Goal: Task Accomplishment & Management: Complete application form

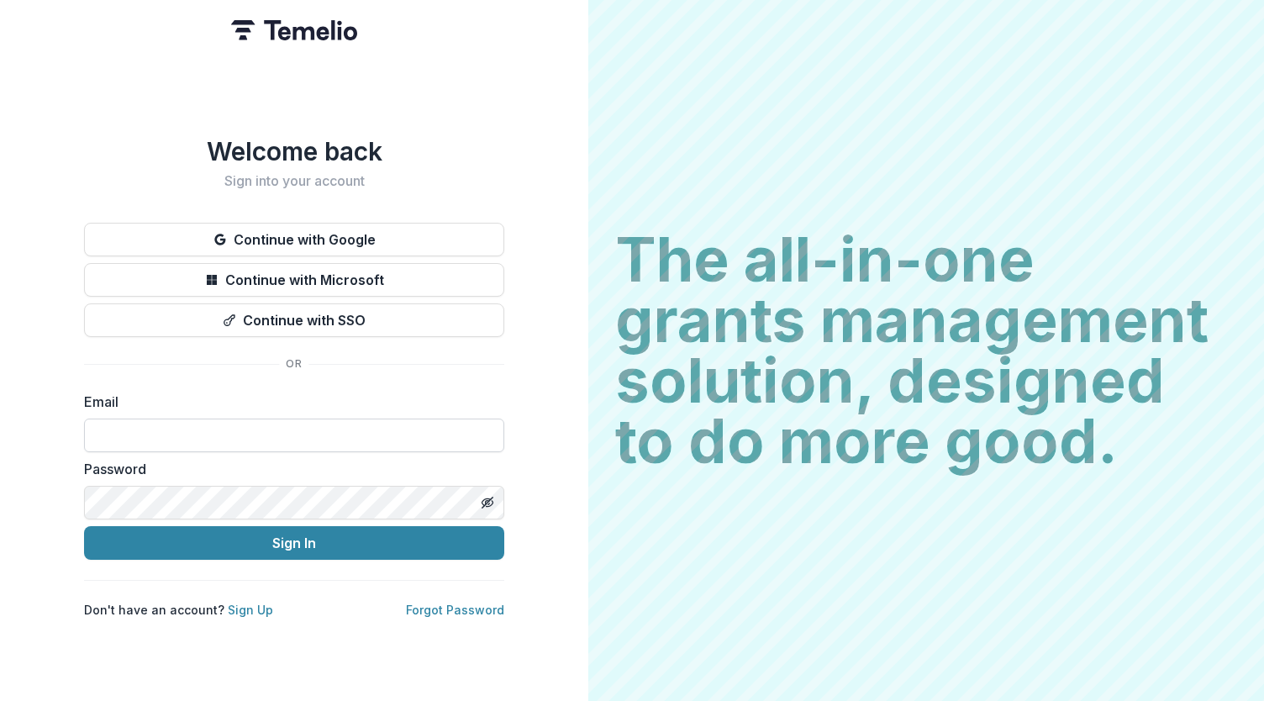
click at [359, 419] on input at bounding box center [294, 436] width 420 height 34
type input "**********"
click at [391, 534] on button "Sign In" at bounding box center [294, 543] width 420 height 34
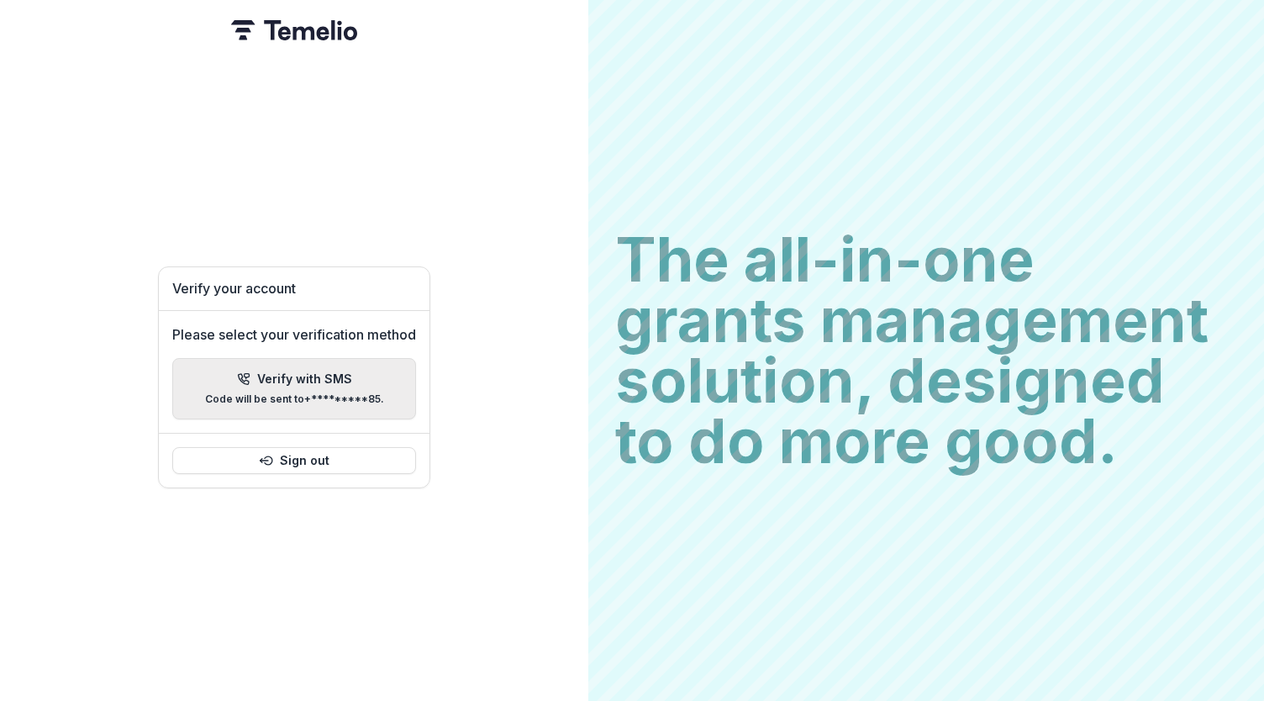
click at [319, 372] on p "Verify with SMS" at bounding box center [304, 379] width 95 height 14
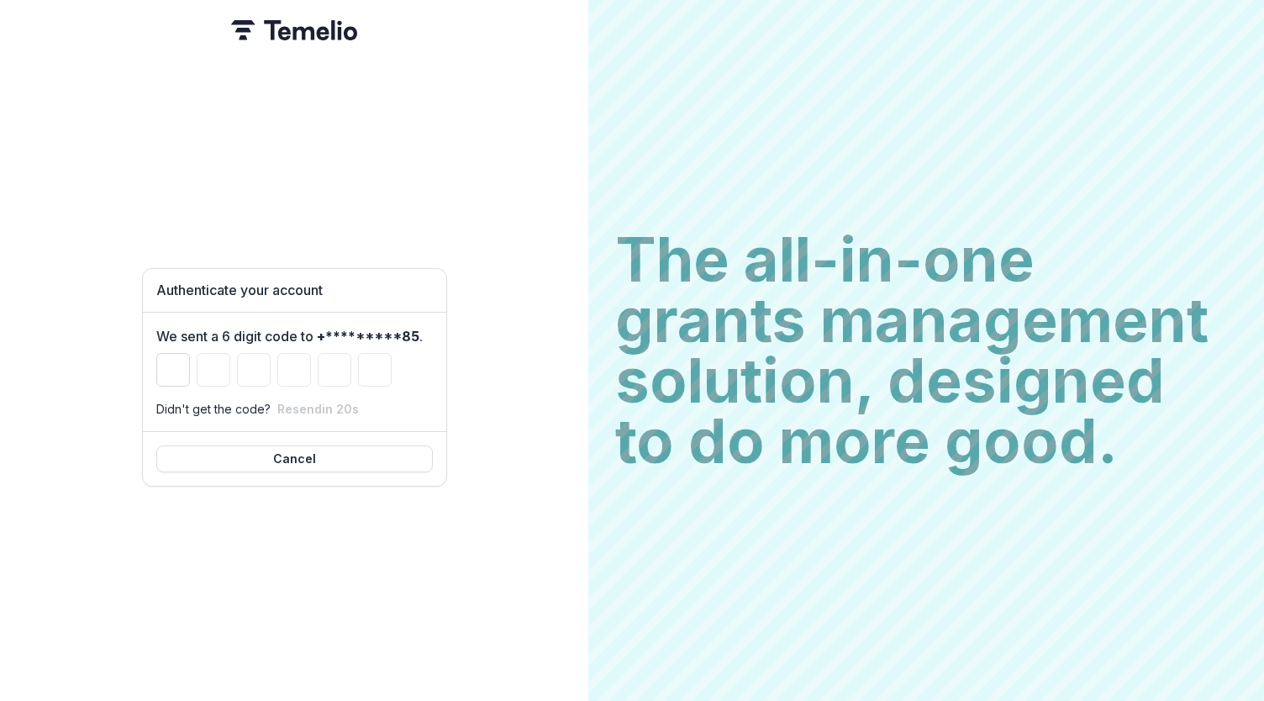
type input "*"
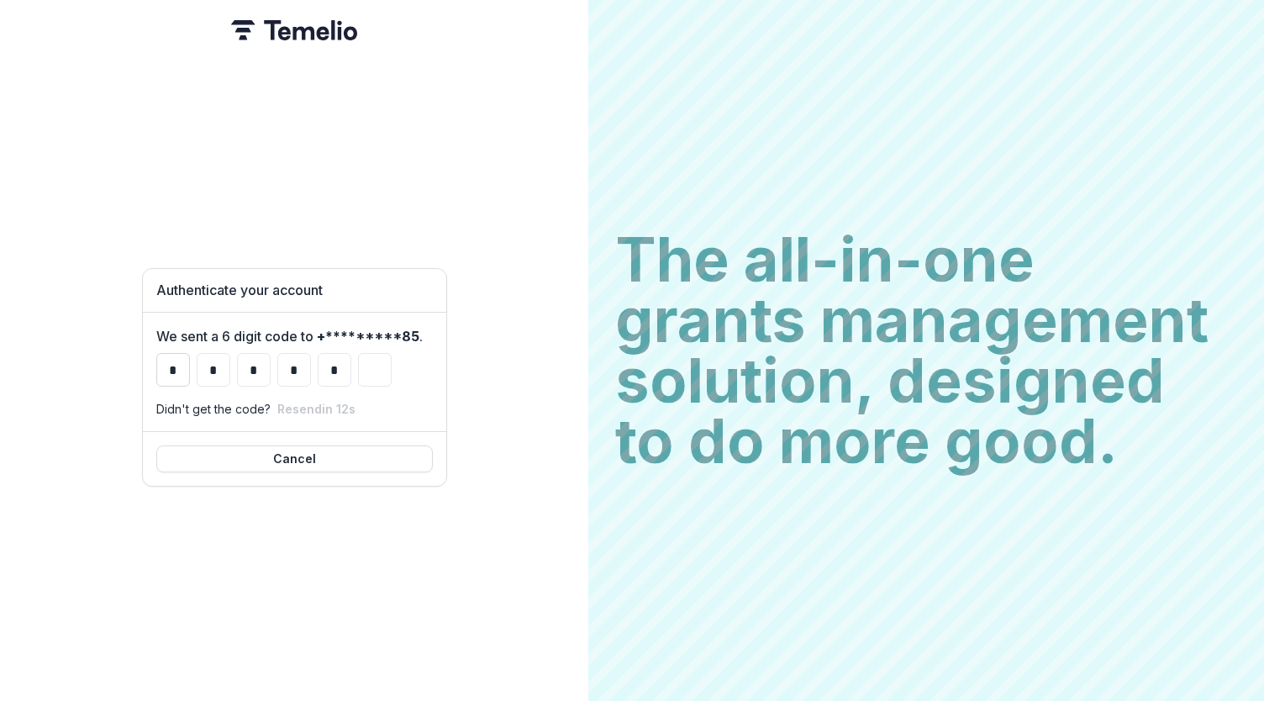
type input "*"
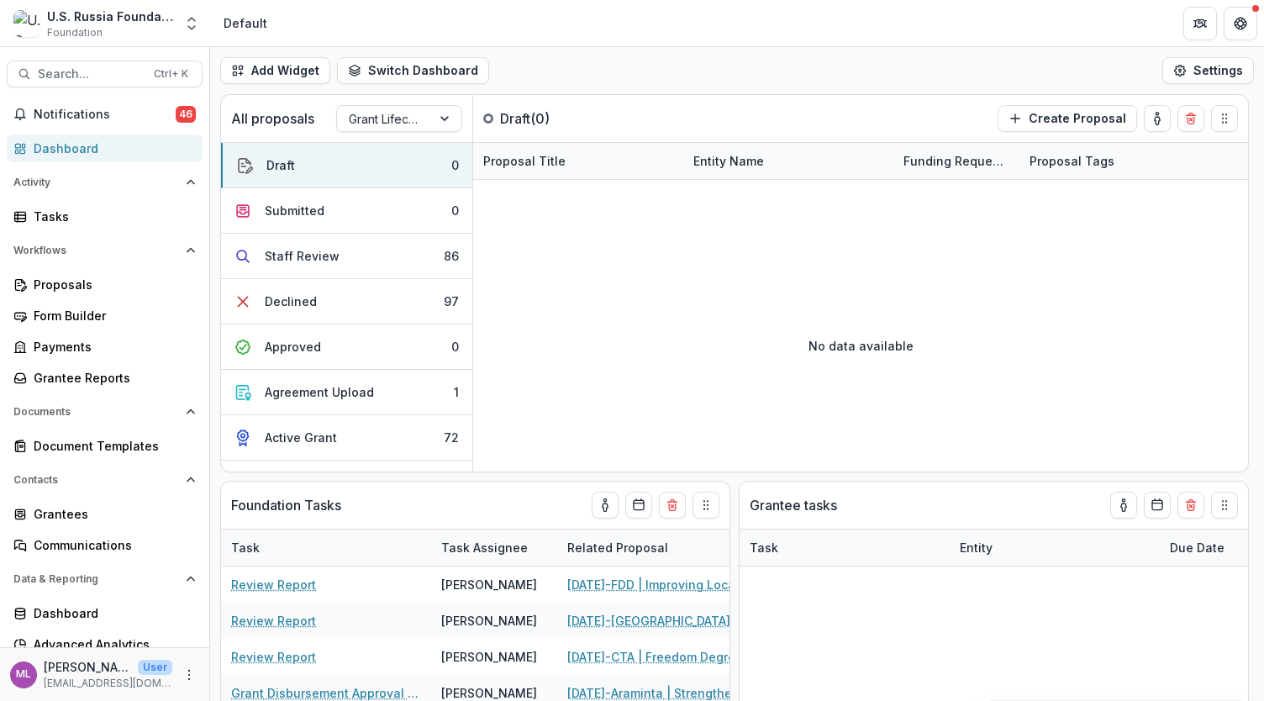
select select "**********"
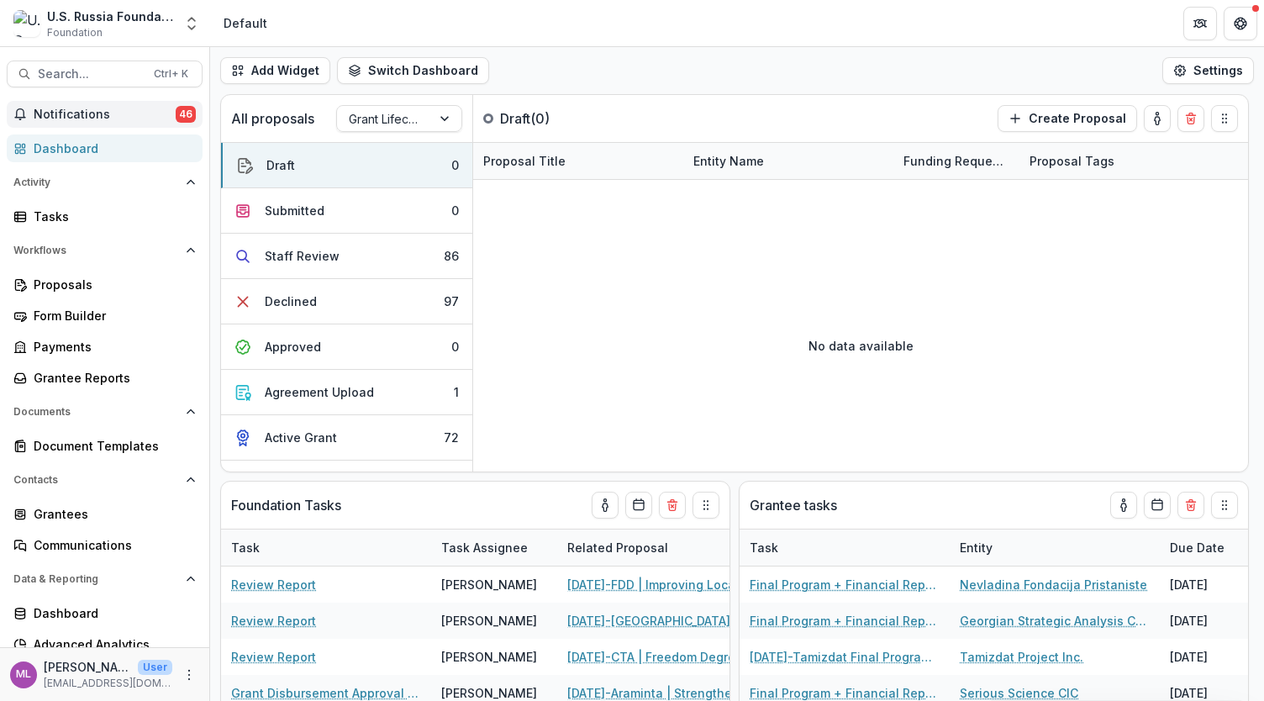
click at [91, 111] on span "Notifications" at bounding box center [105, 115] width 142 height 14
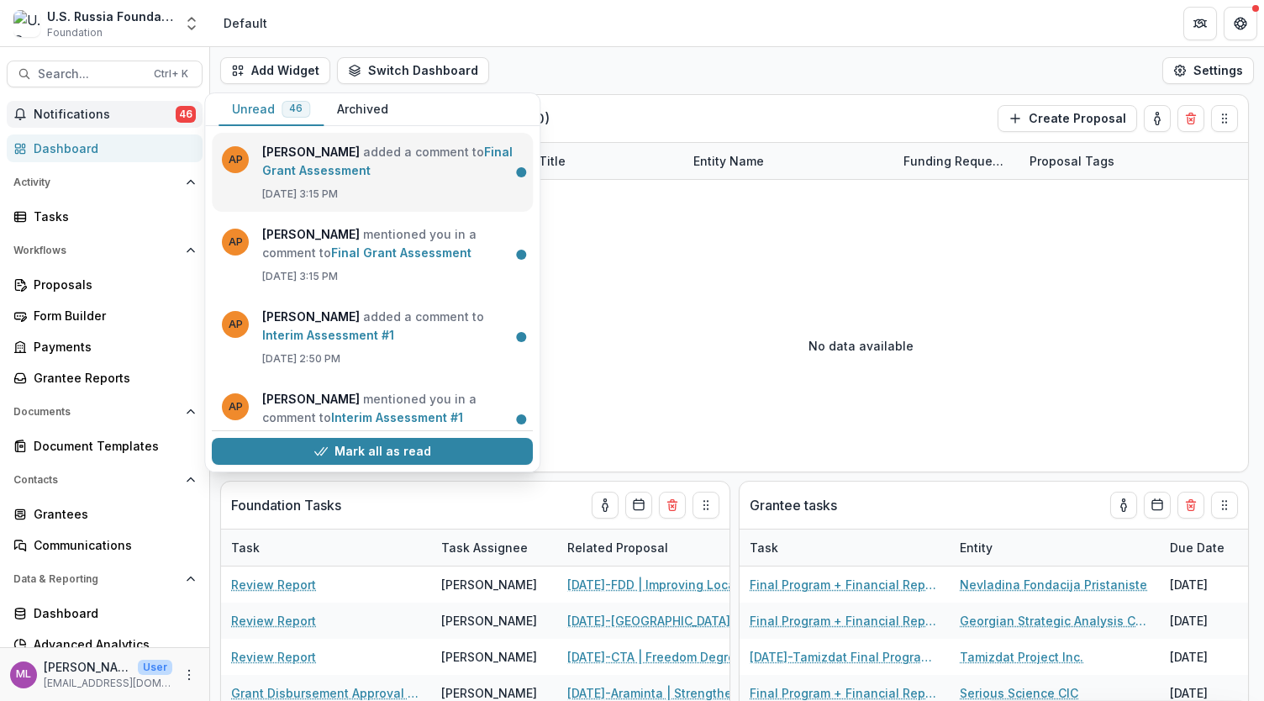
click at [299, 169] on link "Final Grant Assessment" at bounding box center [387, 161] width 250 height 33
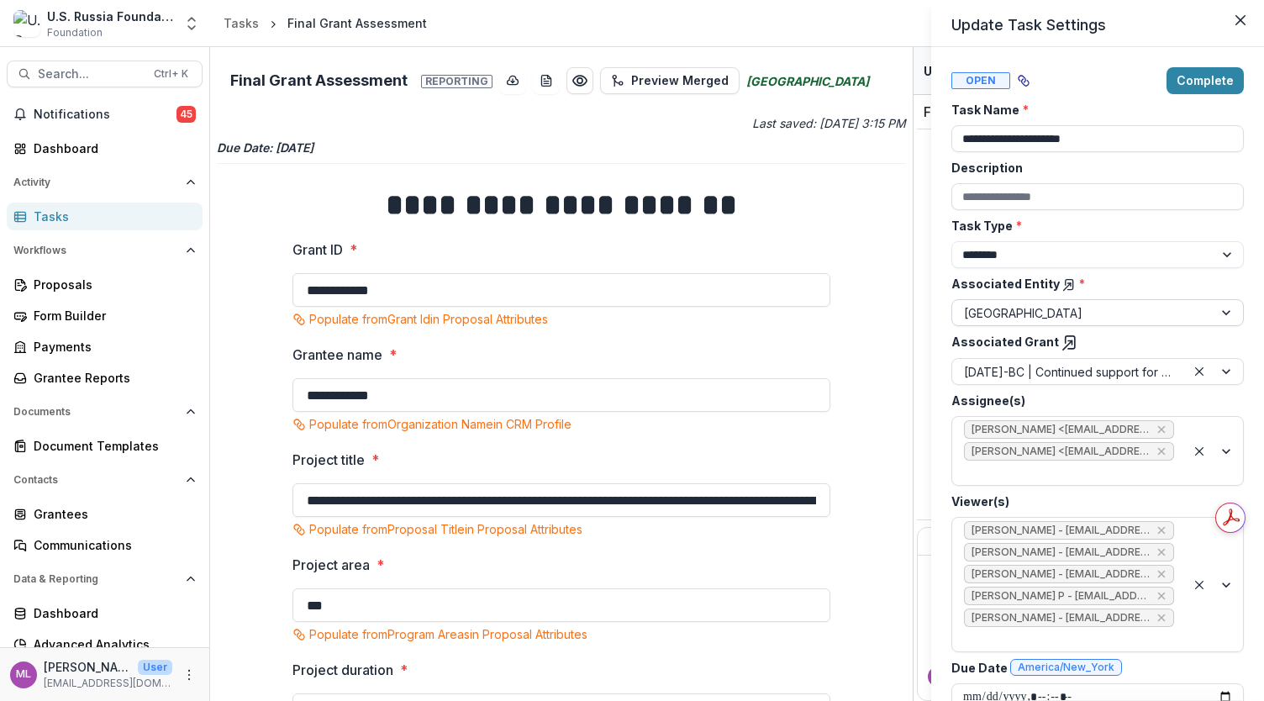
scroll to position [26, 0]
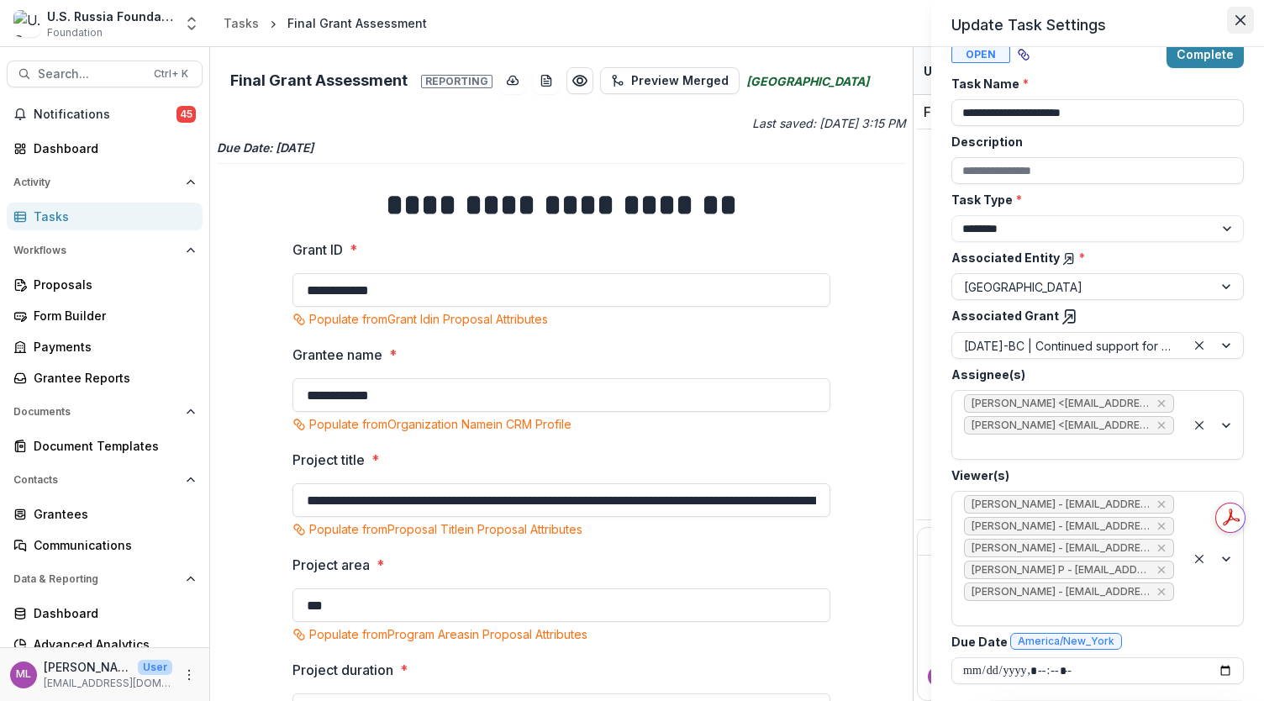
click at [1235, 24] on button "Close" at bounding box center [1240, 20] width 27 height 27
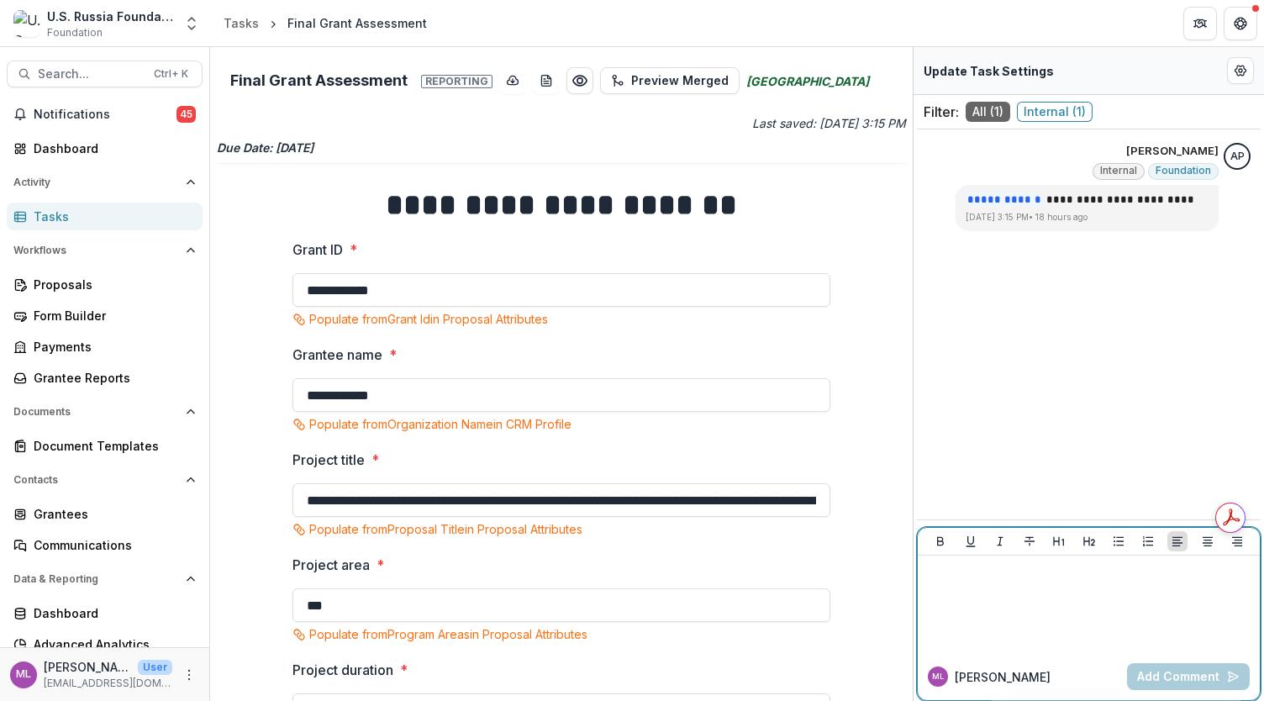
click at [1066, 577] on p at bounding box center [1089, 571] width 329 height 18
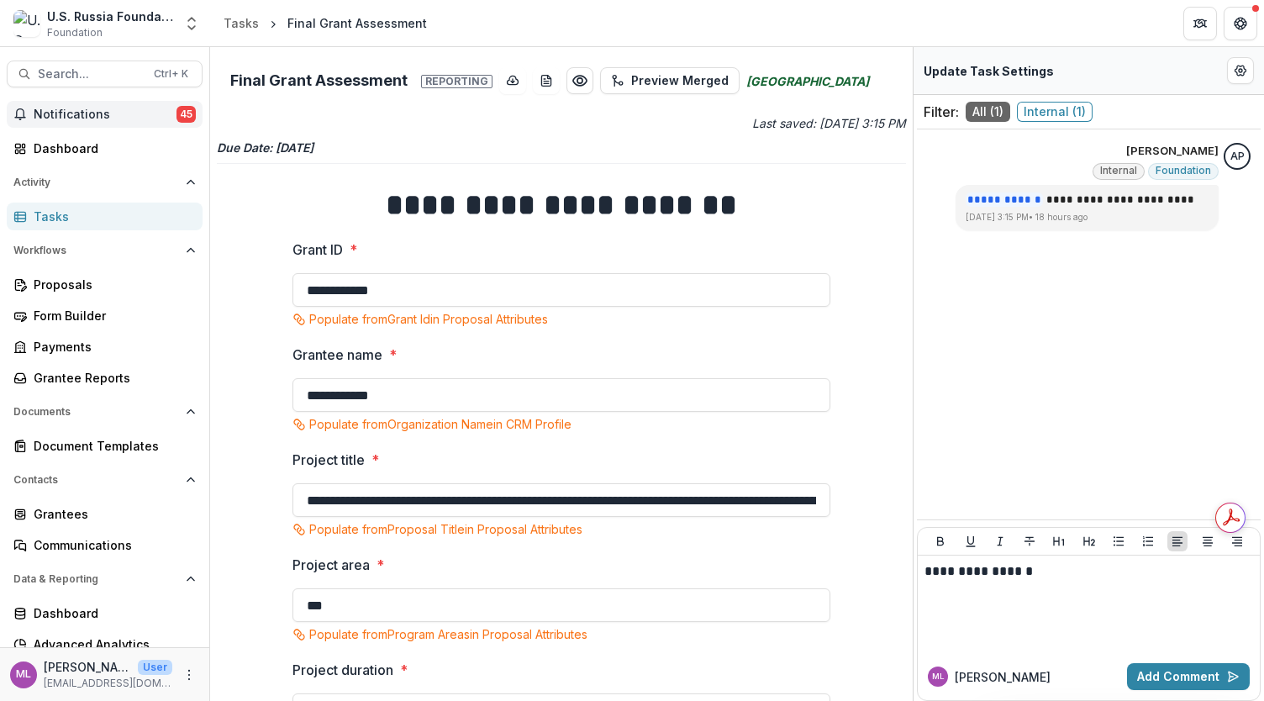
click at [113, 108] on span "Notifications" at bounding box center [105, 115] width 143 height 14
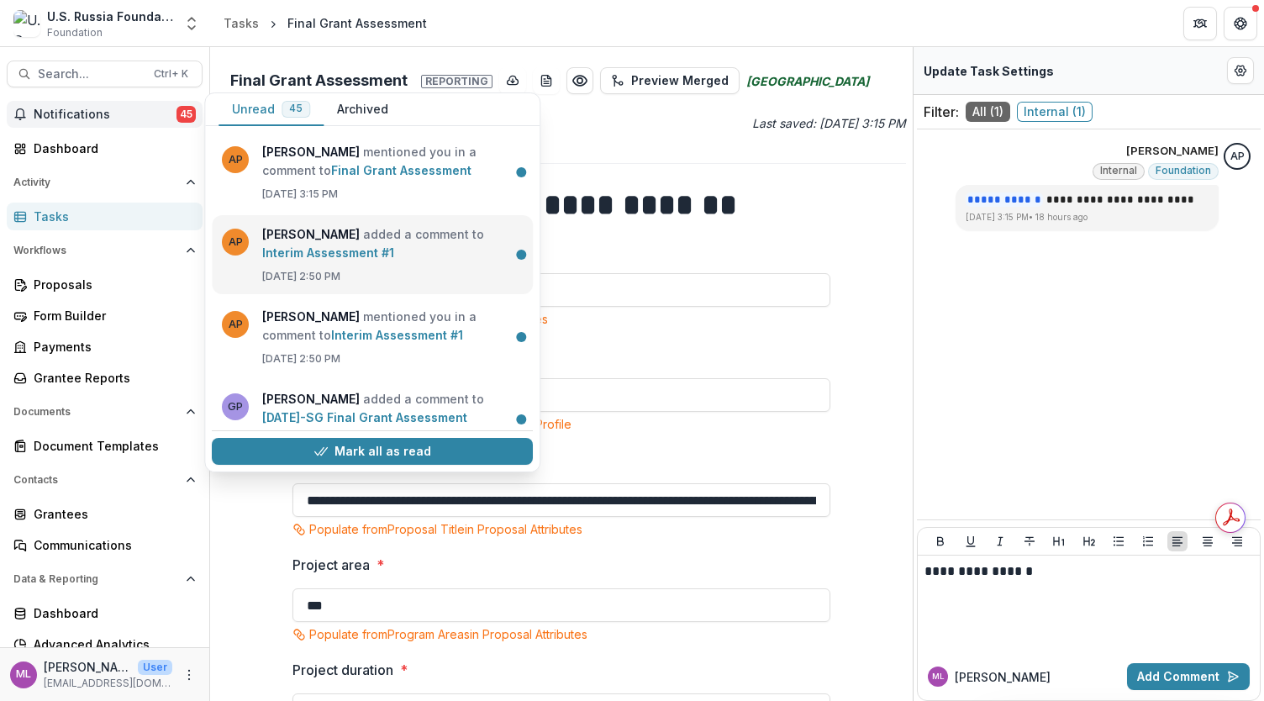
click at [305, 260] on link "Interim Assessment #1" at bounding box center [328, 252] width 132 height 14
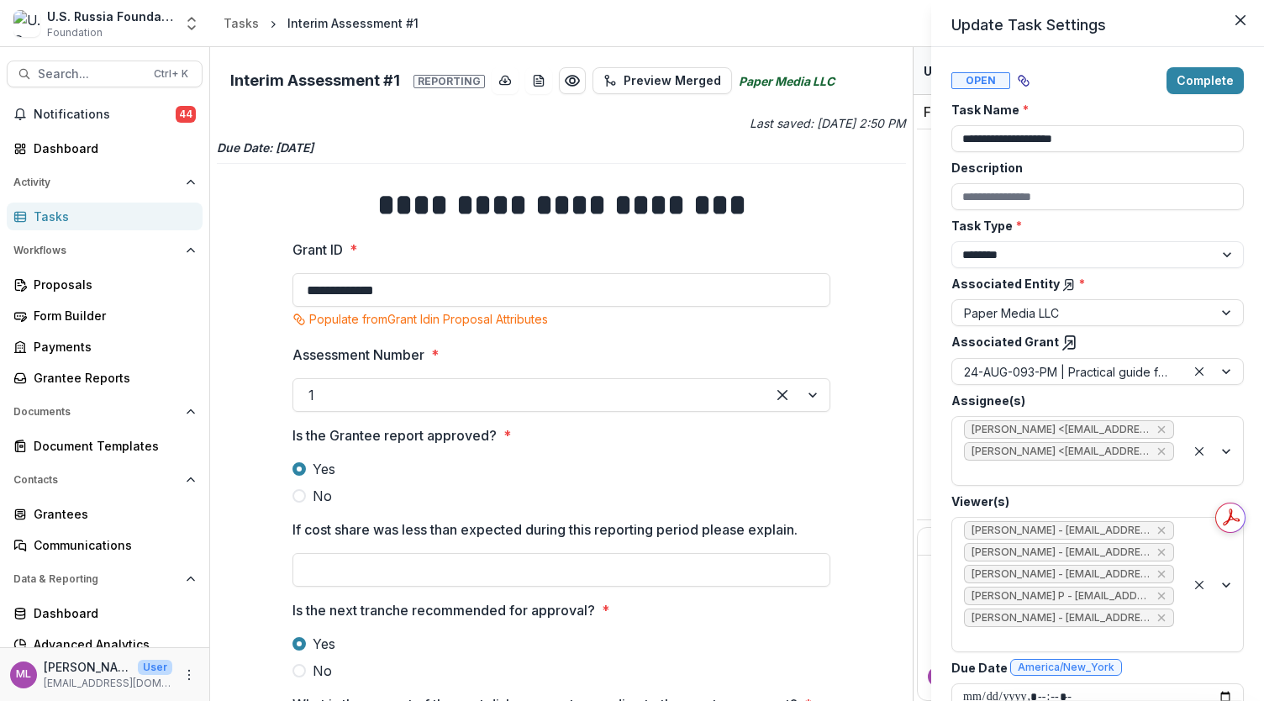
scroll to position [26, 0]
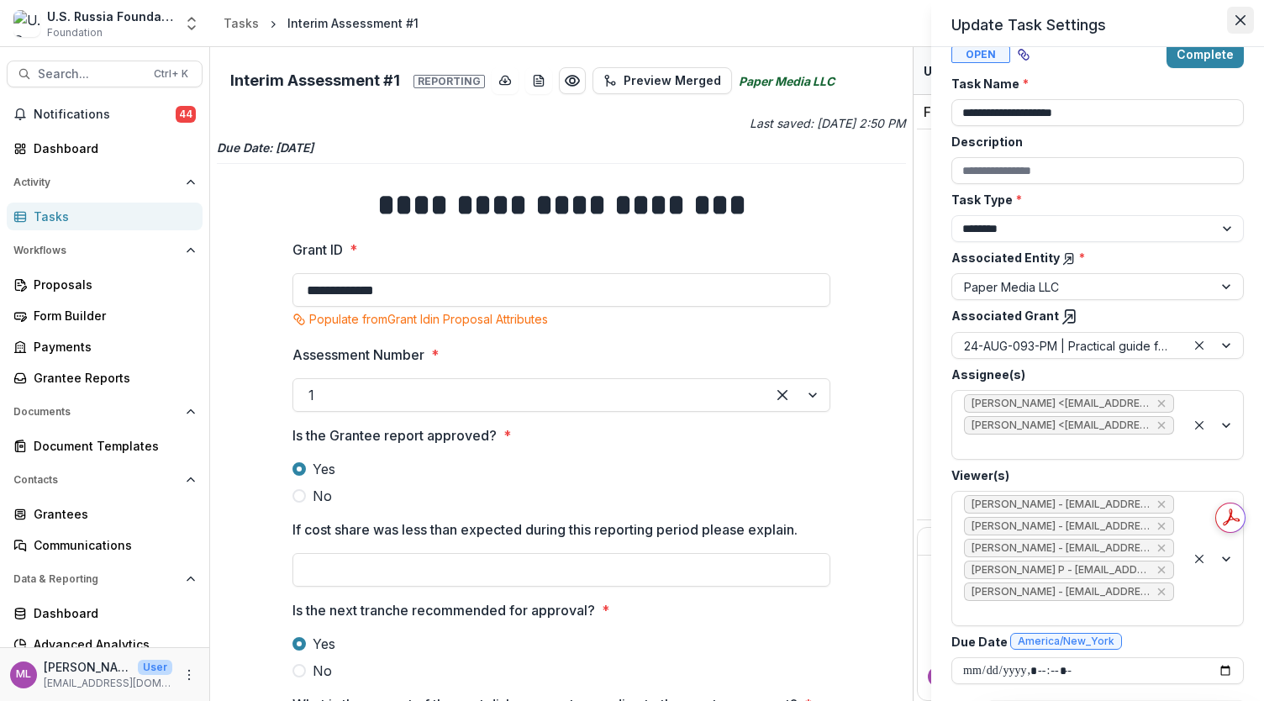
click at [1242, 16] on icon "Close" at bounding box center [1241, 20] width 10 height 10
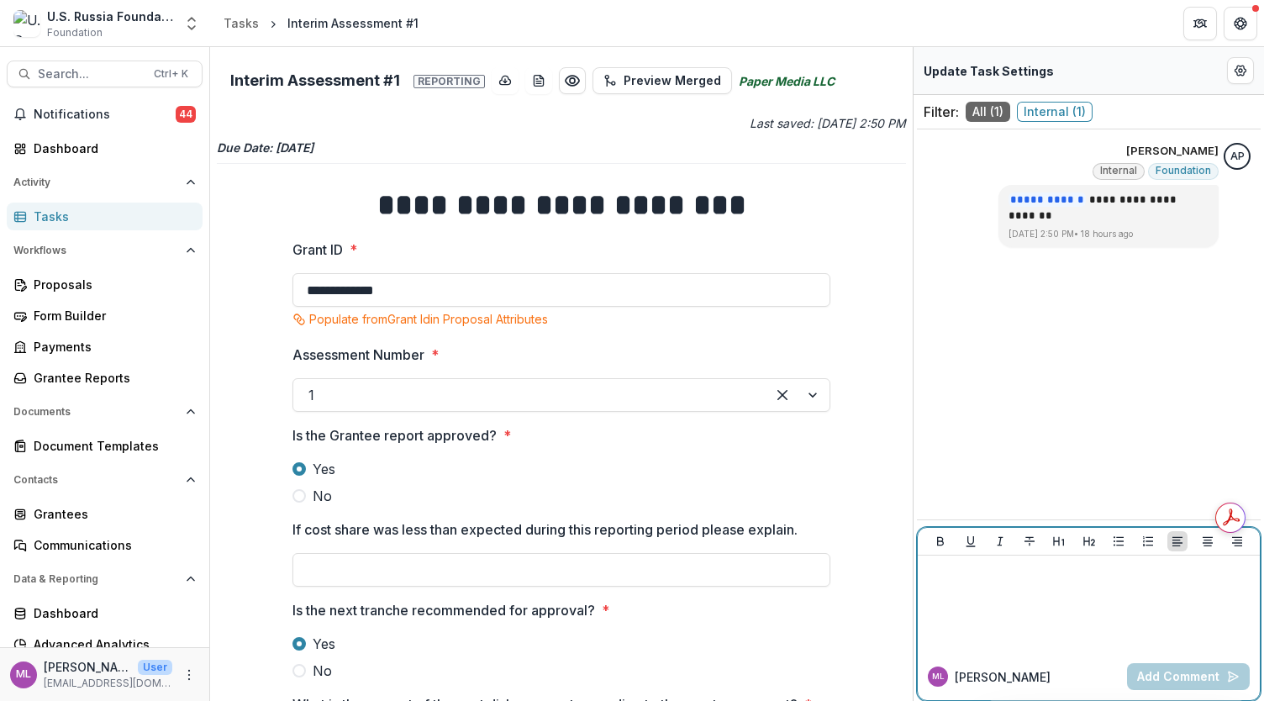
click at [1002, 581] on div at bounding box center [1089, 604] width 329 height 84
click at [1165, 678] on button "Add Comment" at bounding box center [1188, 676] width 123 height 27
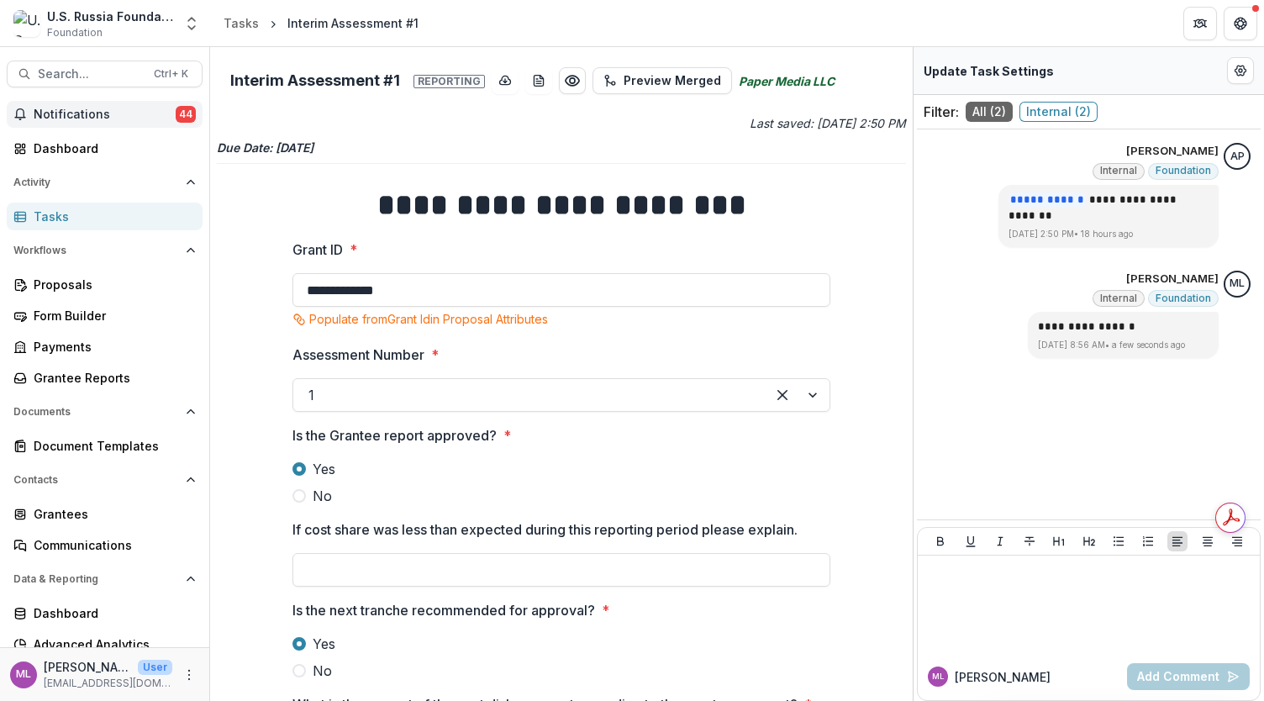
click at [110, 117] on span "Notifications" at bounding box center [105, 115] width 142 height 14
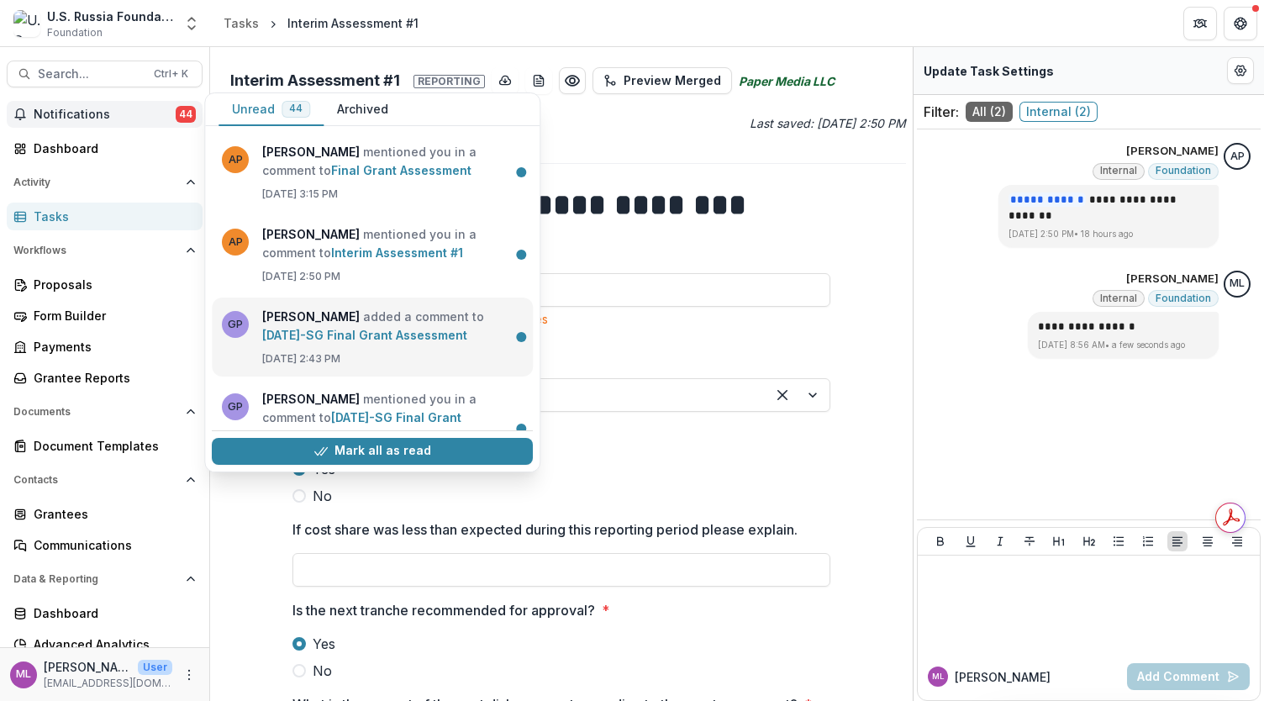
click at [303, 339] on link "[DATE]-SG Final Grant Assessment" at bounding box center [364, 335] width 205 height 14
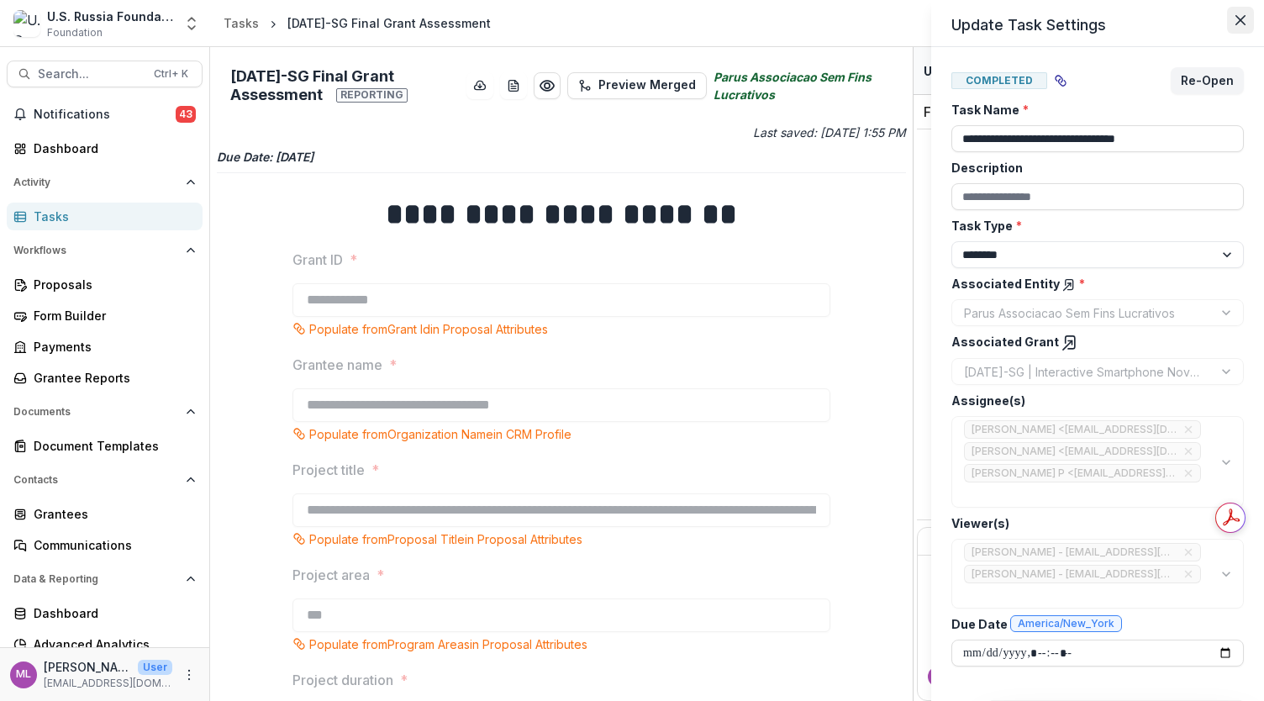
click at [1241, 21] on icon "Close" at bounding box center [1241, 20] width 10 height 10
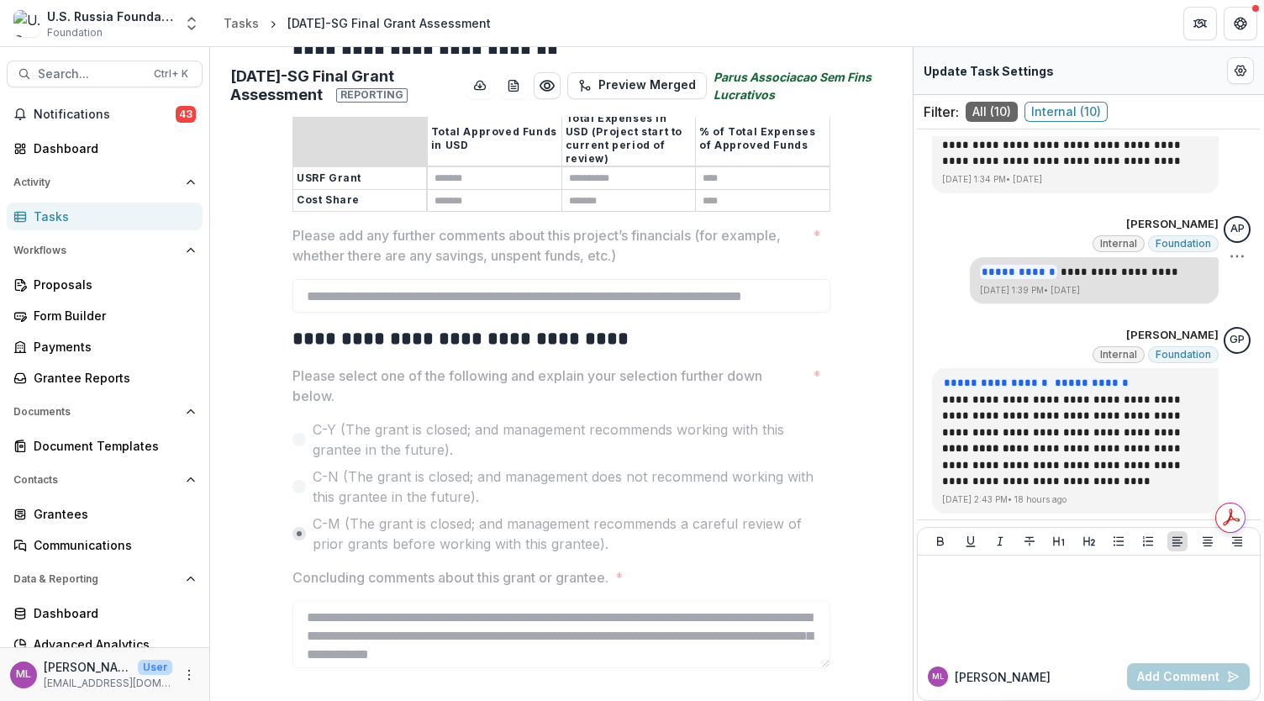
scroll to position [1141, 0]
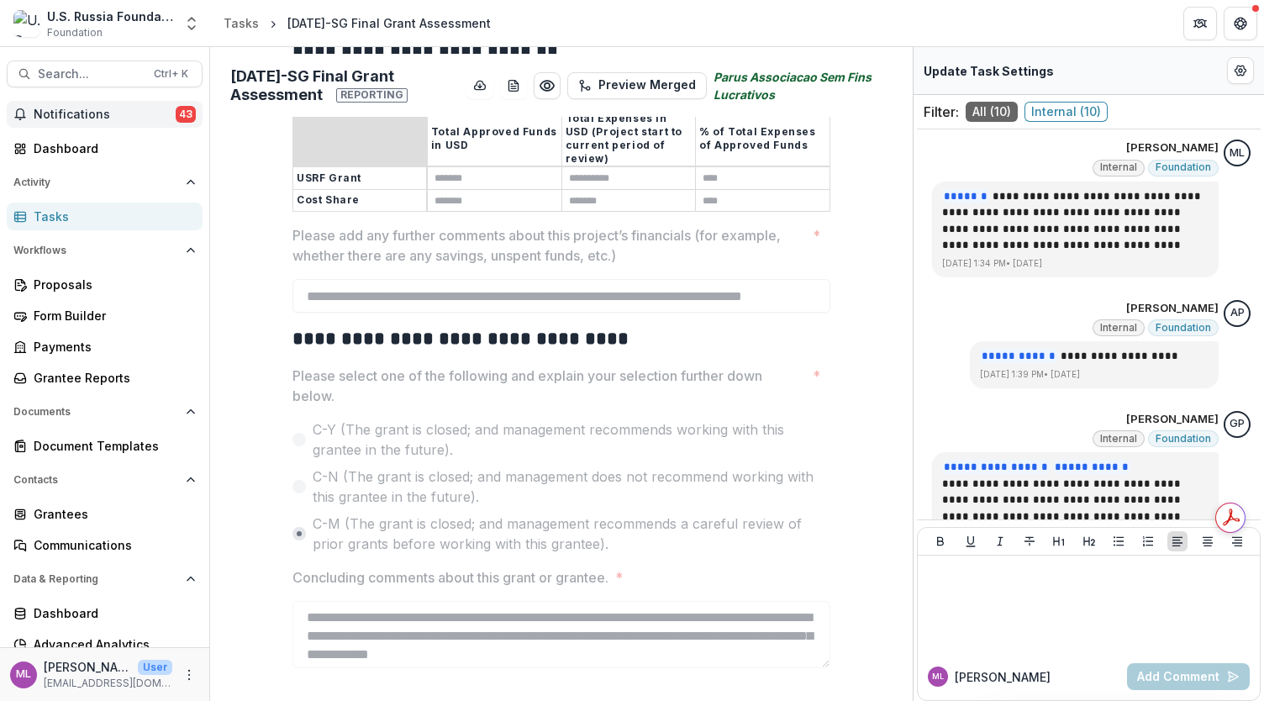
click at [130, 110] on span "Notifications" at bounding box center [105, 115] width 142 height 14
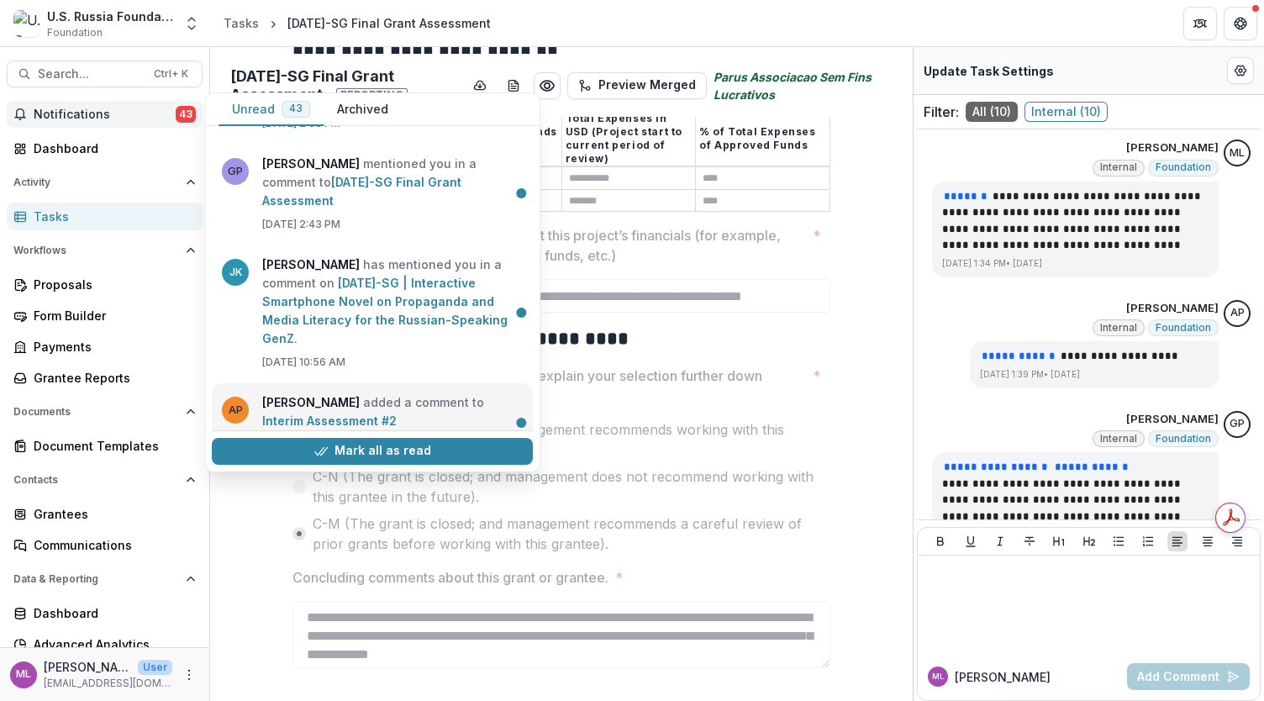
scroll to position [168, 0]
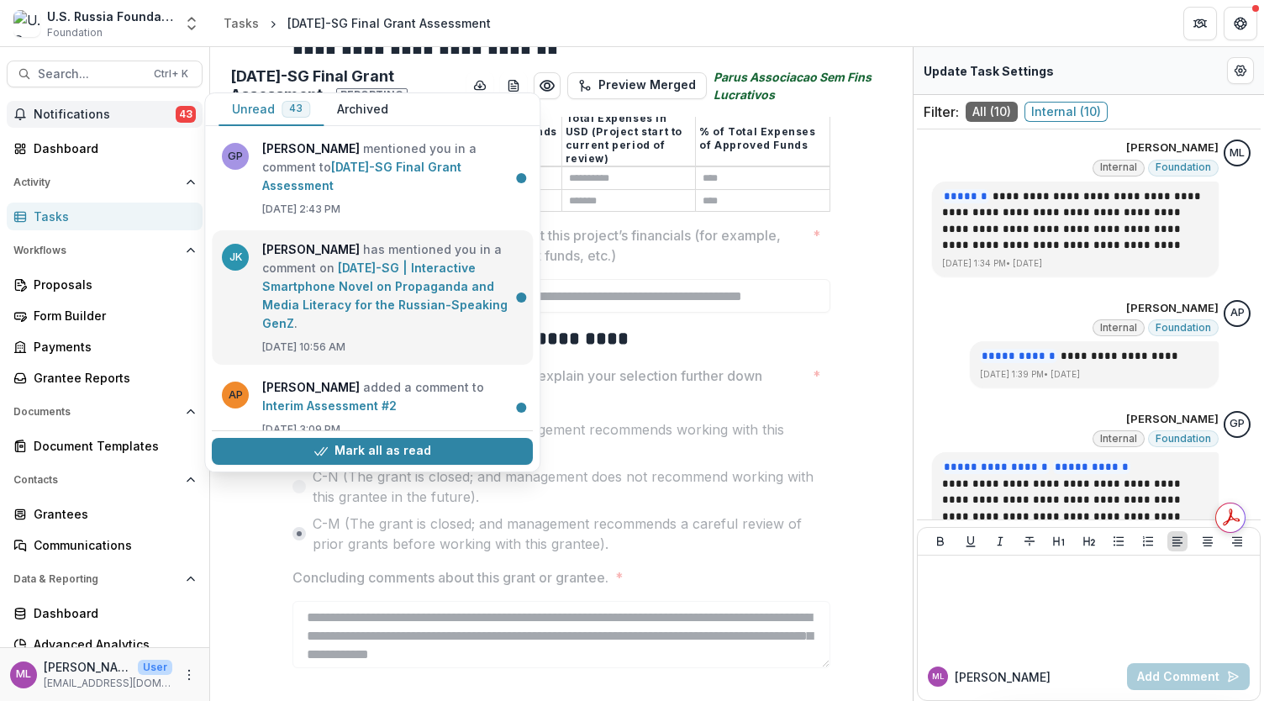
click at [349, 290] on link "[DATE]-SG | Interactive Smartphone Novel on Propaganda and Media Literacy for t…" at bounding box center [384, 296] width 245 height 70
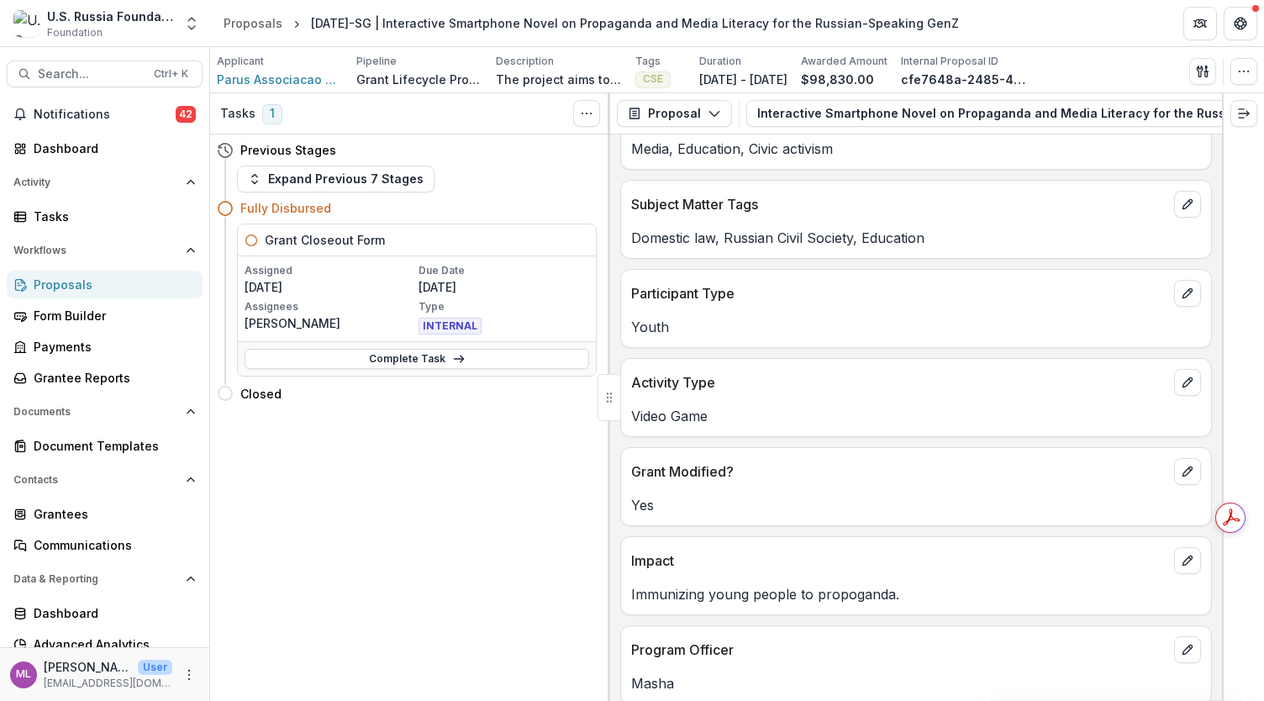
scroll to position [596, 0]
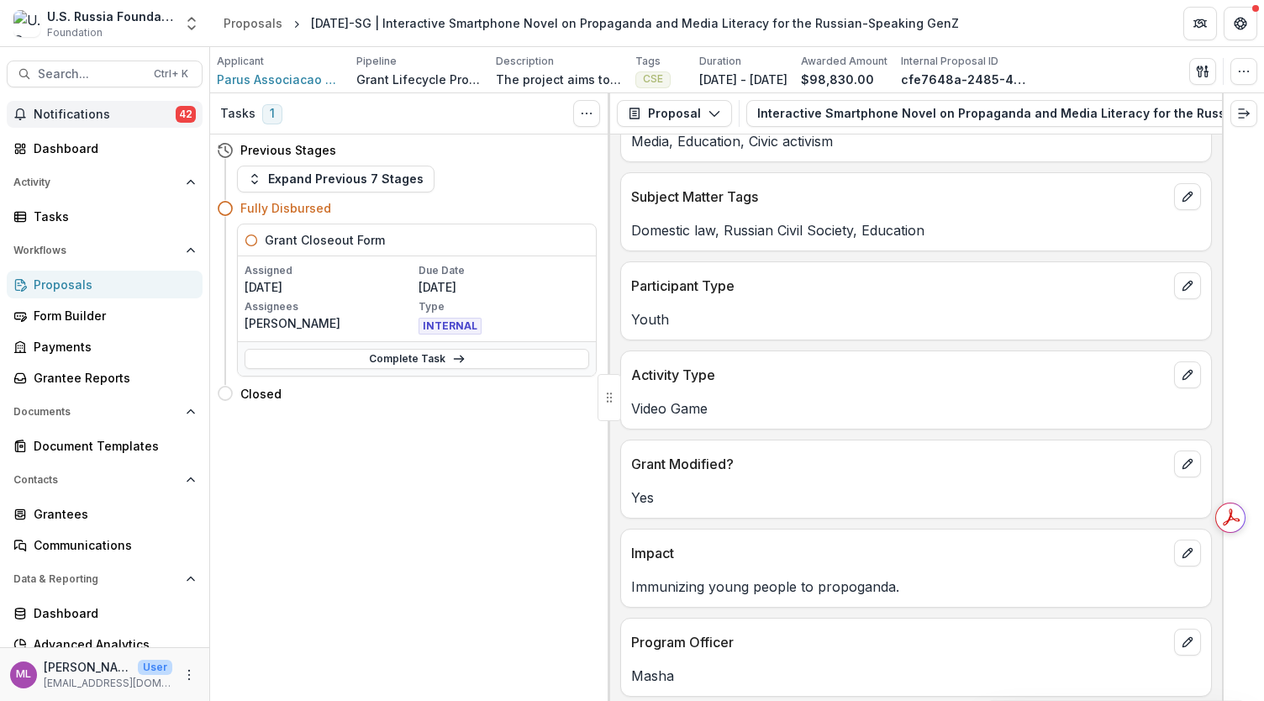
click at [92, 123] on button "Notifications 42" at bounding box center [105, 114] width 196 height 27
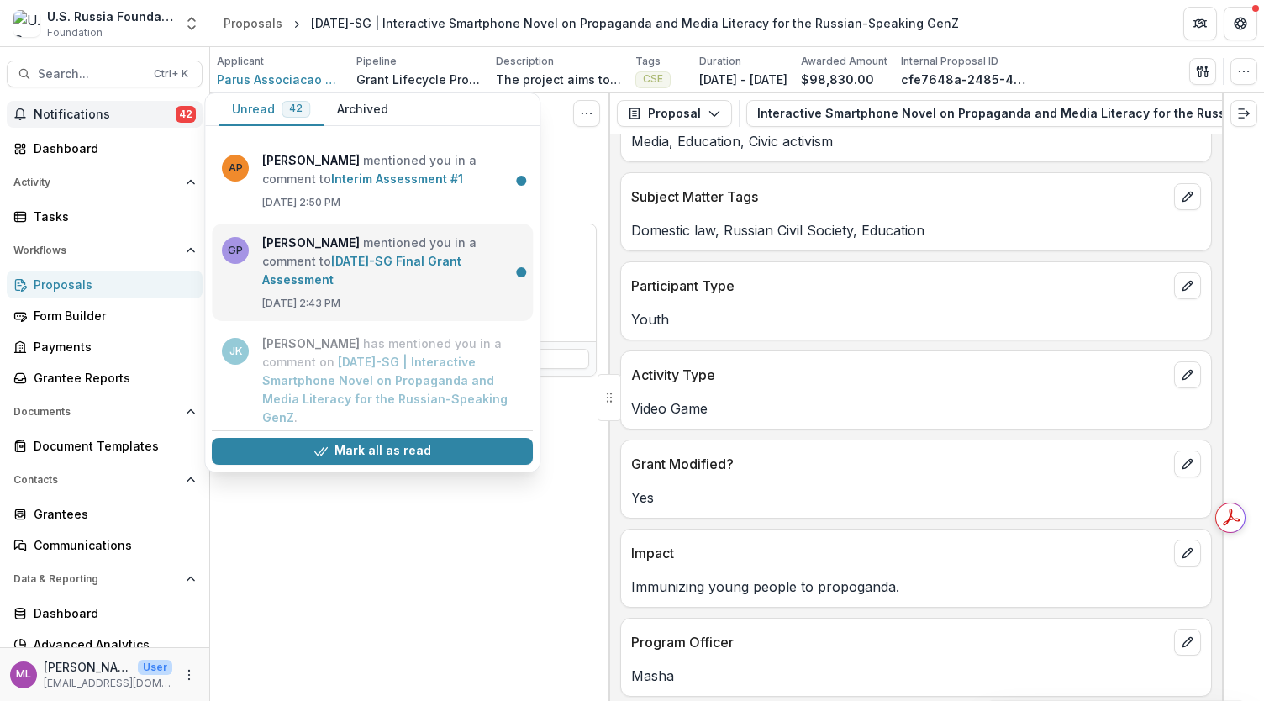
scroll to position [168, 0]
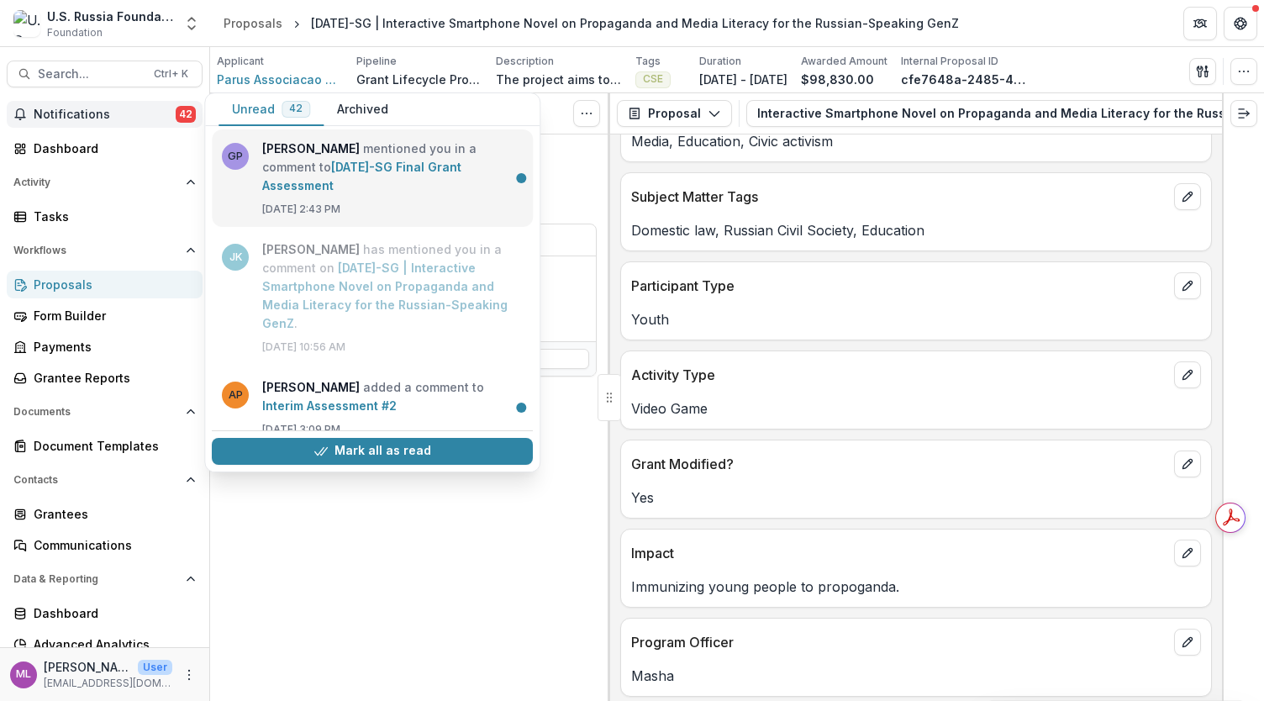
click at [366, 182] on link "[DATE]-SG Final Grant Assessment" at bounding box center [361, 176] width 199 height 33
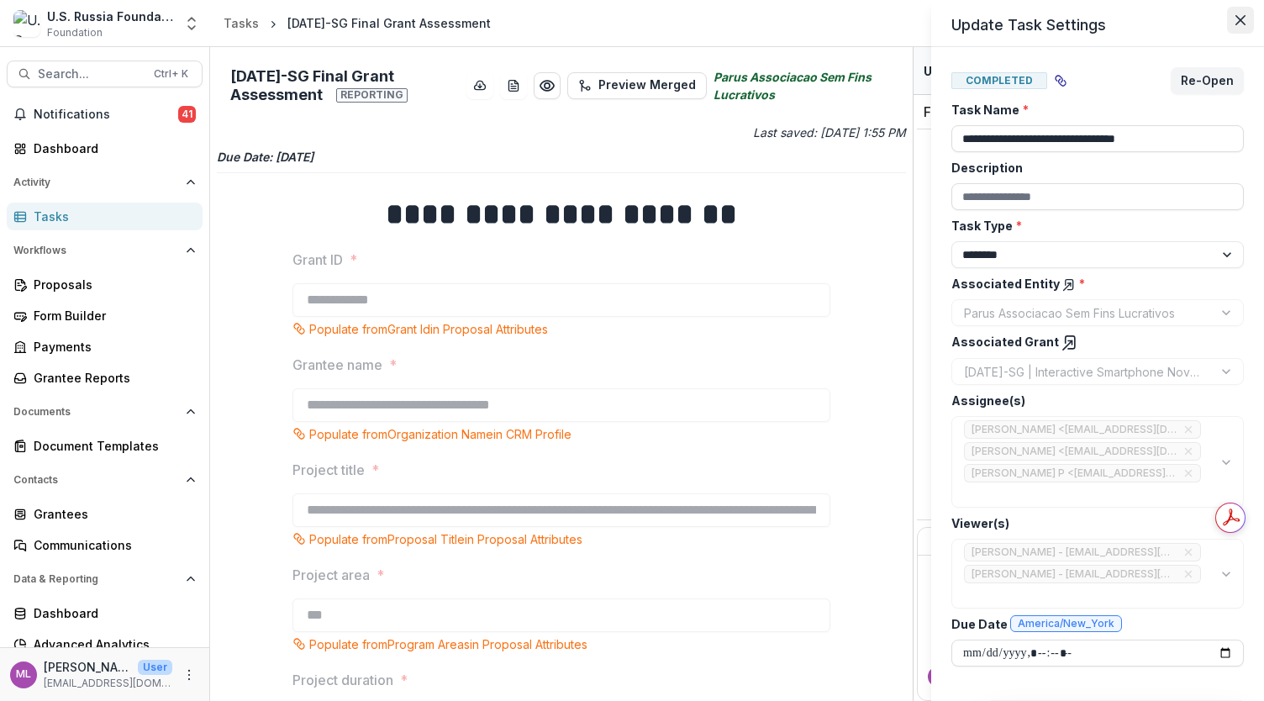
click at [1250, 18] on button "Close" at bounding box center [1240, 20] width 27 height 27
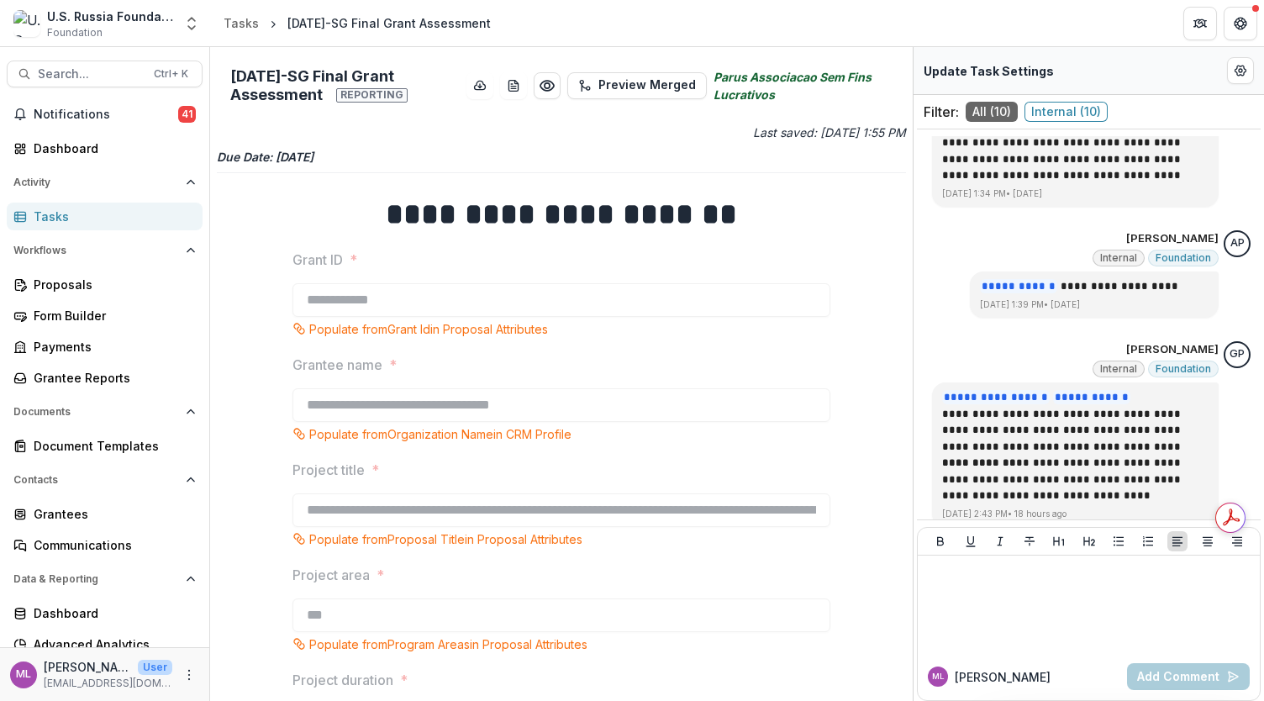
scroll to position [1225, 0]
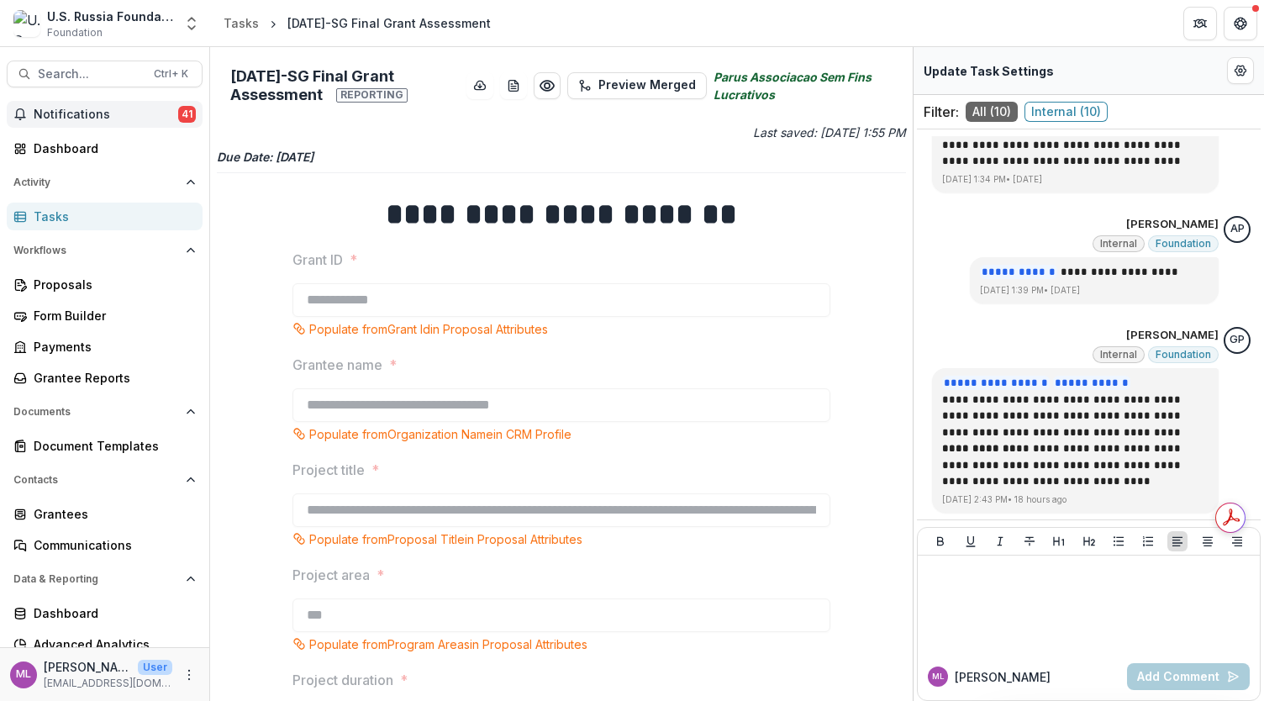
click at [178, 115] on span "41" at bounding box center [187, 114] width 18 height 17
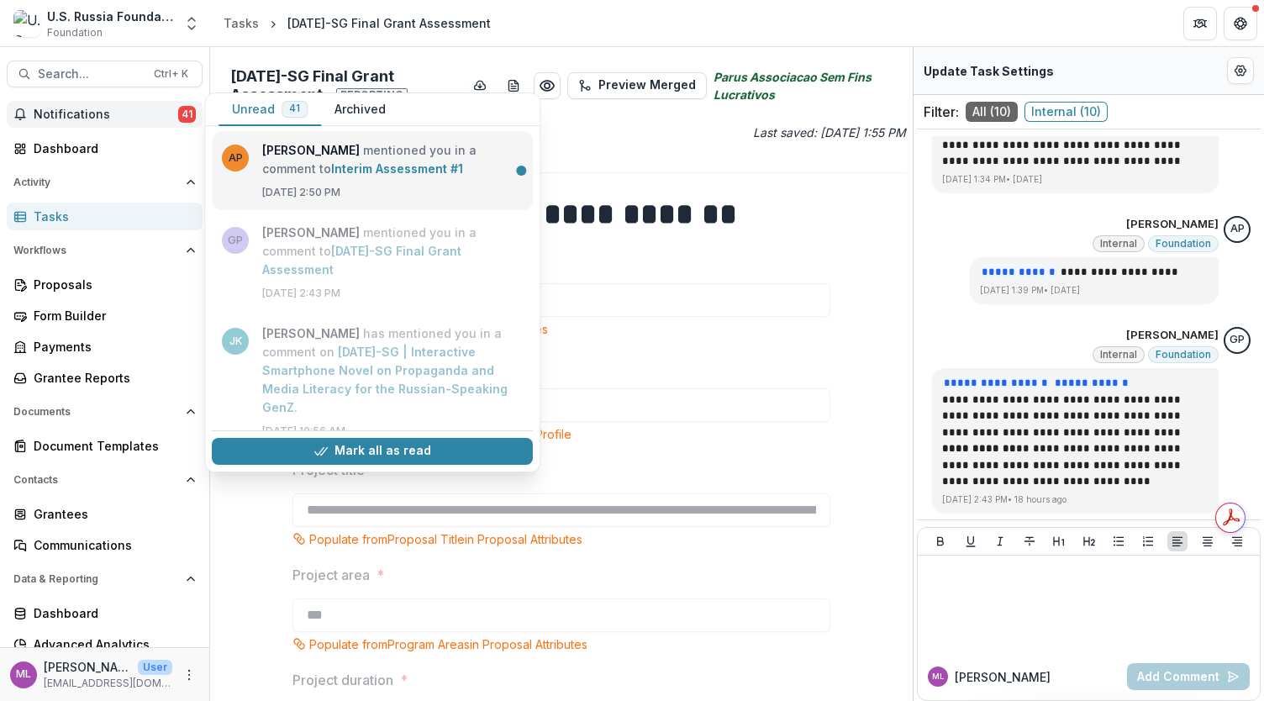
scroll to position [0, 0]
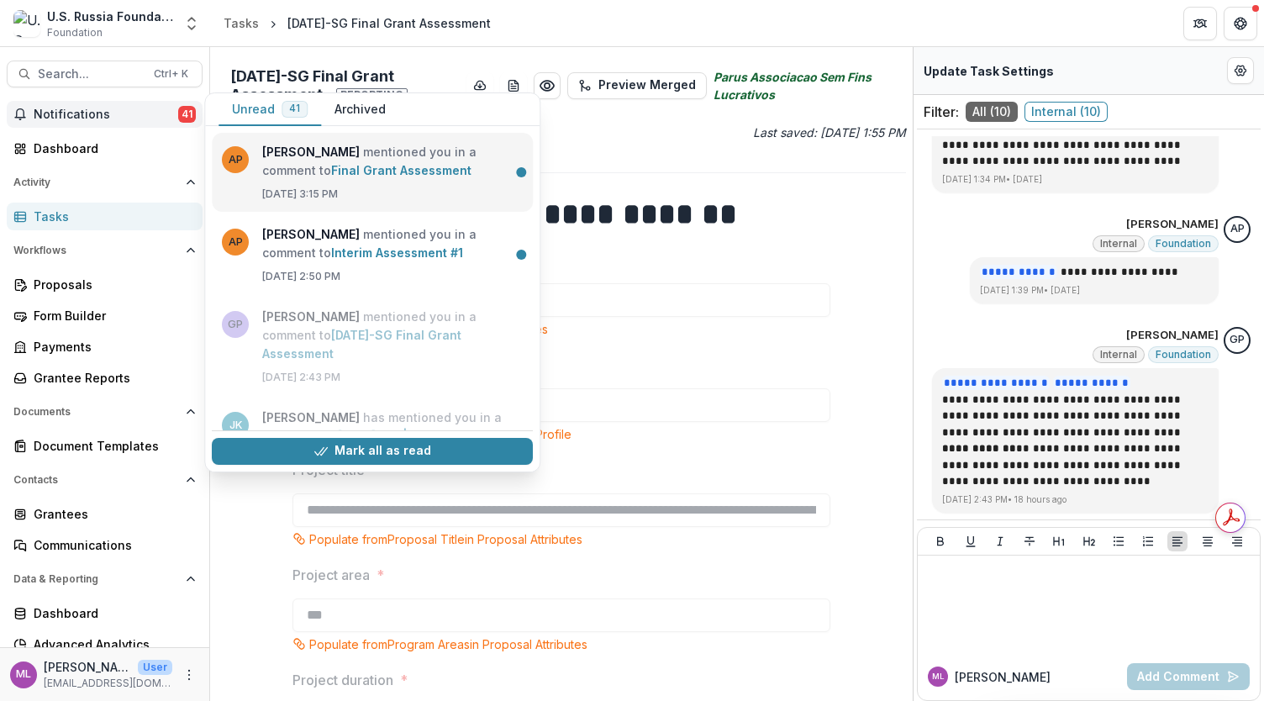
click at [409, 177] on link "Final Grant Assessment" at bounding box center [401, 170] width 140 height 14
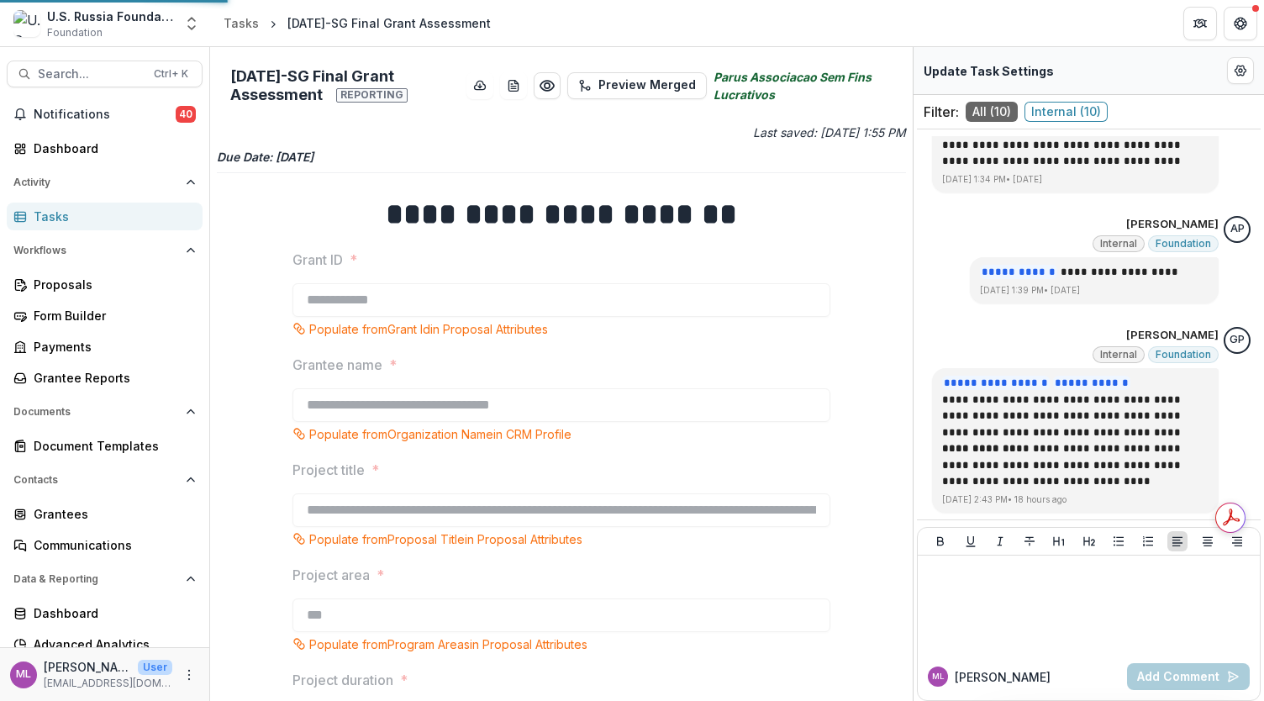
type input "**********"
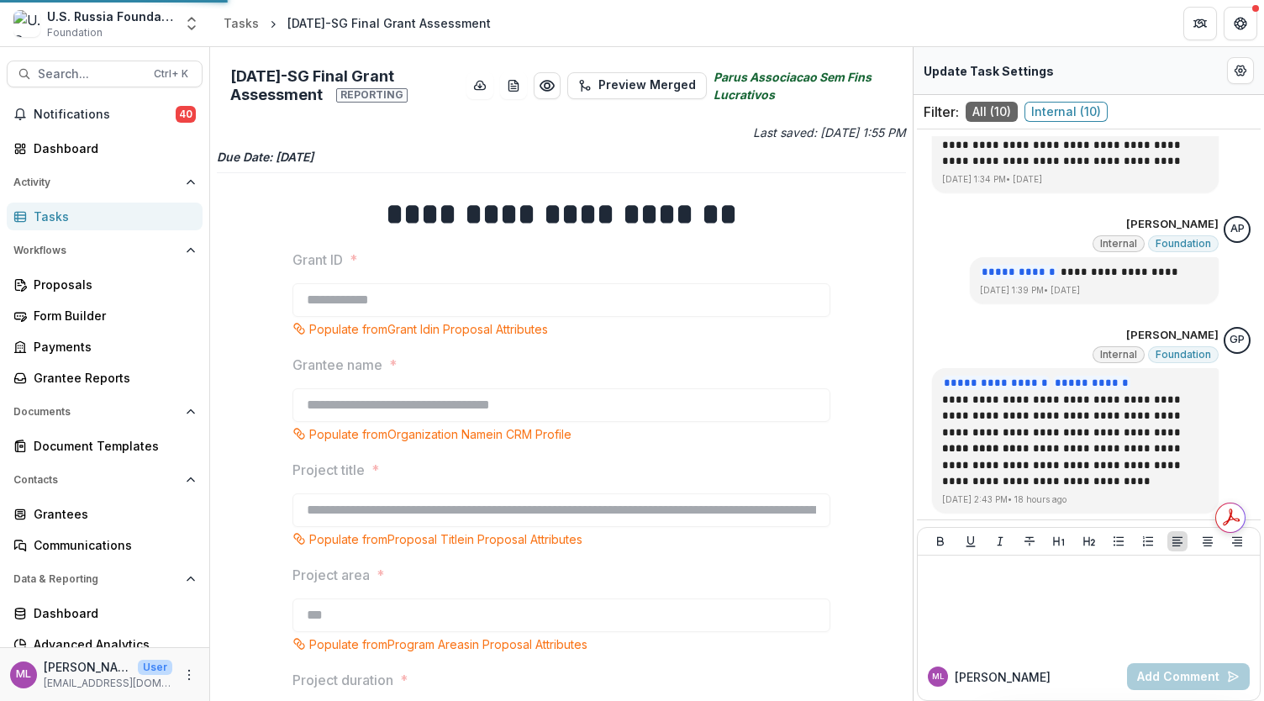
type input "**********"
type input "***"
type input "**********"
type input "***"
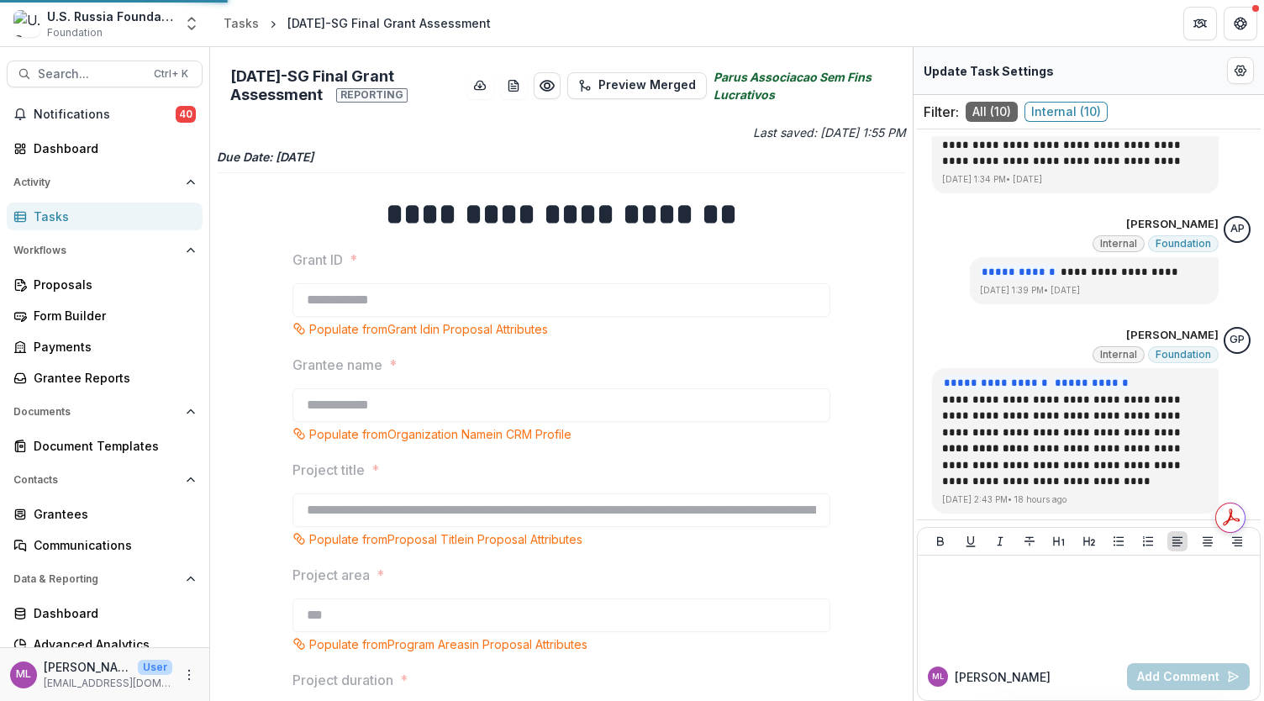
type input "***"
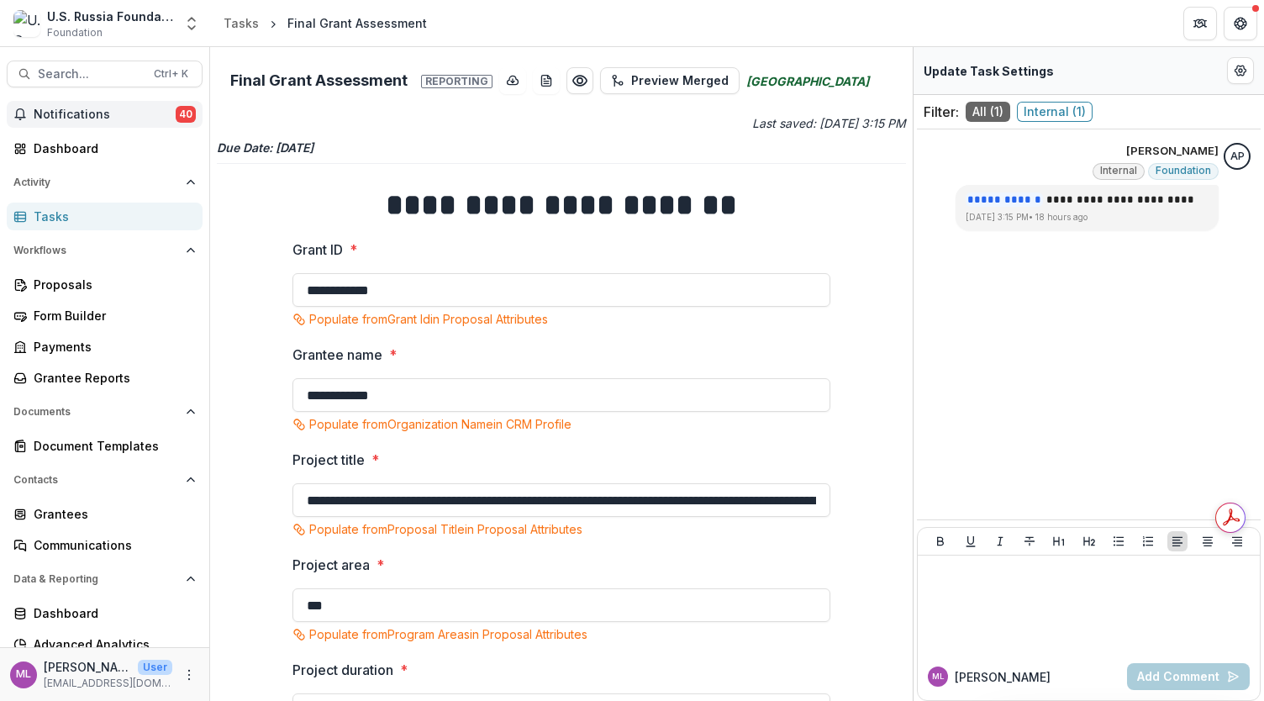
click at [111, 116] on span "Notifications" at bounding box center [105, 115] width 142 height 14
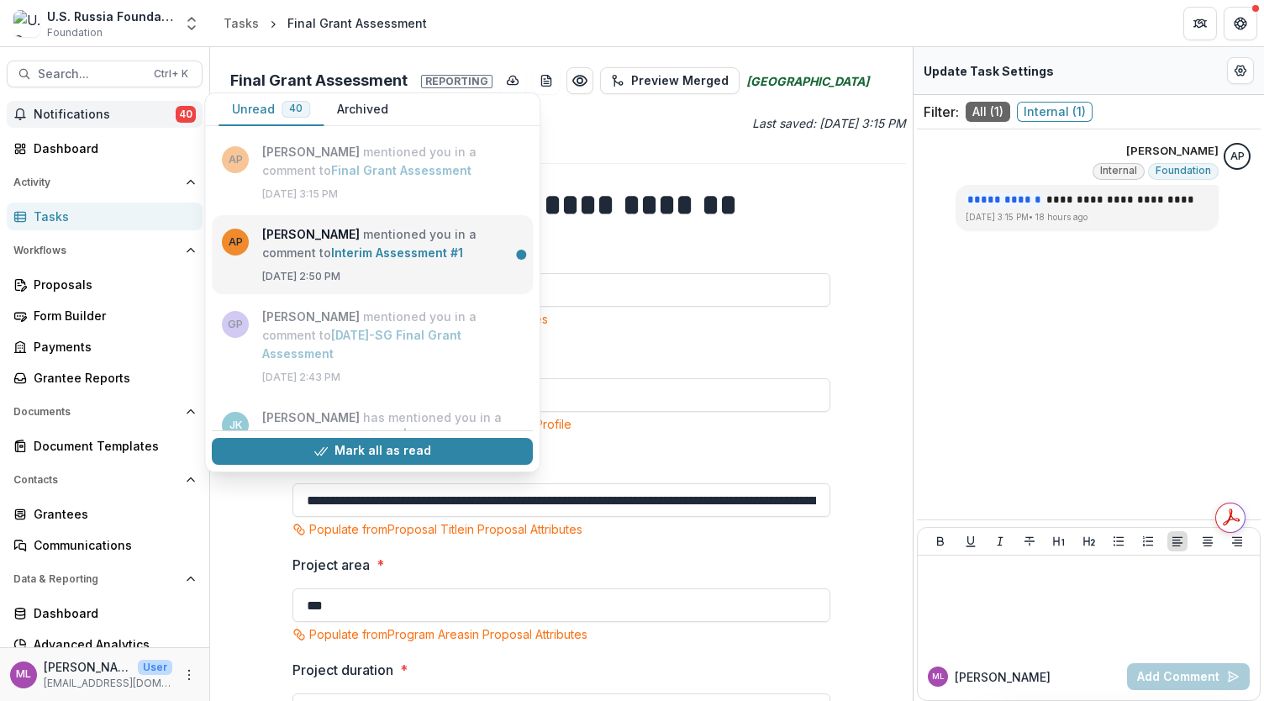
click at [331, 251] on link "Interim Assessment #1" at bounding box center [397, 252] width 132 height 14
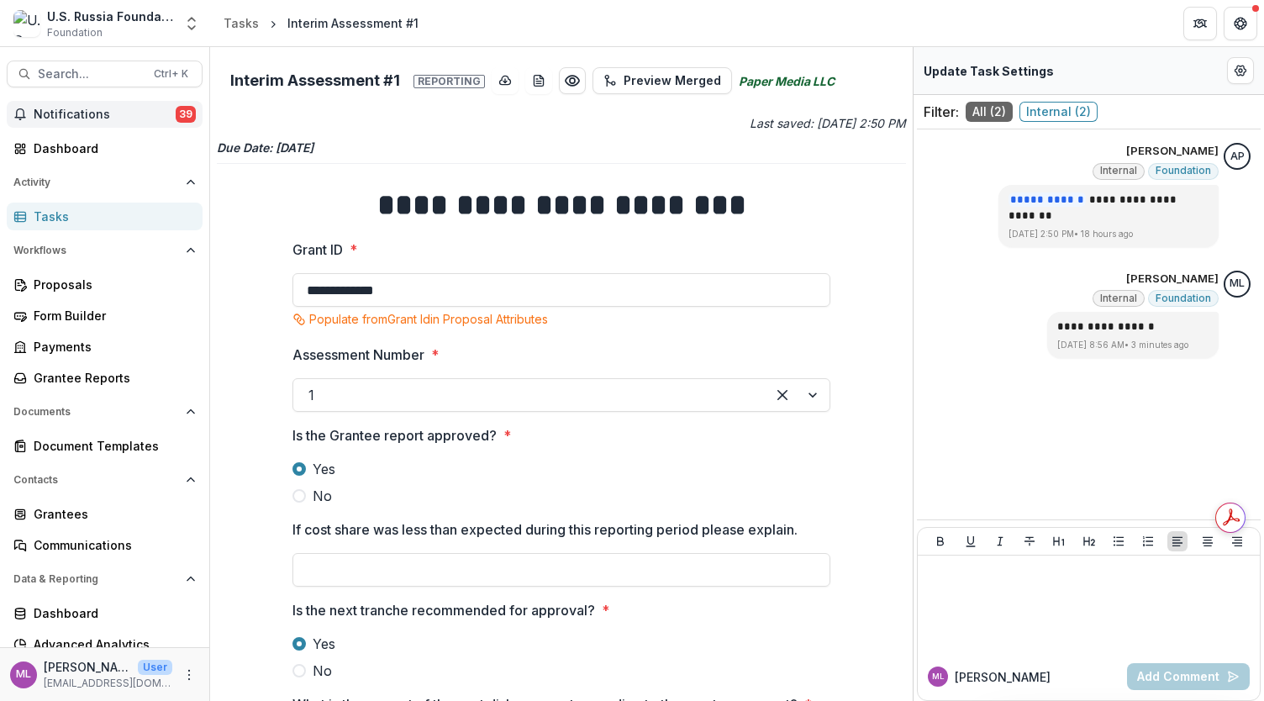
click at [79, 117] on span "Notifications" at bounding box center [105, 115] width 142 height 14
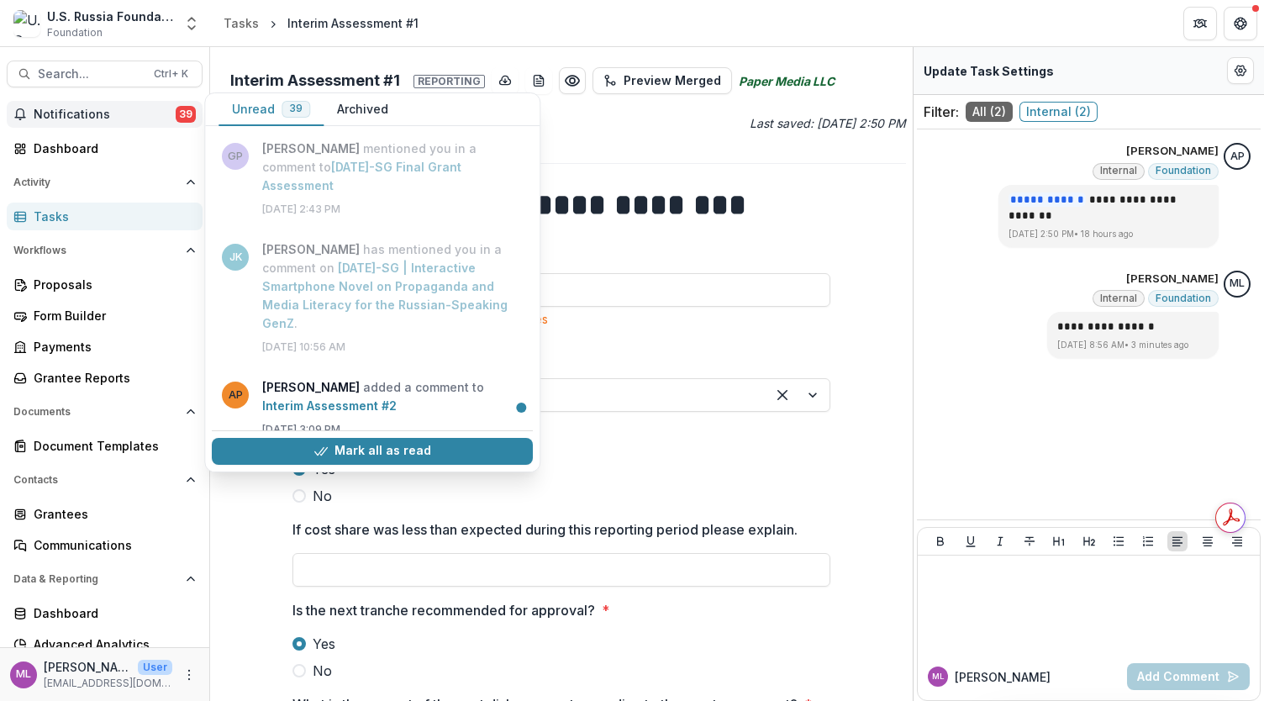
scroll to position [336, 0]
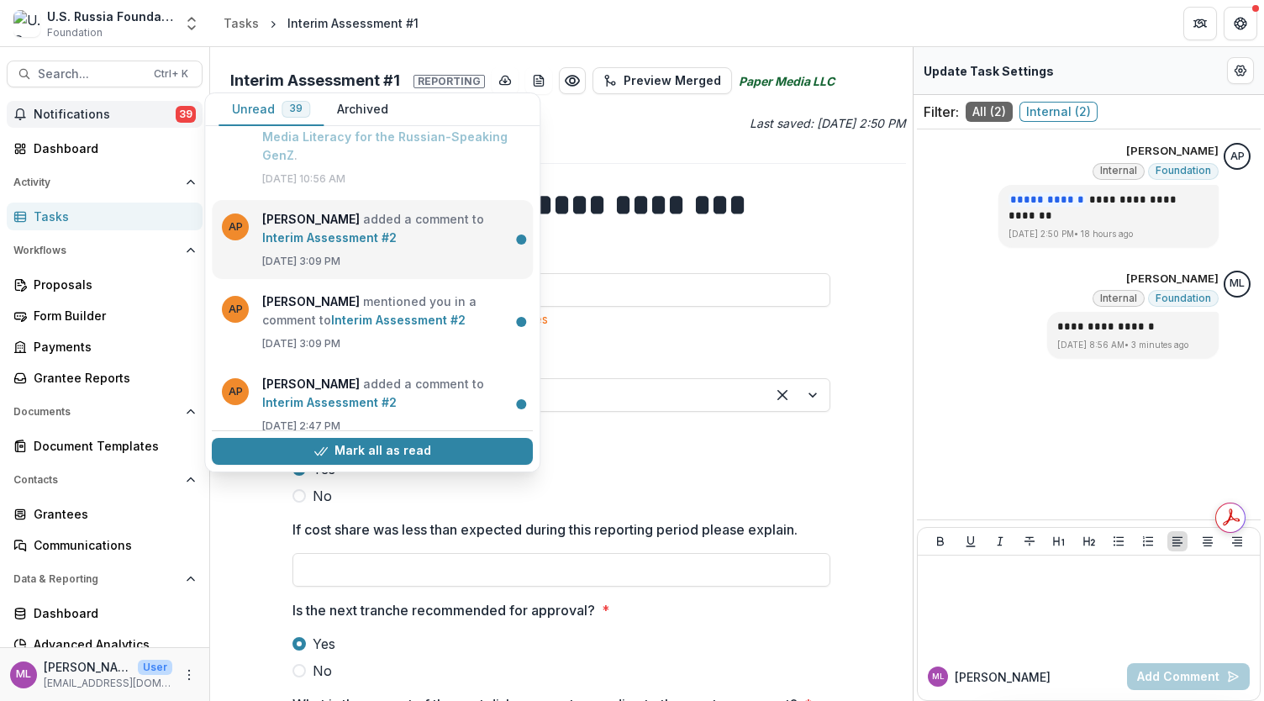
click at [298, 240] on link "Interim Assessment #2" at bounding box center [329, 237] width 134 height 14
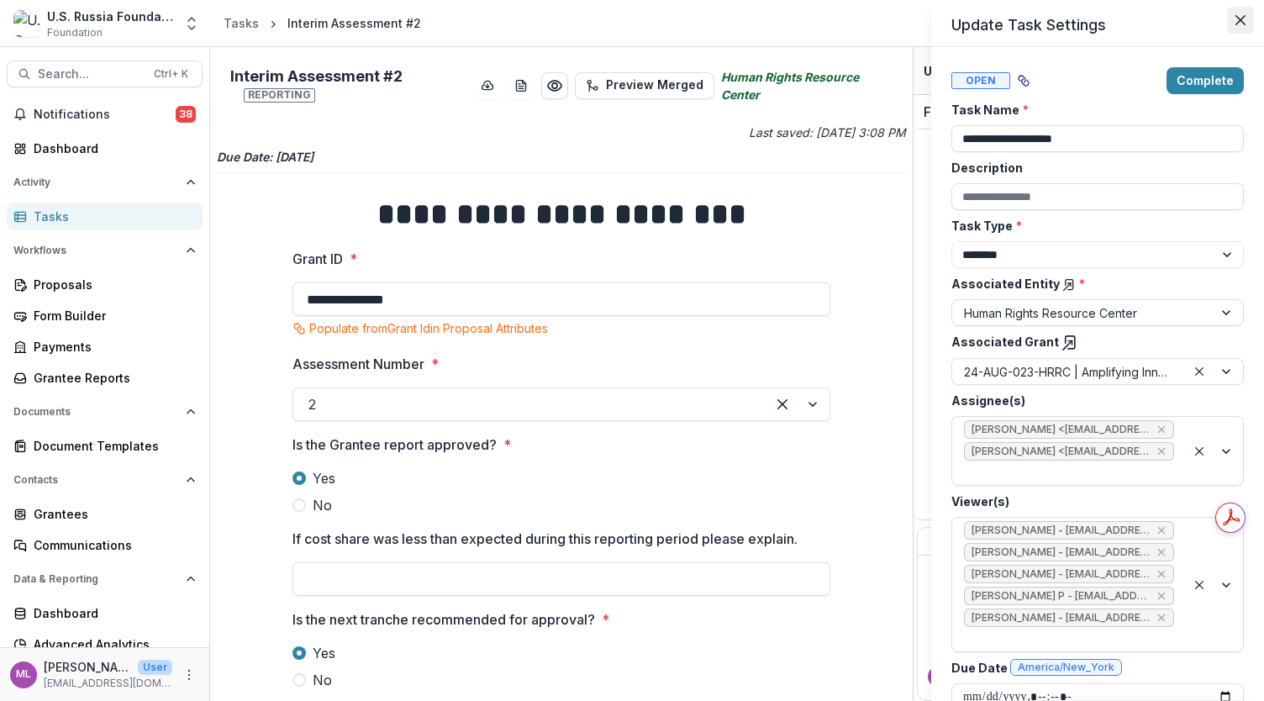
click at [1231, 16] on button "Close" at bounding box center [1240, 20] width 27 height 27
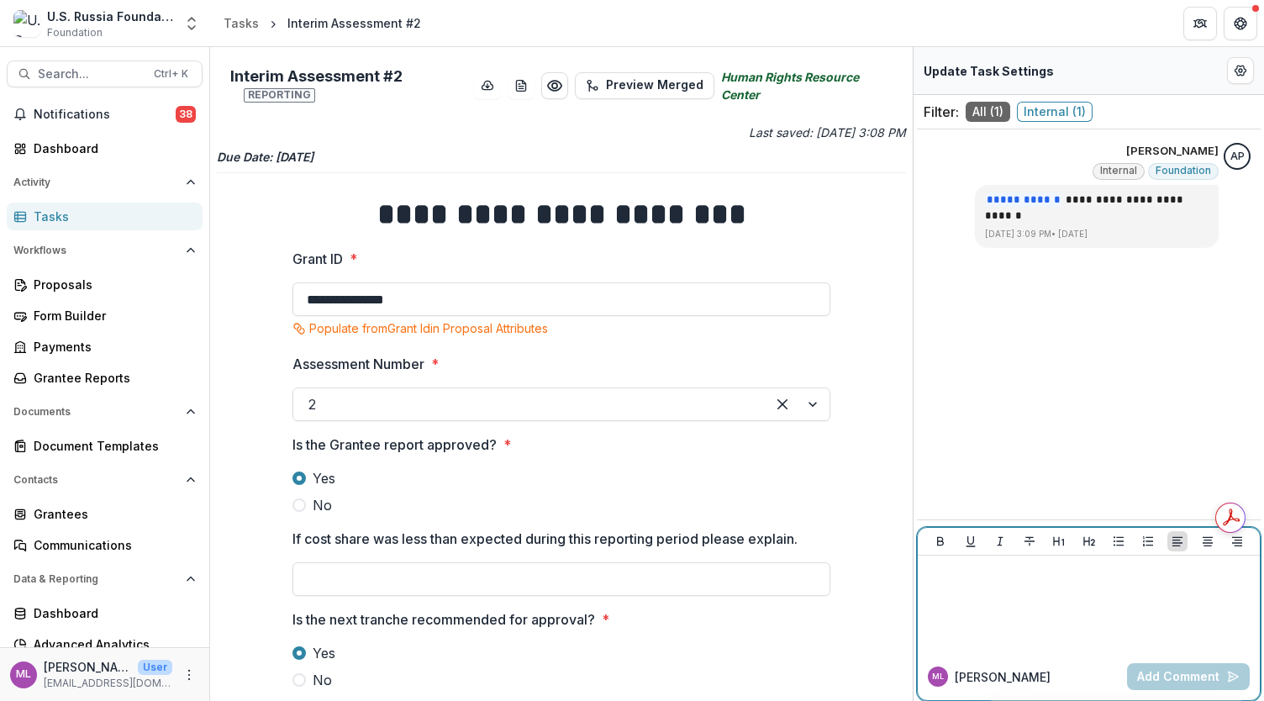
click at [1057, 586] on div at bounding box center [1089, 604] width 329 height 84
click at [1174, 671] on button "Add Comment" at bounding box center [1188, 676] width 123 height 27
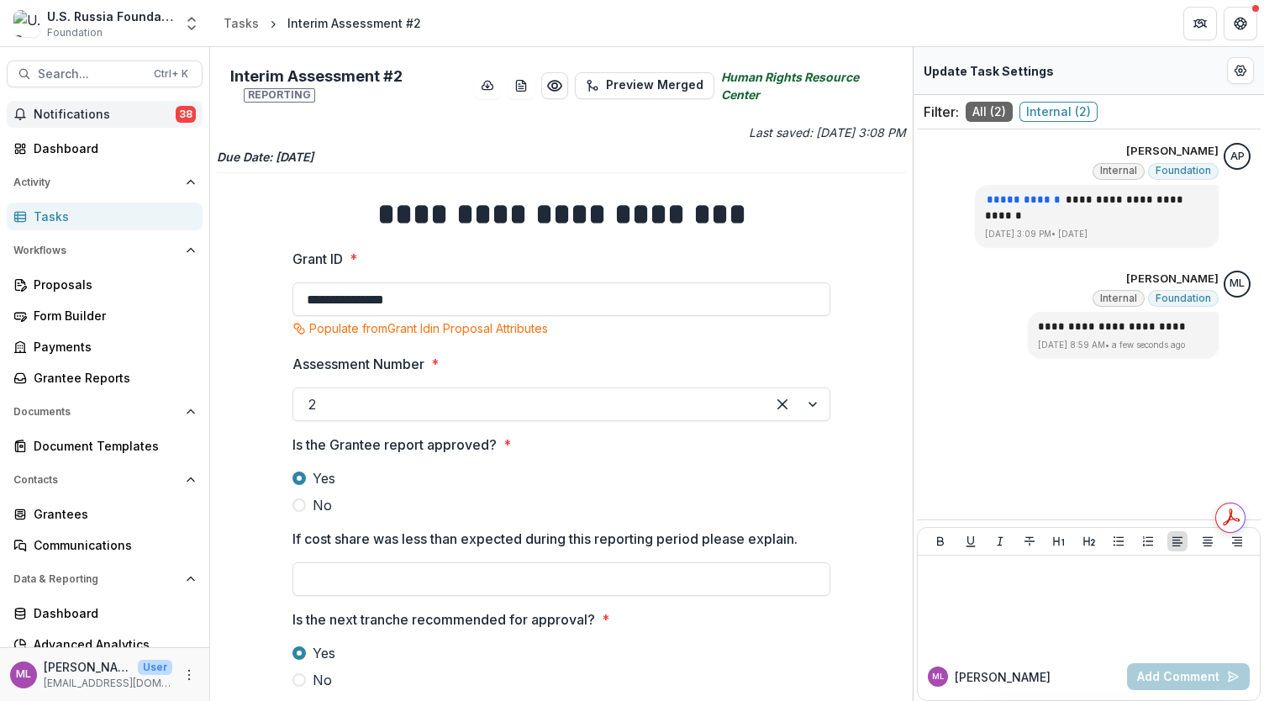
click at [96, 106] on button "Notifications 38" at bounding box center [105, 114] width 196 height 27
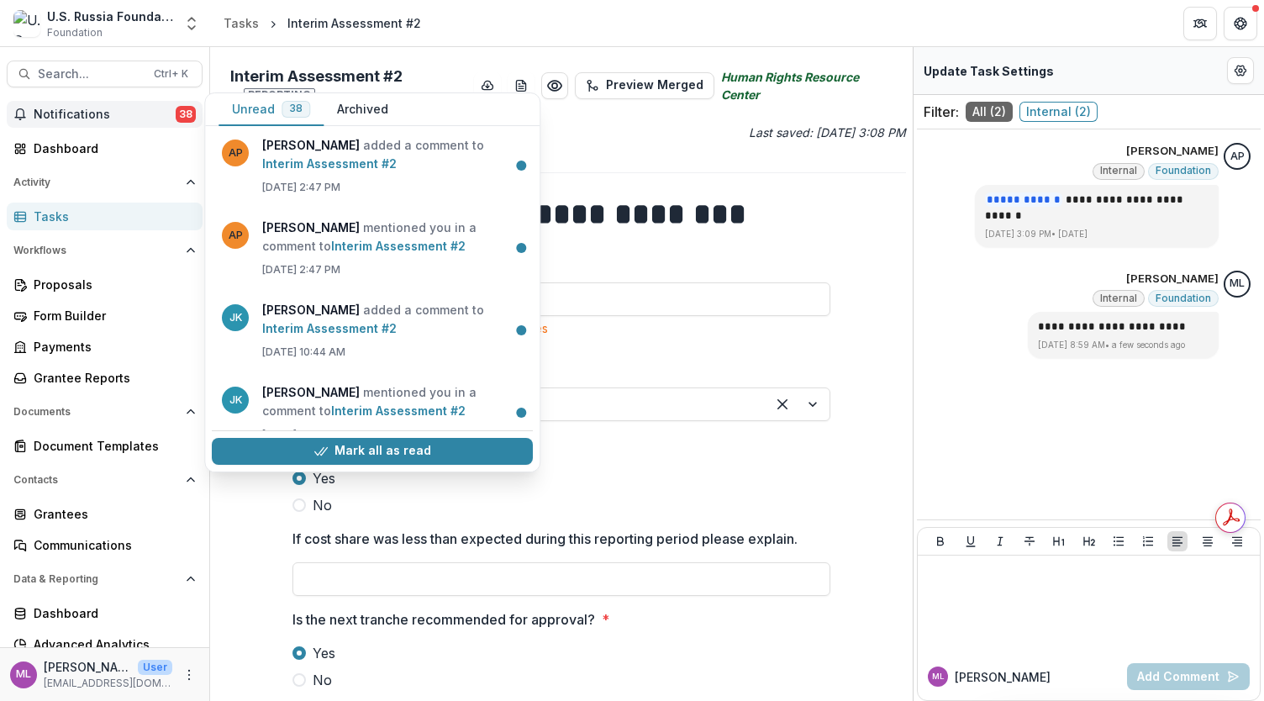
scroll to position [168, 0]
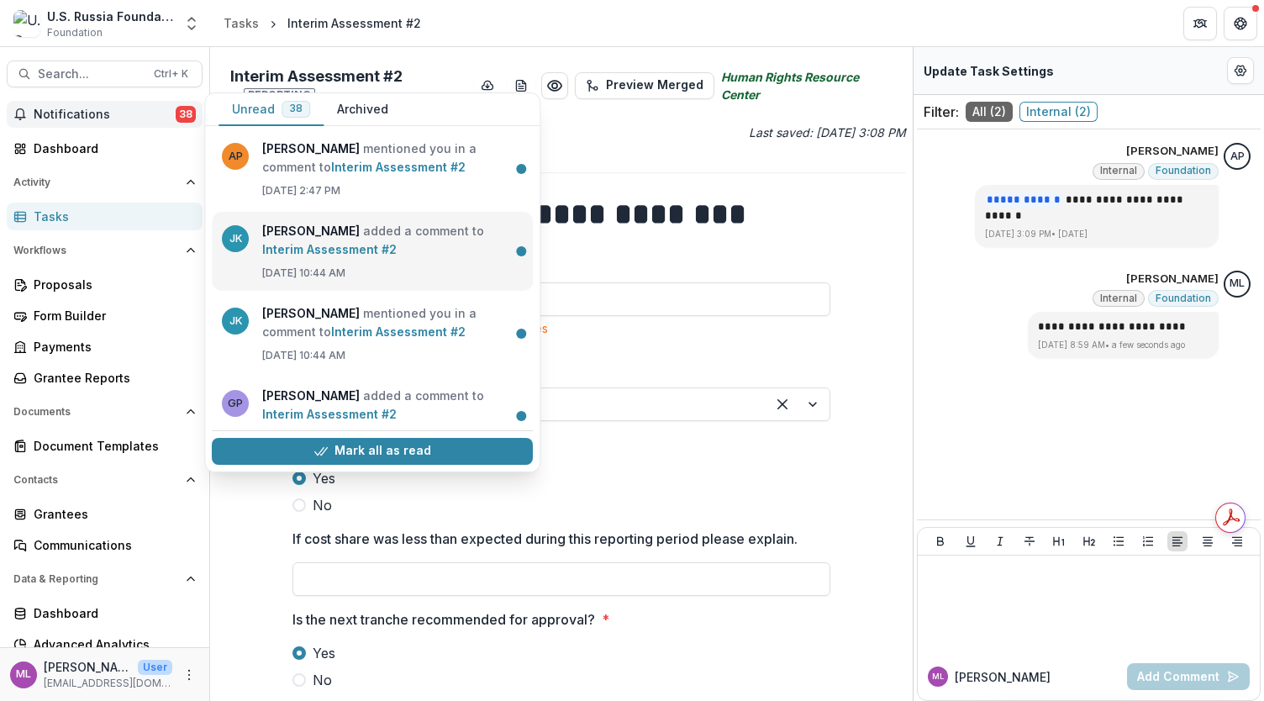
click at [324, 256] on link "Interim Assessment #2" at bounding box center [329, 249] width 134 height 14
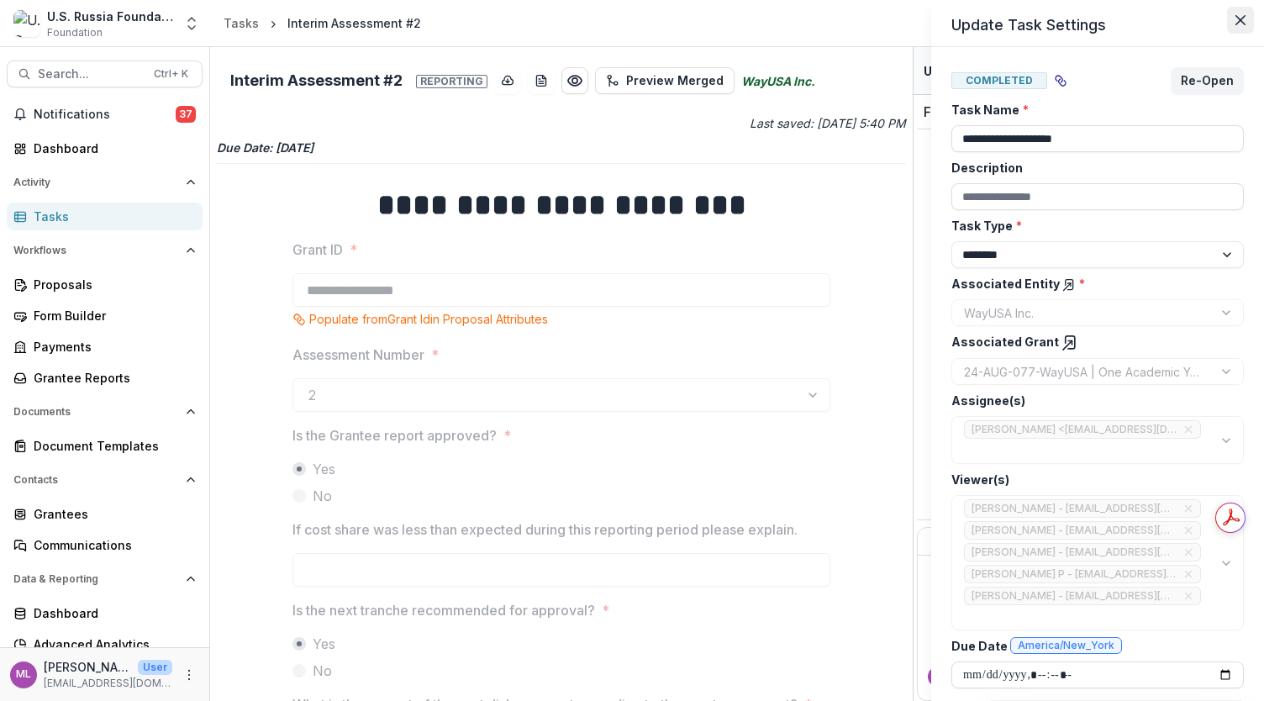
click at [1242, 28] on button "Close" at bounding box center [1240, 20] width 27 height 27
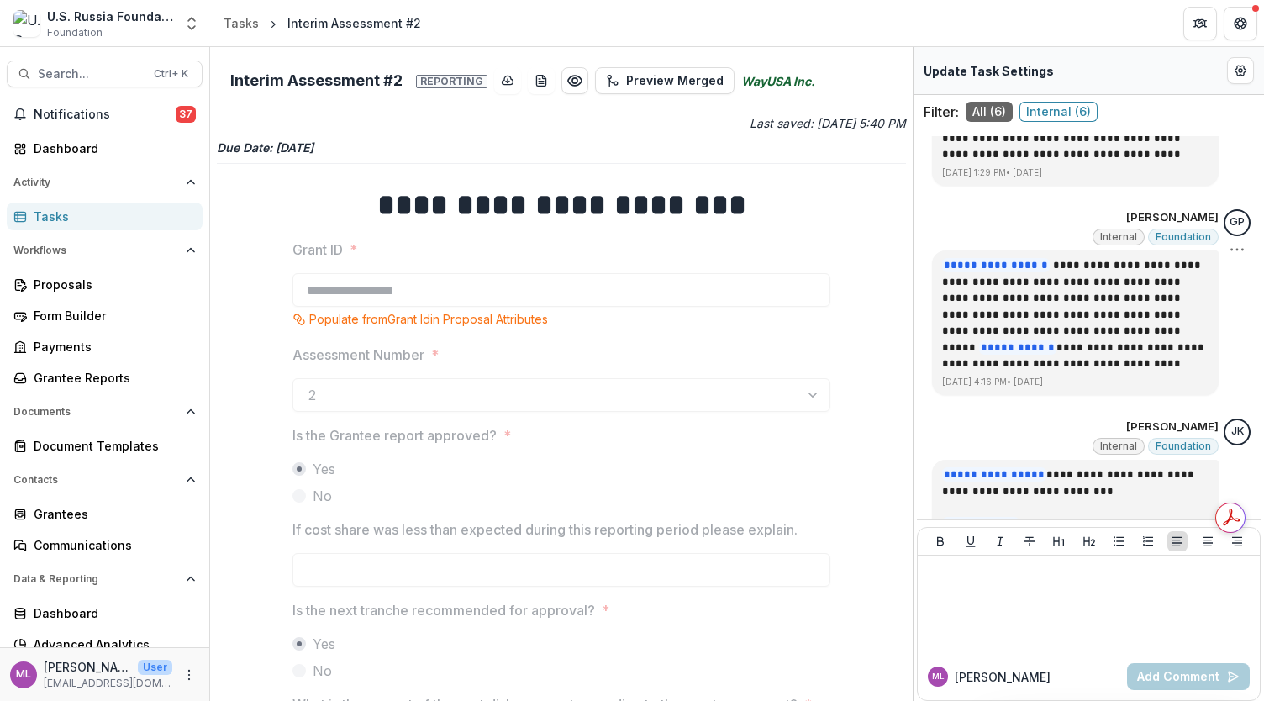
scroll to position [731, 0]
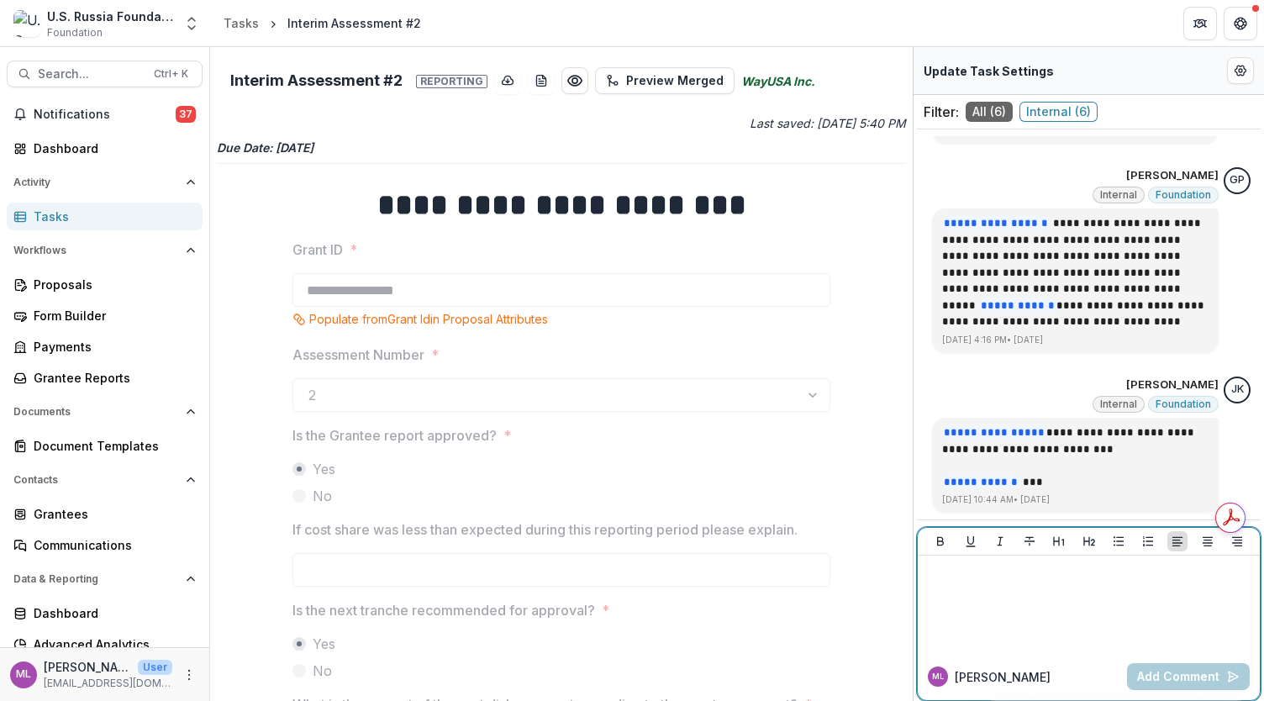
click at [1081, 569] on p at bounding box center [1089, 571] width 329 height 18
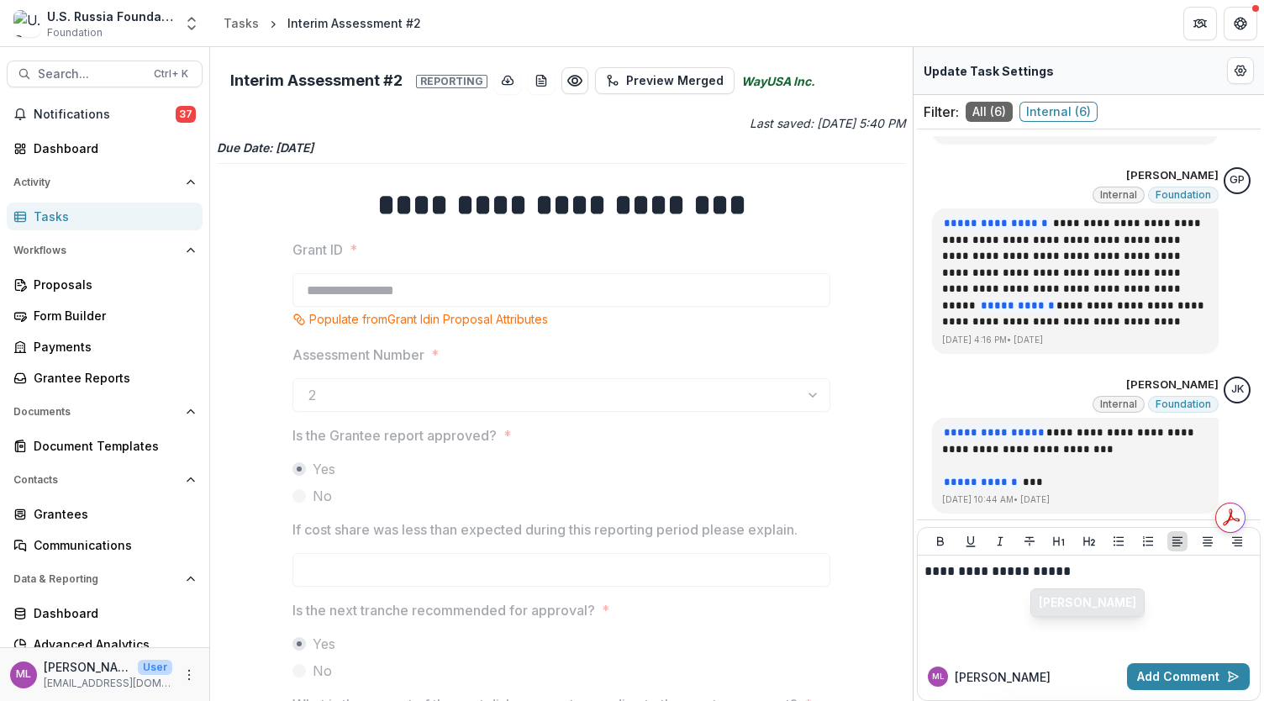
click at [1088, 599] on button "[PERSON_NAME]" at bounding box center [1087, 602] width 113 height 27
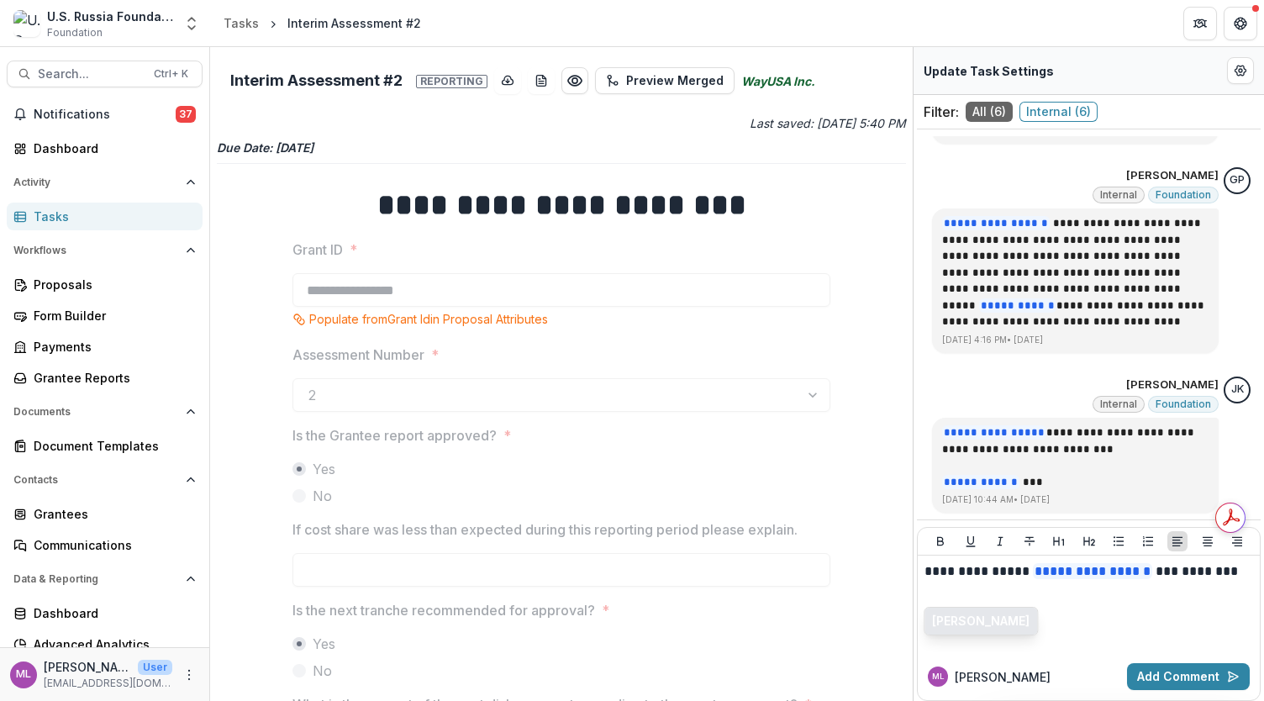
click at [1026, 623] on button "[PERSON_NAME]" at bounding box center [981, 621] width 113 height 27
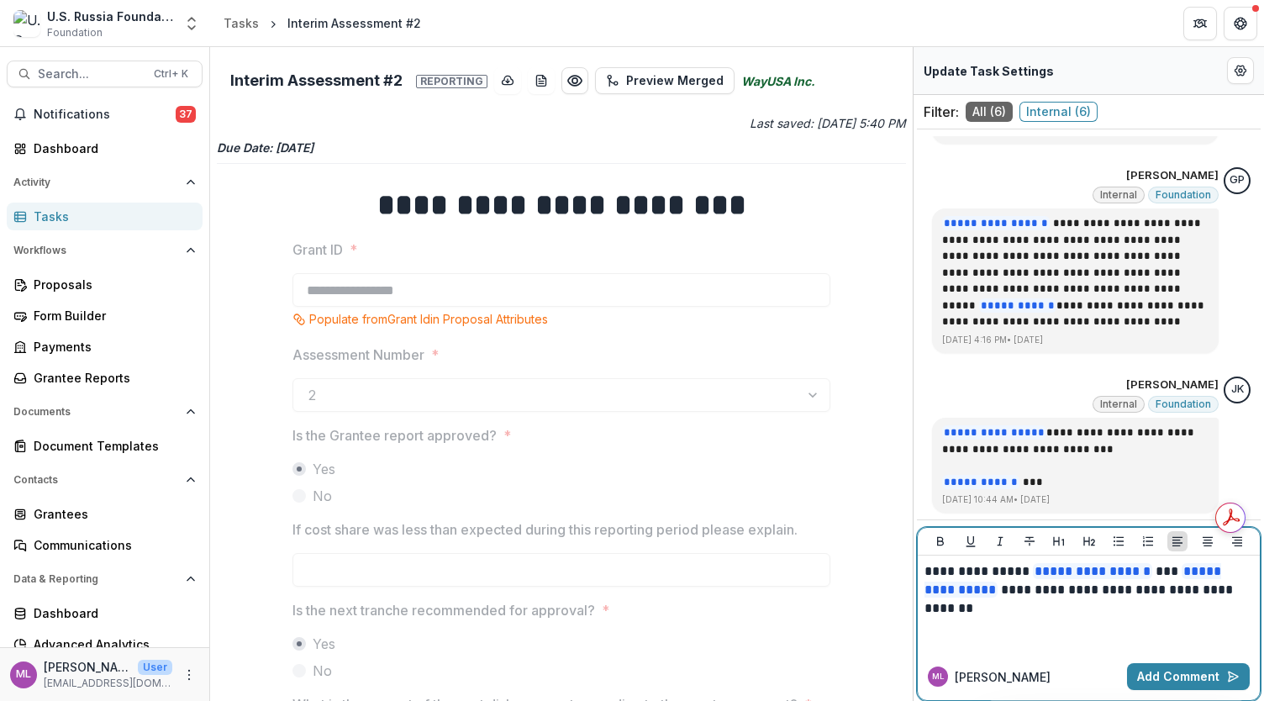
click at [1062, 586] on p "**********" at bounding box center [1090, 589] width 330 height 55
click at [1073, 612] on p "**********" at bounding box center [1090, 589] width 330 height 55
click at [1158, 663] on button "Add Comment" at bounding box center [1188, 676] width 123 height 27
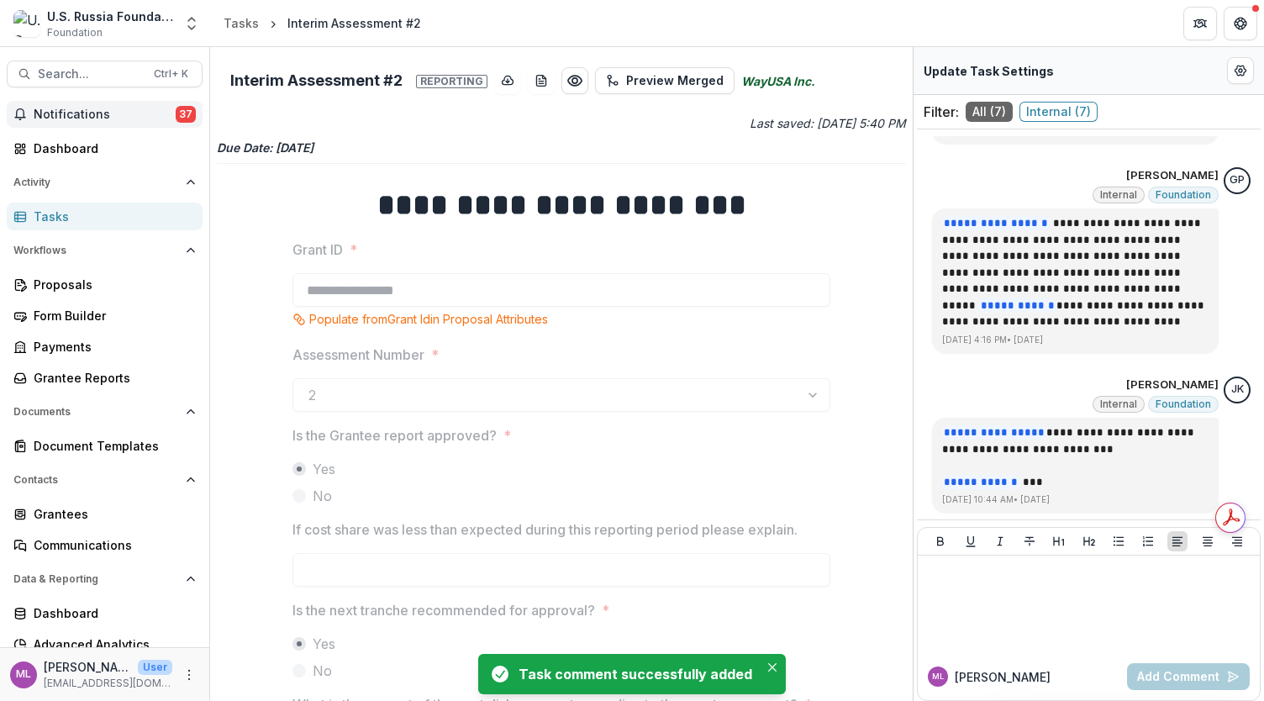
click at [81, 117] on span "Notifications" at bounding box center [105, 115] width 142 height 14
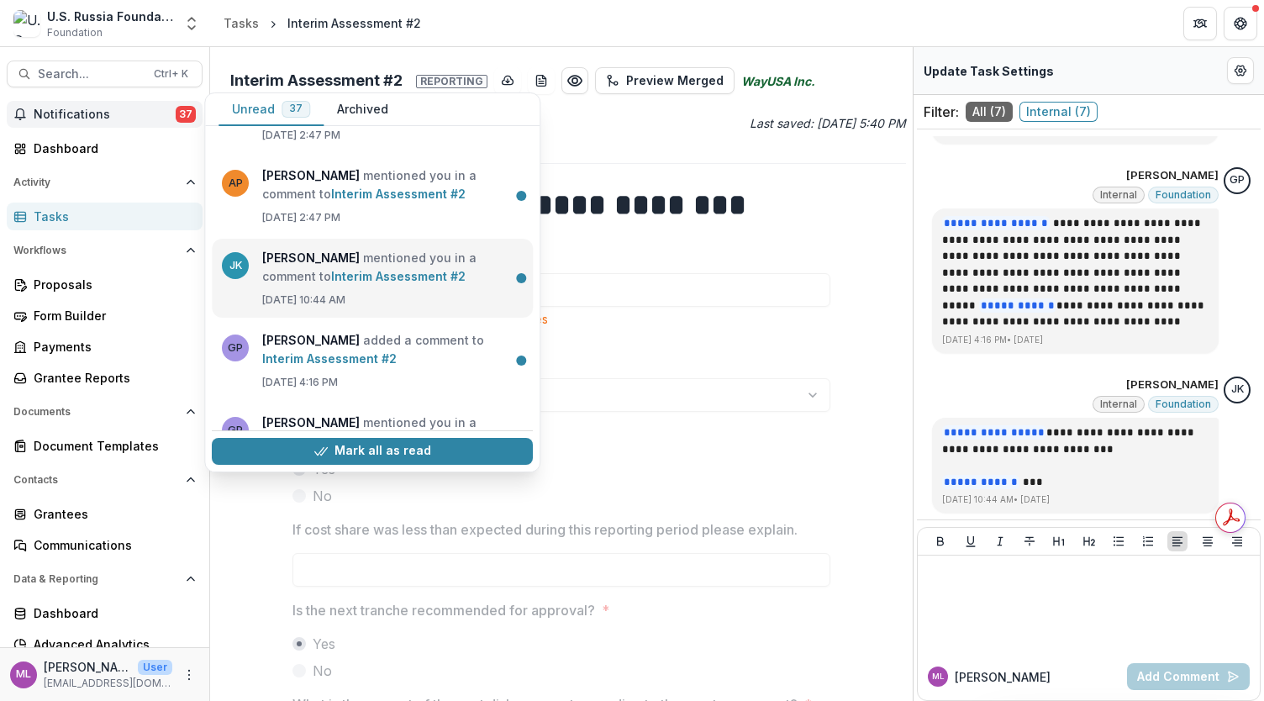
scroll to position [168, 0]
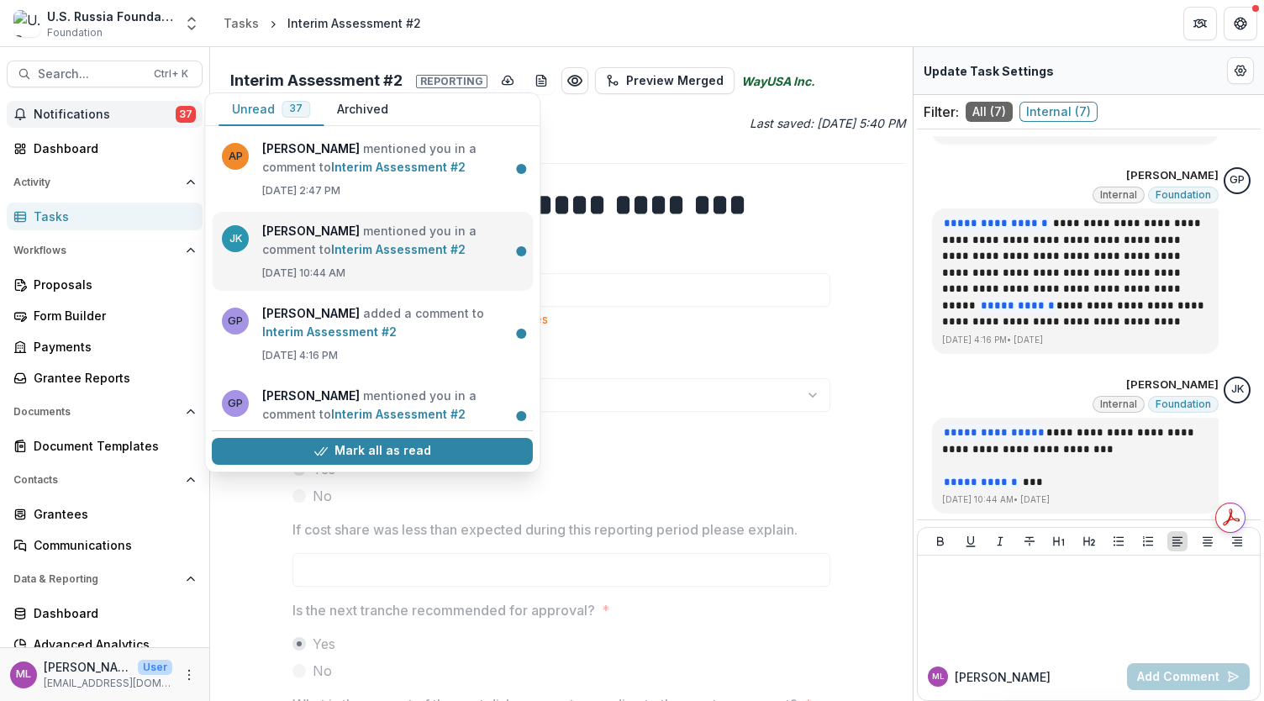
click at [354, 256] on link "Interim Assessment #2" at bounding box center [398, 249] width 134 height 14
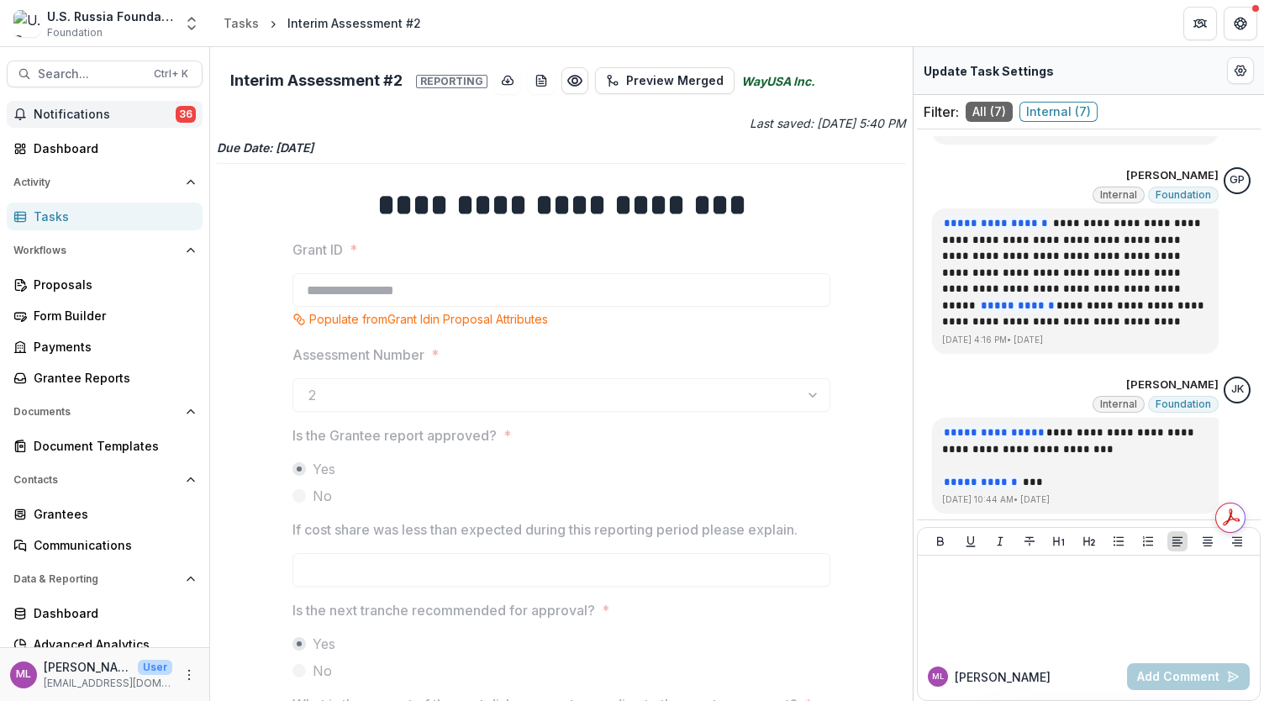
click at [125, 108] on span "Notifications" at bounding box center [105, 115] width 142 height 14
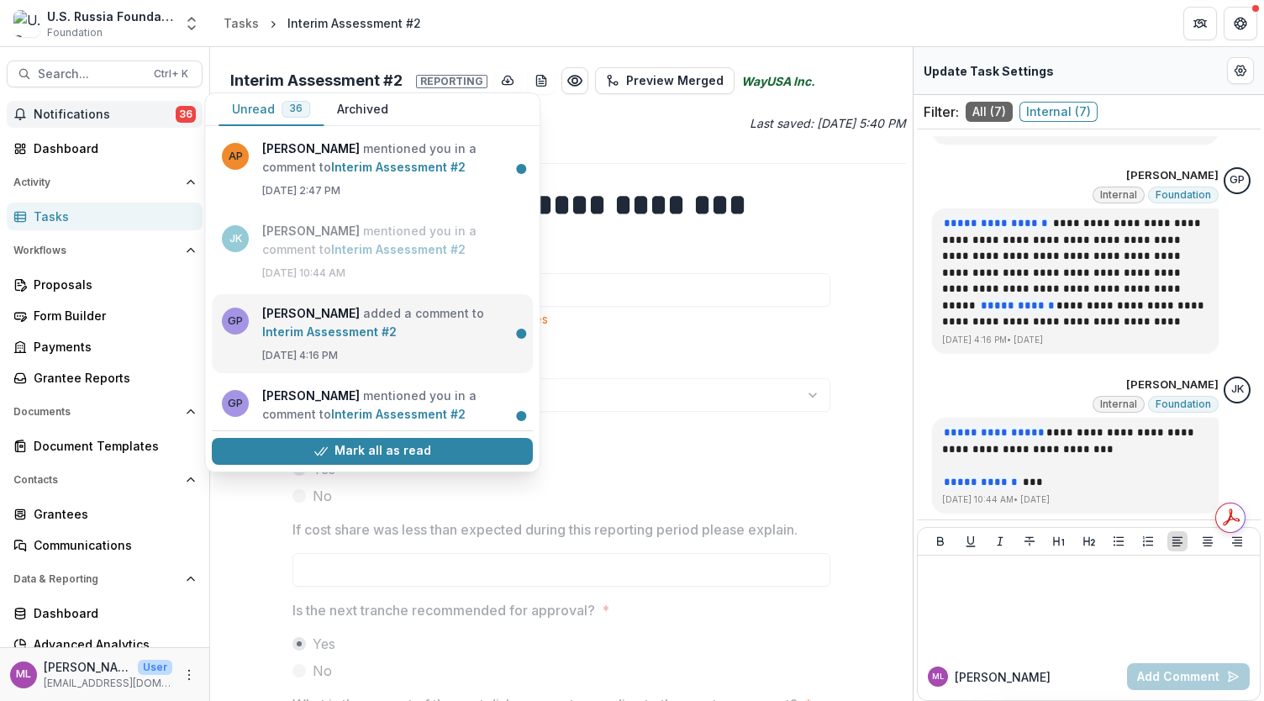
click at [356, 324] on link "Interim Assessment #2" at bounding box center [329, 331] width 134 height 14
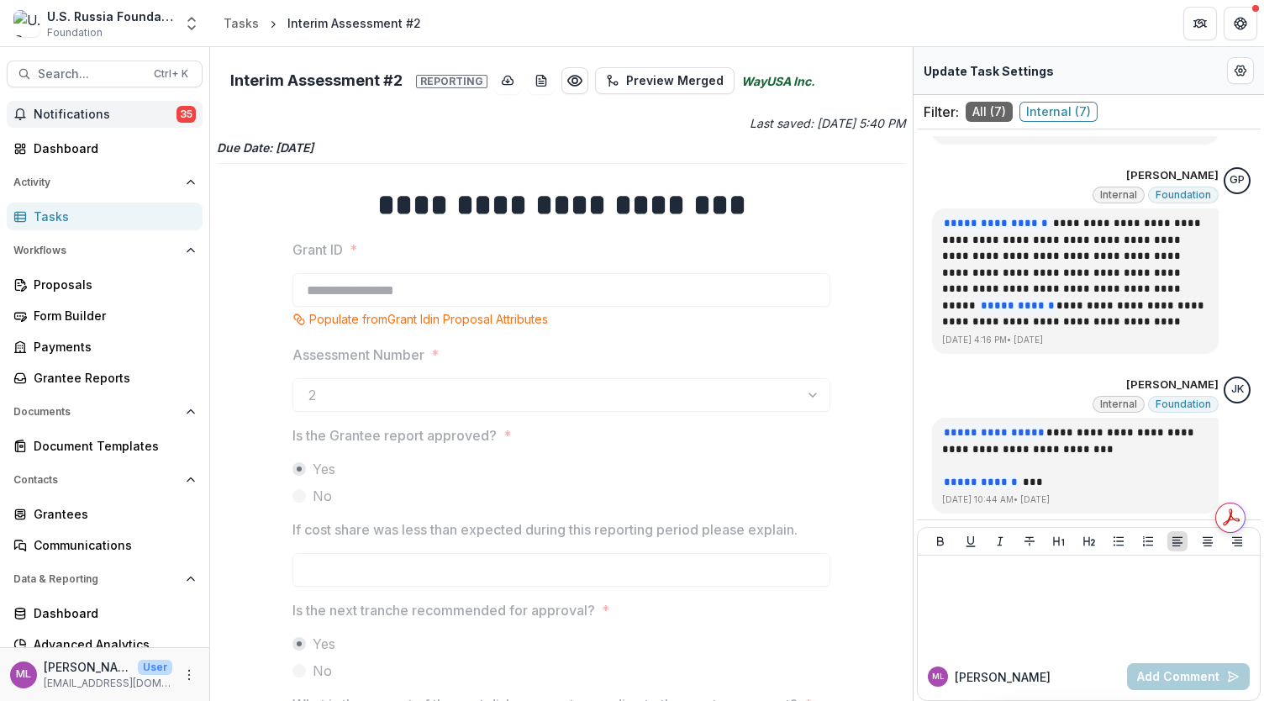
click at [130, 122] on button "Notifications 35" at bounding box center [105, 114] width 196 height 27
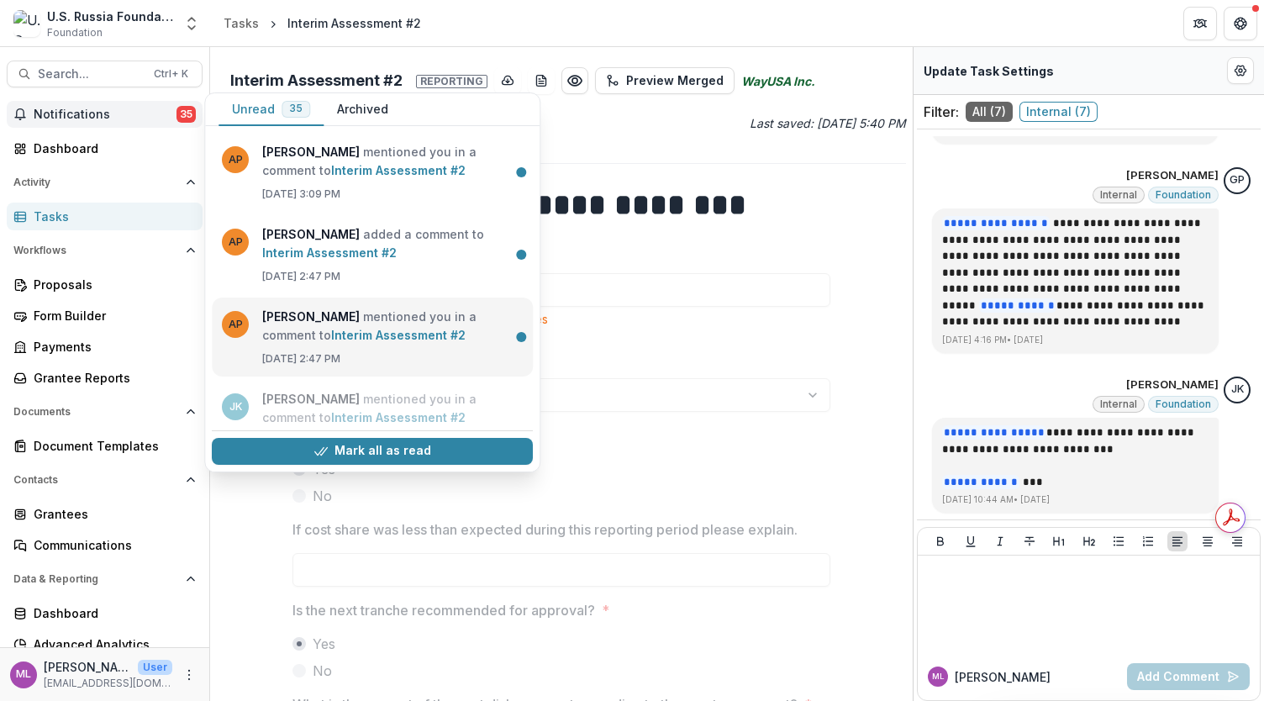
click at [369, 328] on link "Interim Assessment #2" at bounding box center [398, 335] width 134 height 14
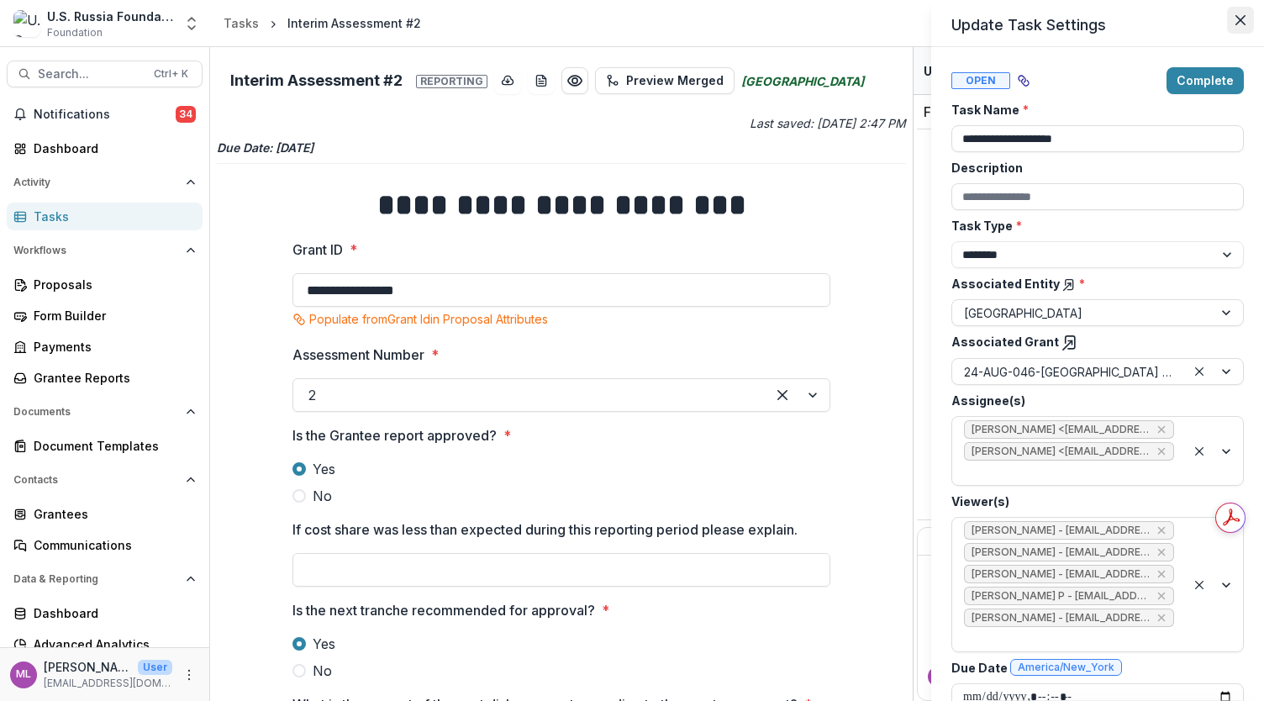
click at [1243, 19] on icon "Close" at bounding box center [1241, 20] width 10 height 10
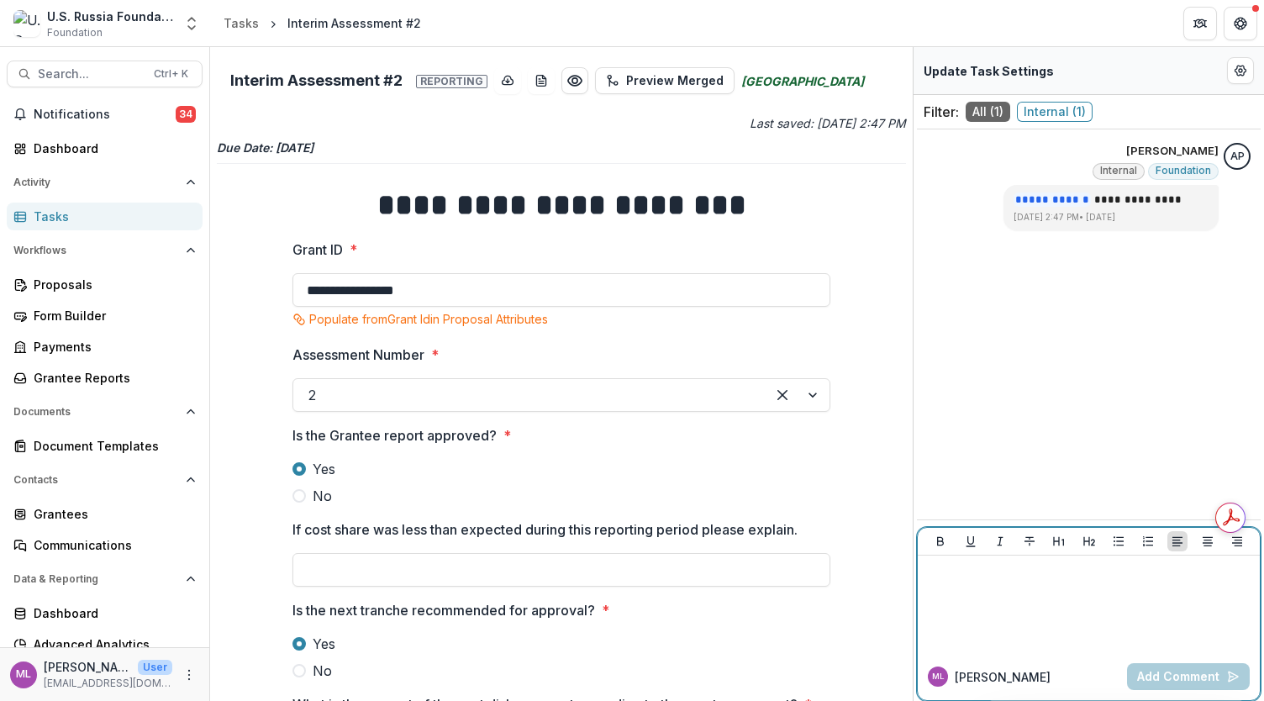
click at [1054, 570] on p at bounding box center [1089, 571] width 329 height 18
click at [1155, 680] on button "Add Comment" at bounding box center [1188, 676] width 123 height 27
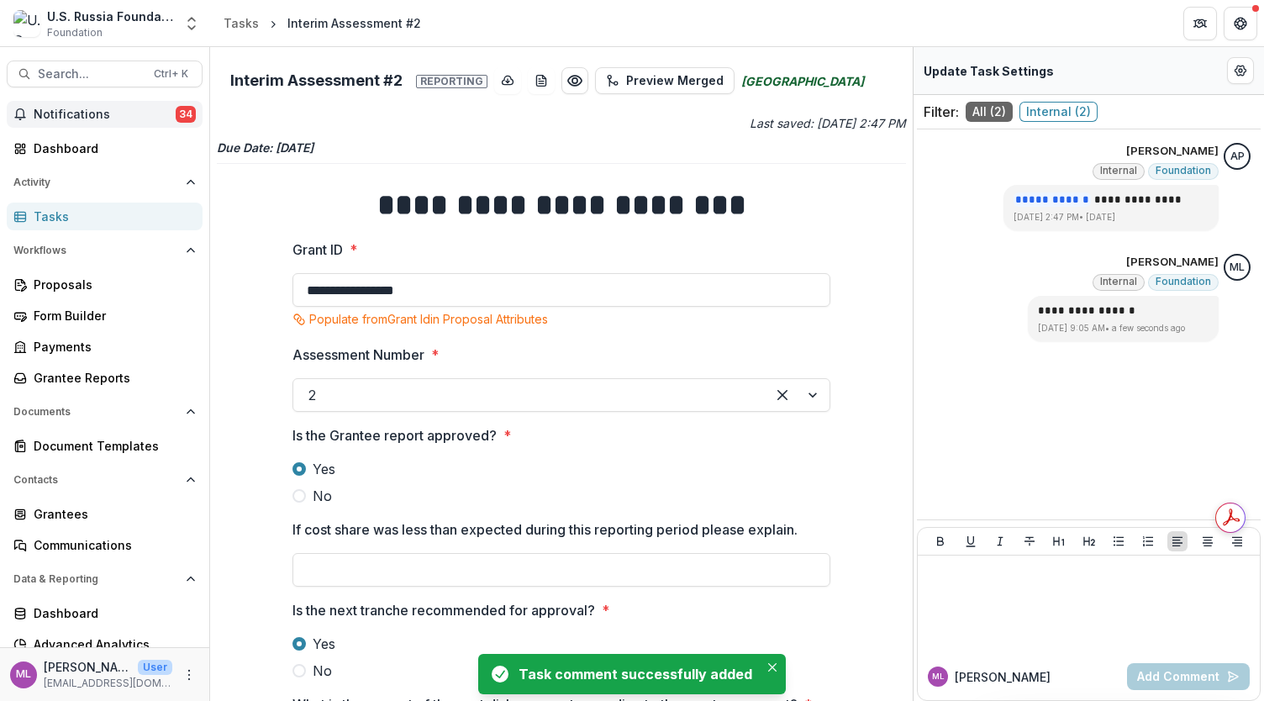
click at [119, 114] on span "Notifications" at bounding box center [105, 115] width 142 height 14
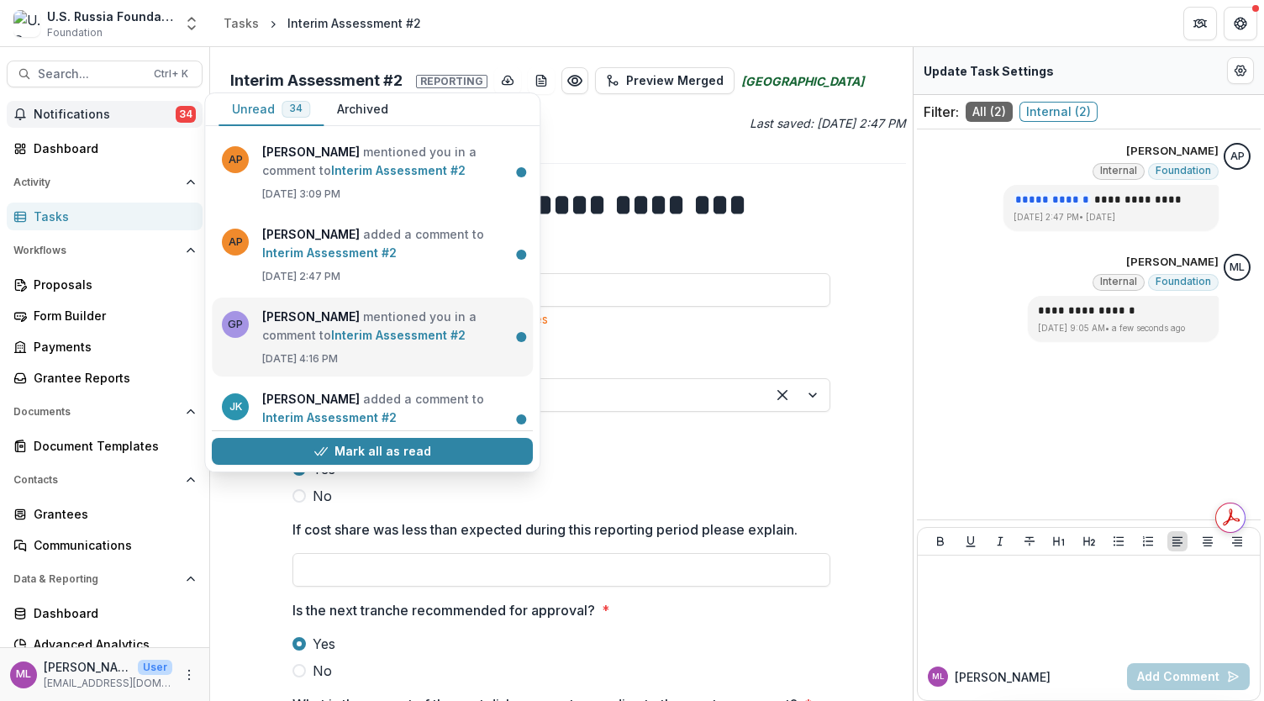
click at [339, 328] on link "Interim Assessment #2" at bounding box center [398, 335] width 134 height 14
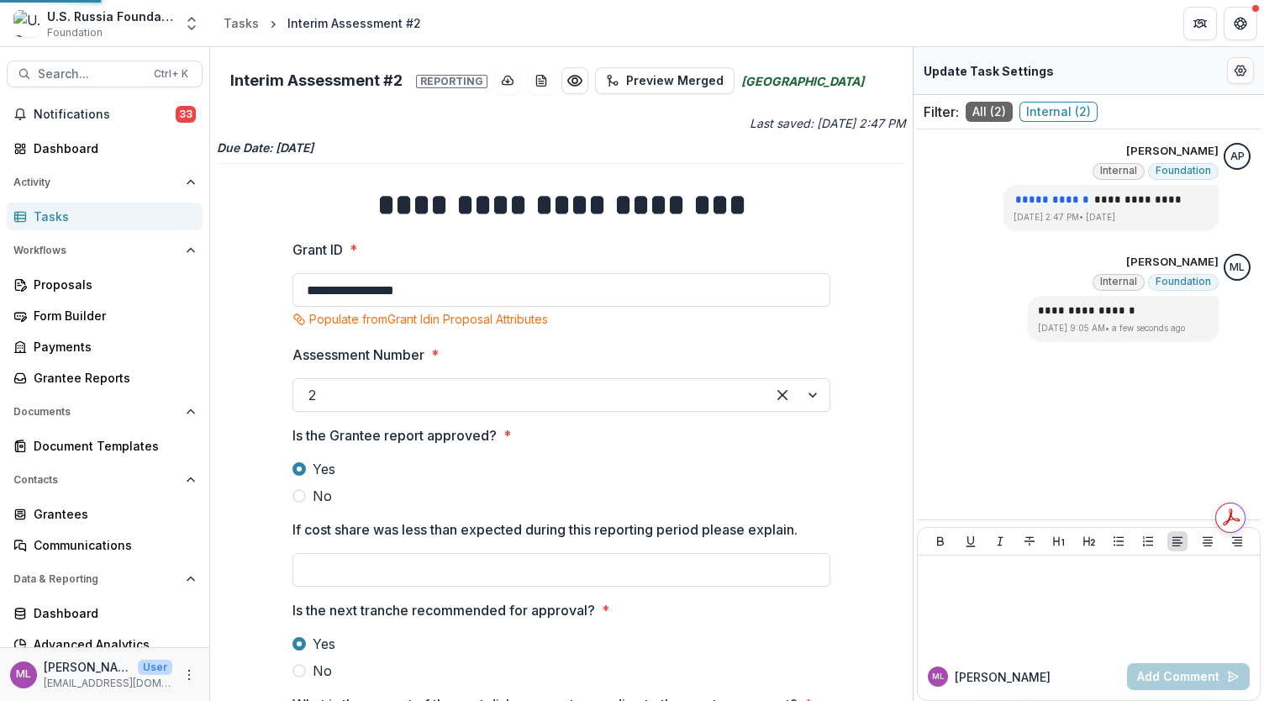
type input "**********"
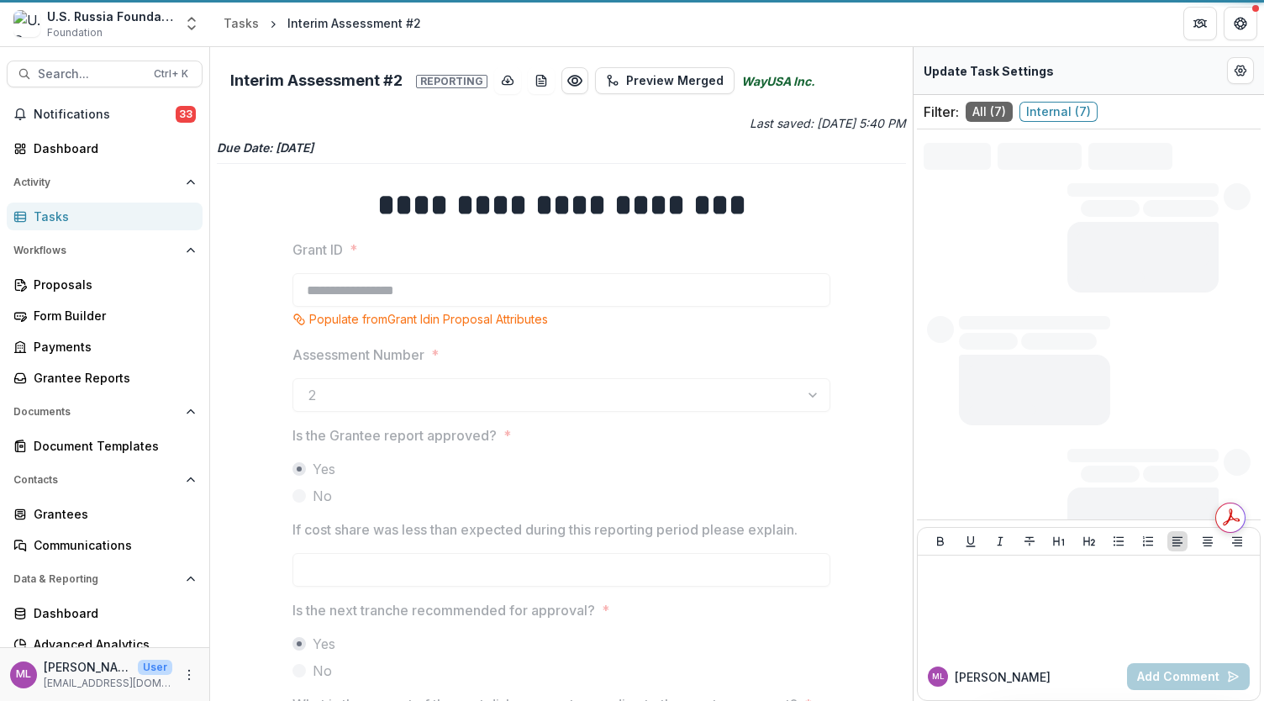
type input "*******"
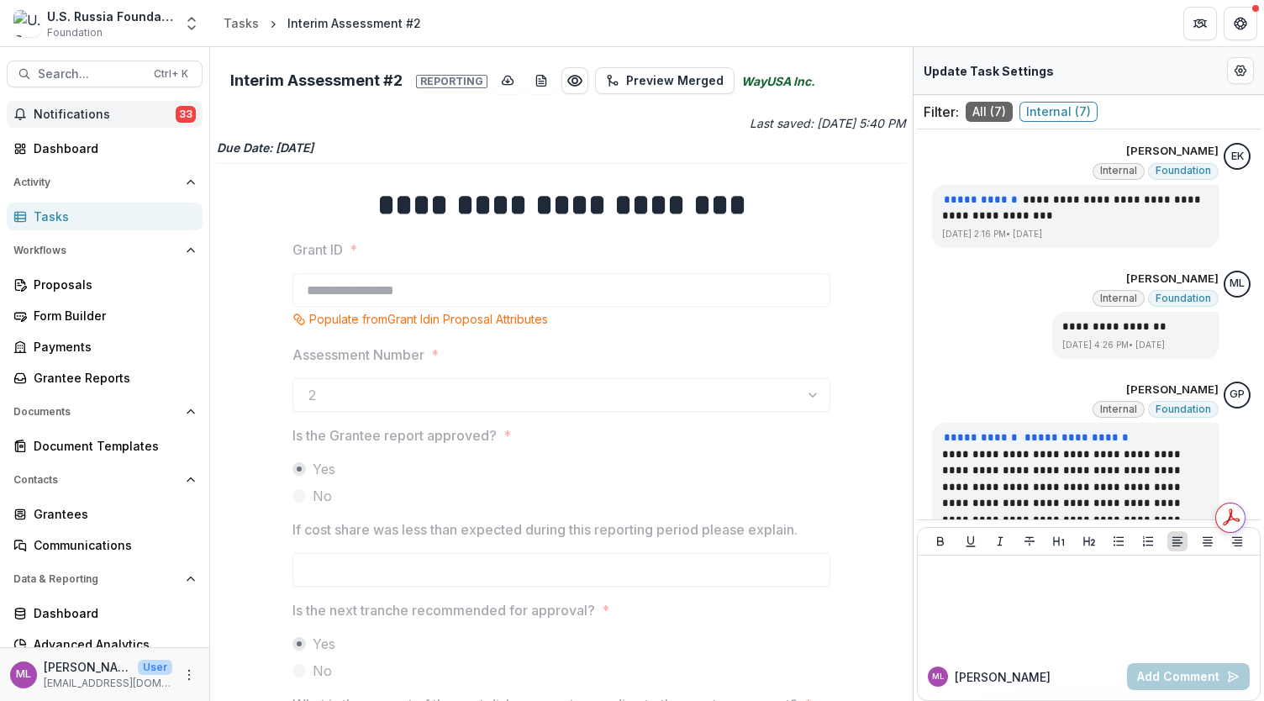
click at [98, 119] on span "Notifications" at bounding box center [105, 115] width 142 height 14
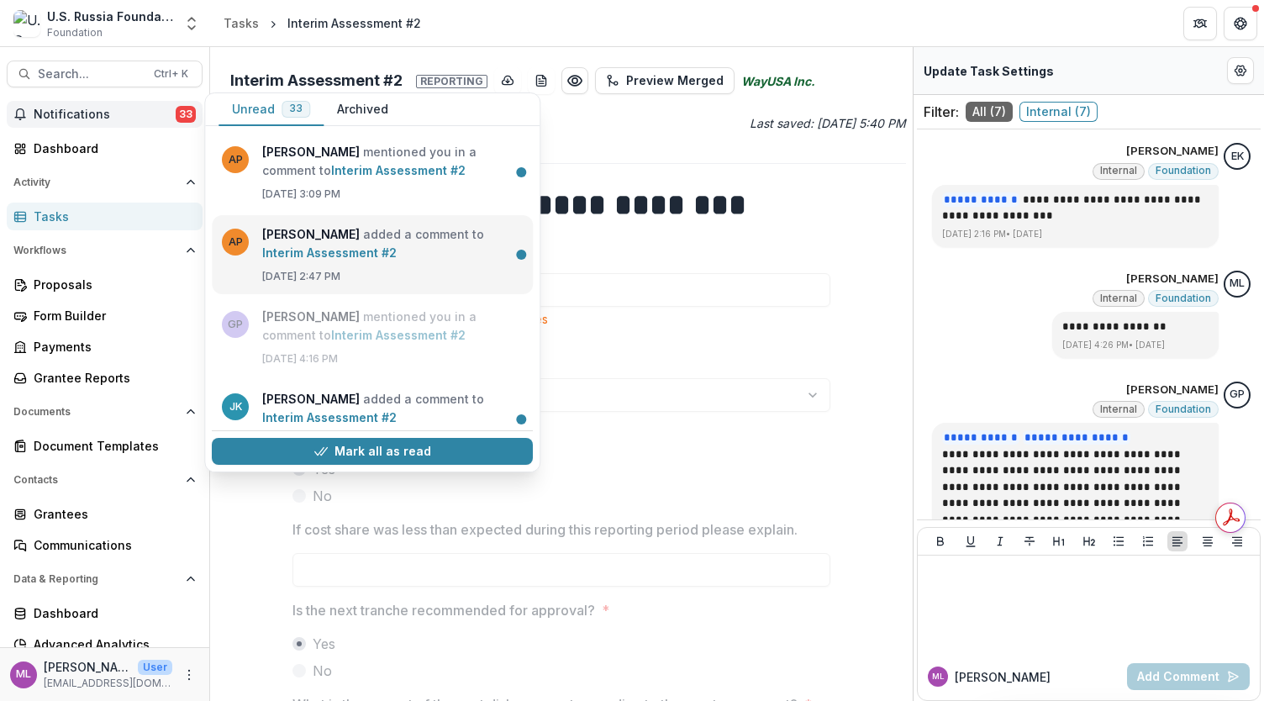
click at [334, 260] on link "Interim Assessment #2" at bounding box center [329, 252] width 134 height 14
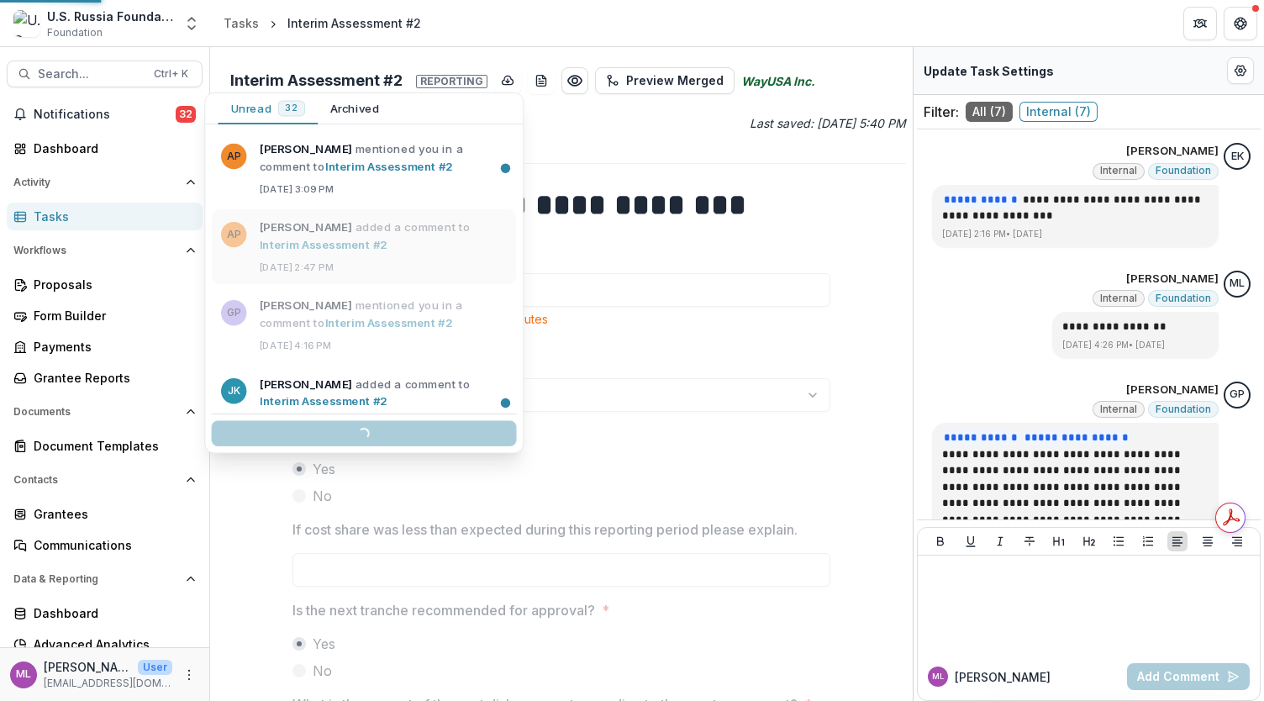
type input "**********"
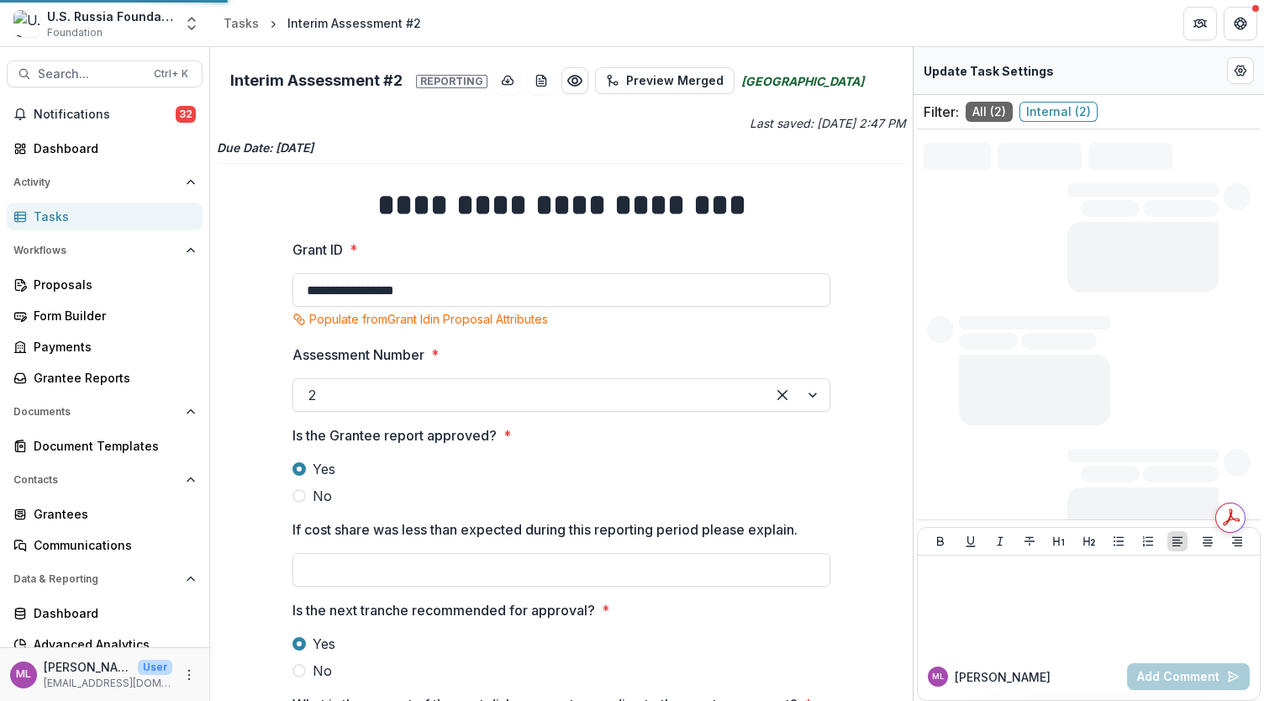
type input "*******"
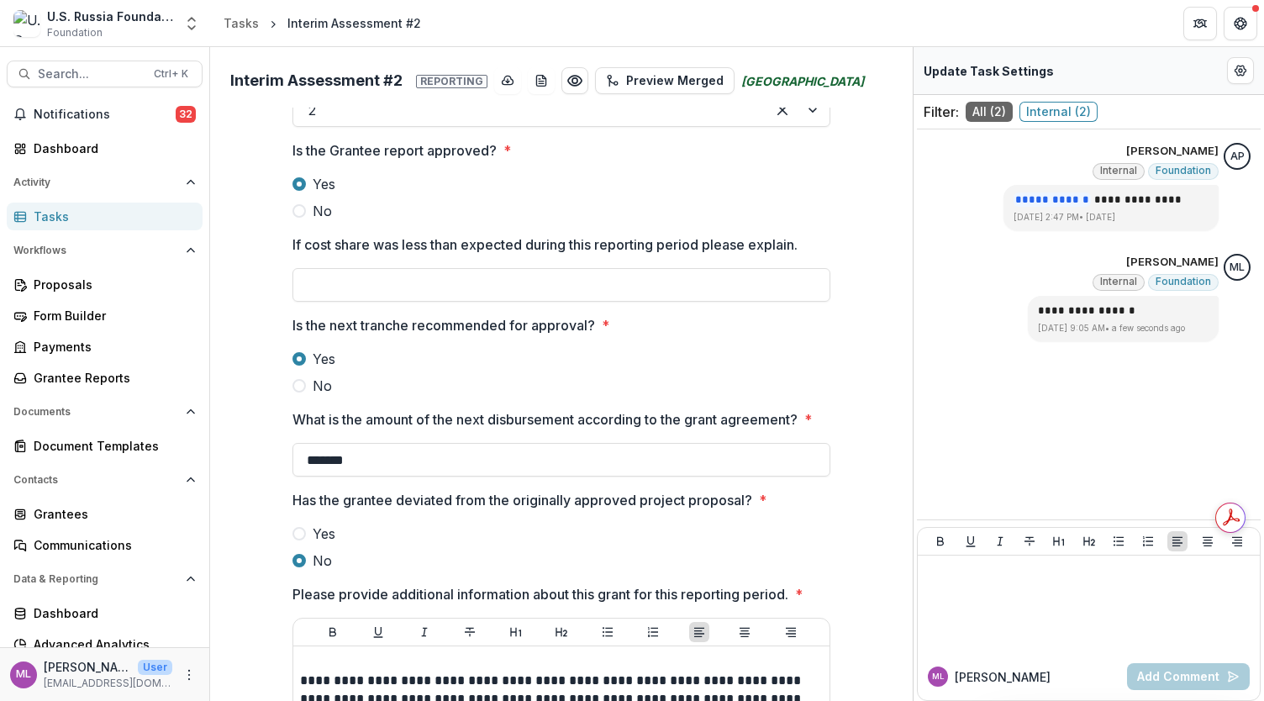
scroll to position [284, 0]
click at [109, 129] on div "Notifications 32 Dashboard Activity Tasks Workflows Proposals Form Builder Paym…" at bounding box center [104, 395] width 209 height 588
click at [112, 115] on span "Notifications" at bounding box center [105, 115] width 142 height 14
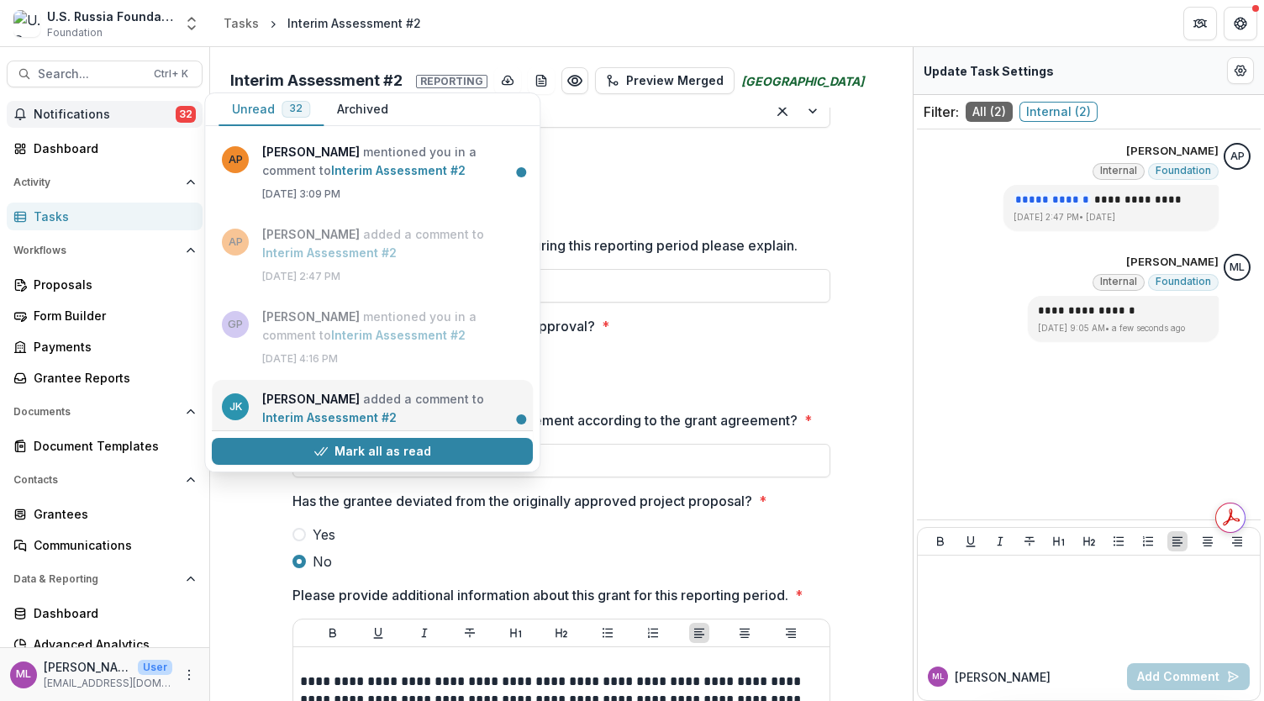
click at [314, 413] on link "Interim Assessment #2" at bounding box center [329, 417] width 134 height 14
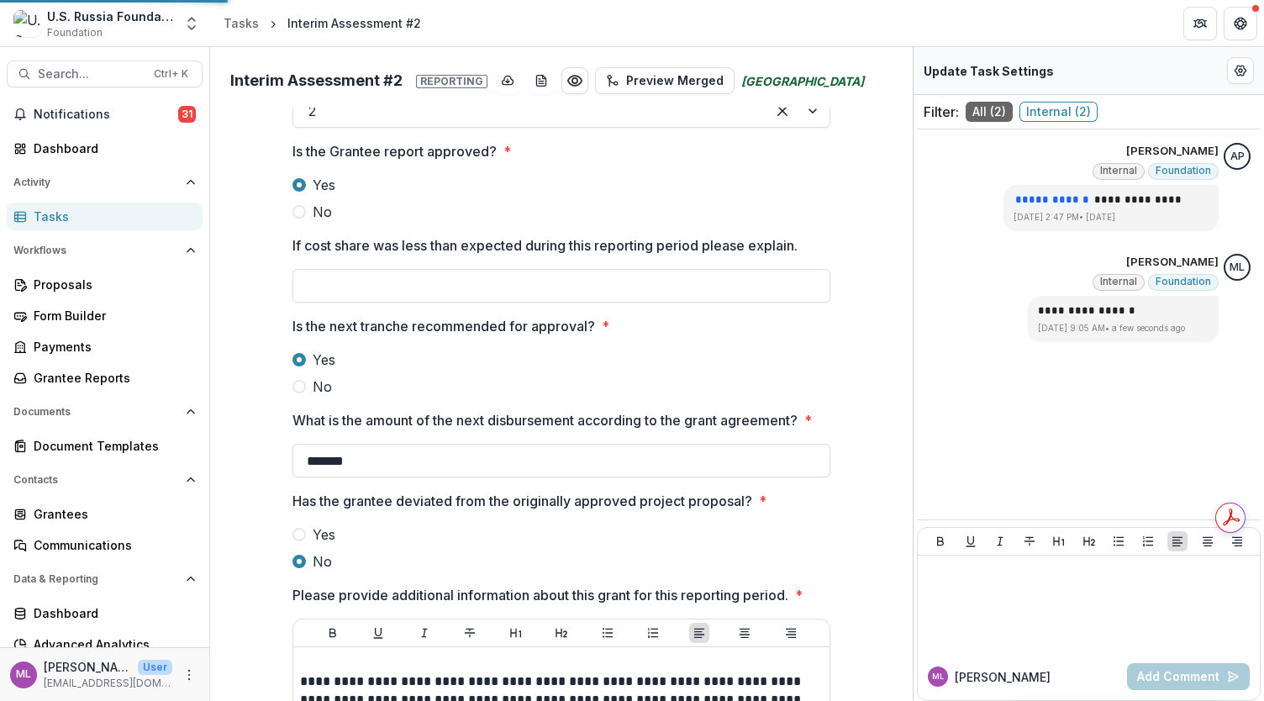
type input "**********"
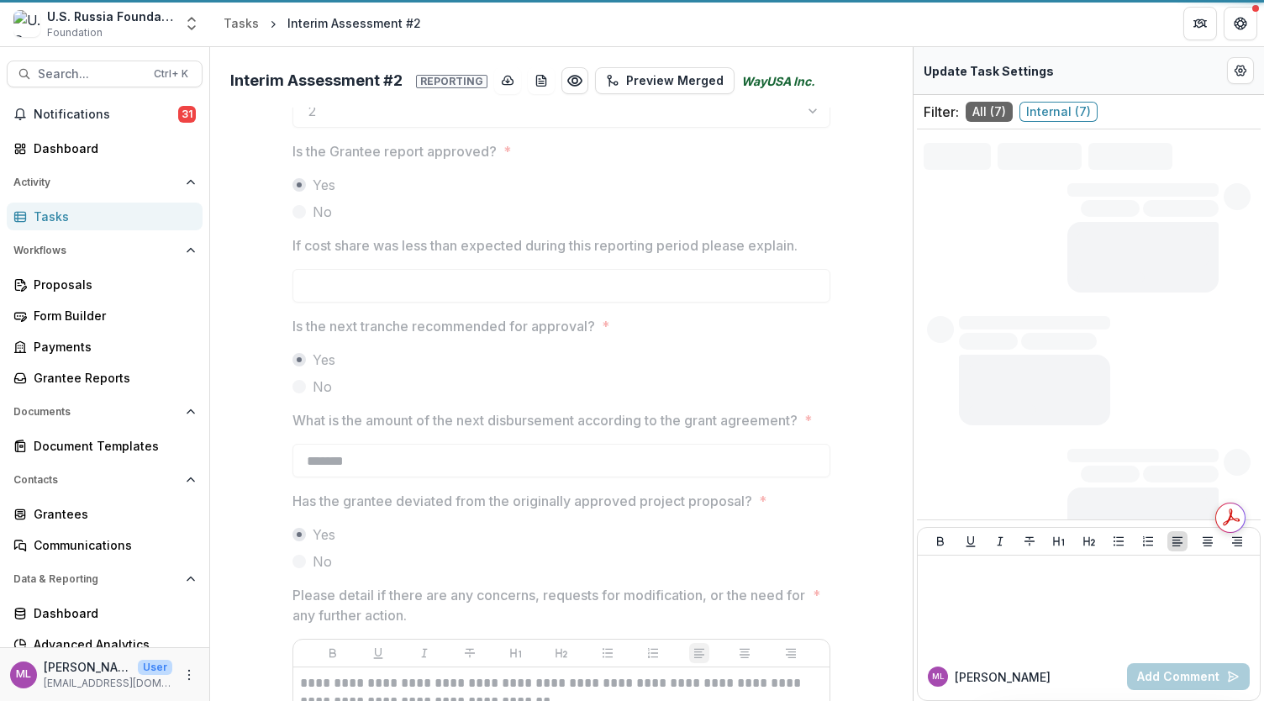
type input "*******"
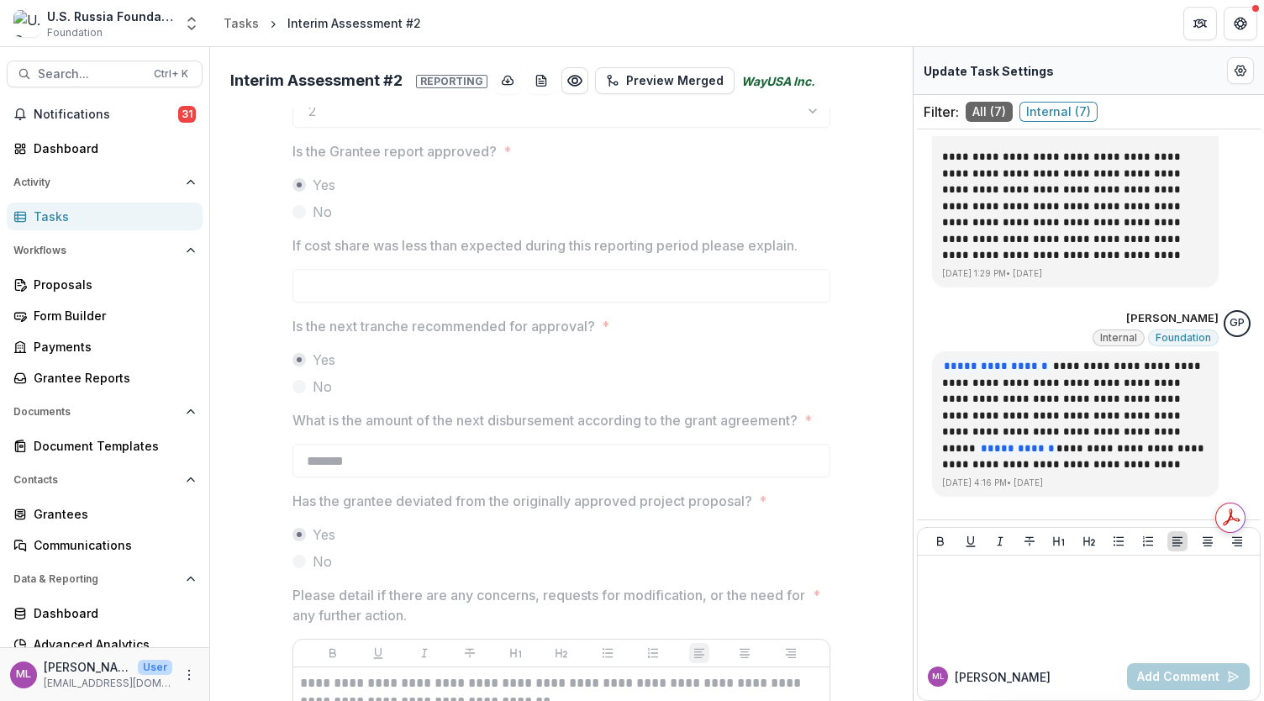
scroll to position [876, 0]
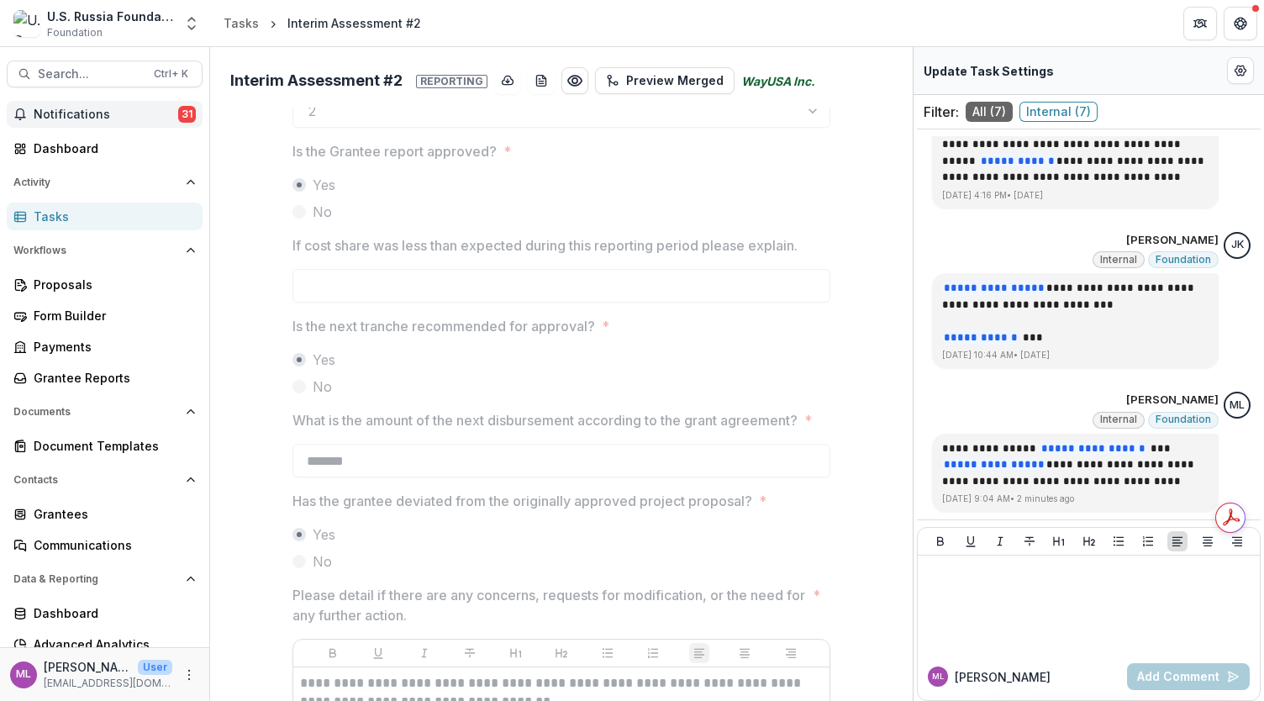
click at [72, 108] on span "Notifications" at bounding box center [106, 115] width 145 height 14
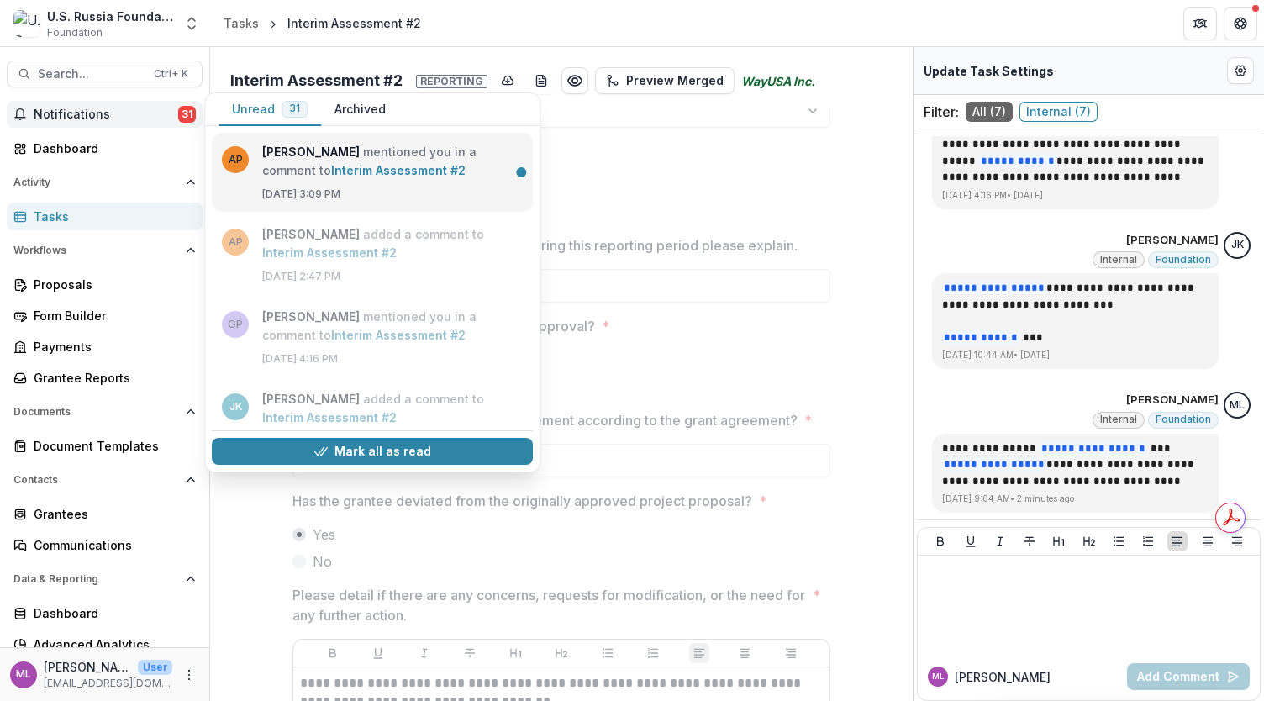
click at [331, 175] on link "Interim Assessment #2" at bounding box center [398, 170] width 134 height 14
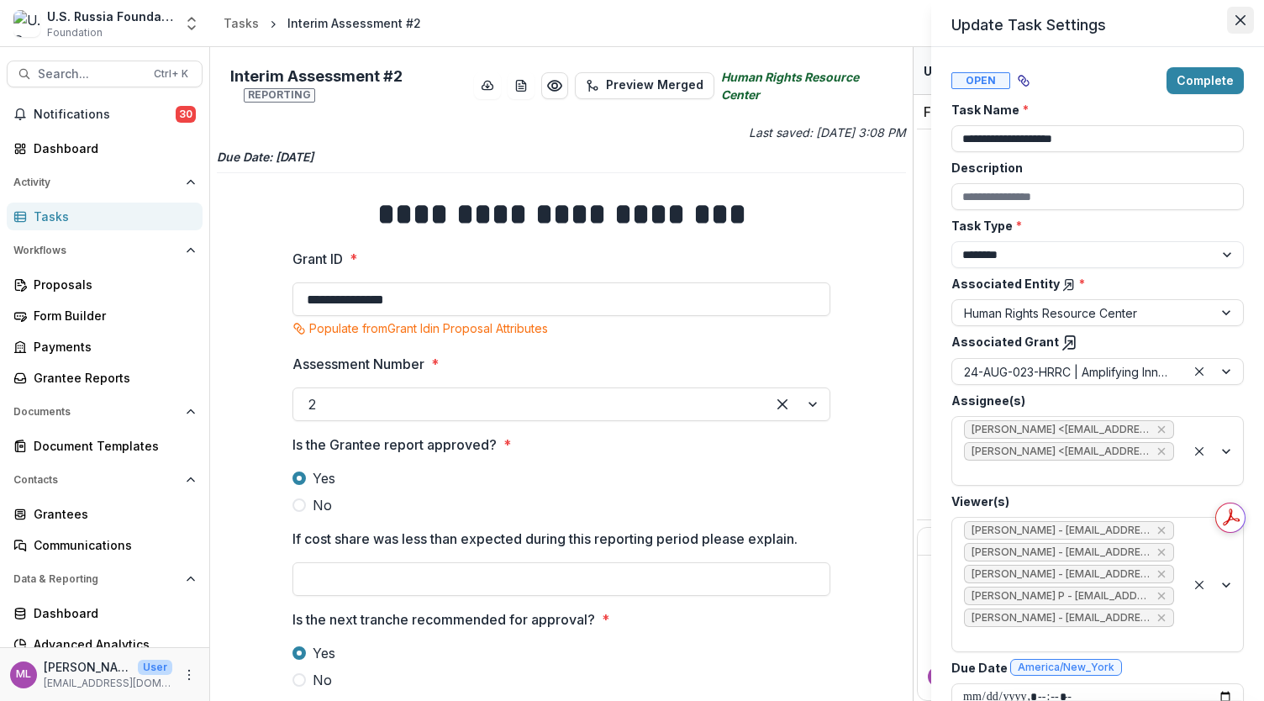
click at [1234, 23] on button "Close" at bounding box center [1240, 20] width 27 height 27
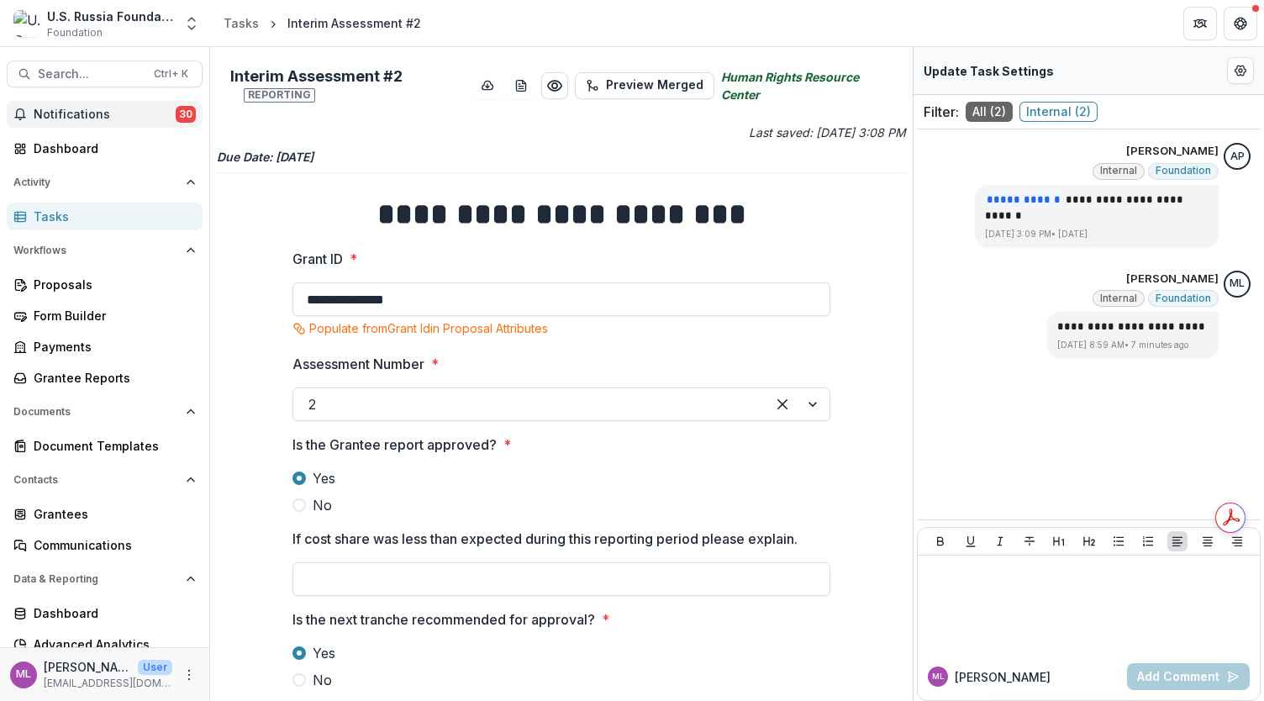
click at [100, 113] on span "Notifications" at bounding box center [105, 115] width 142 height 14
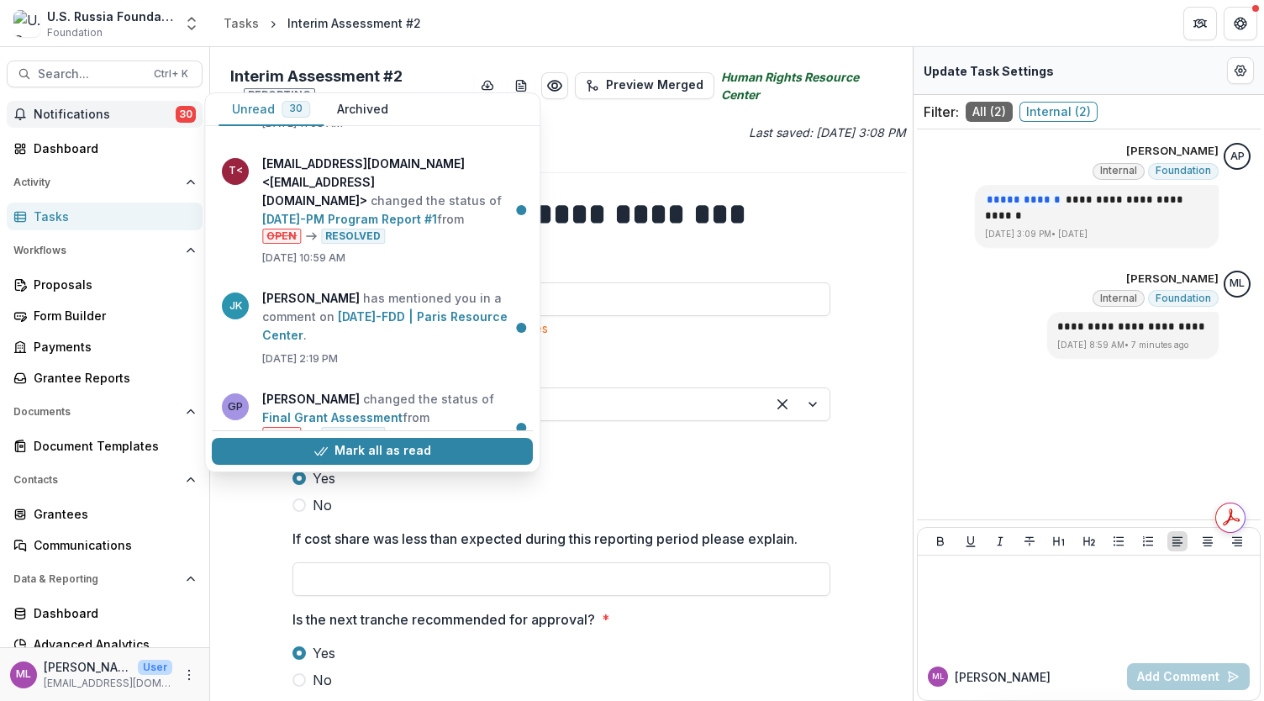
scroll to position [343, 0]
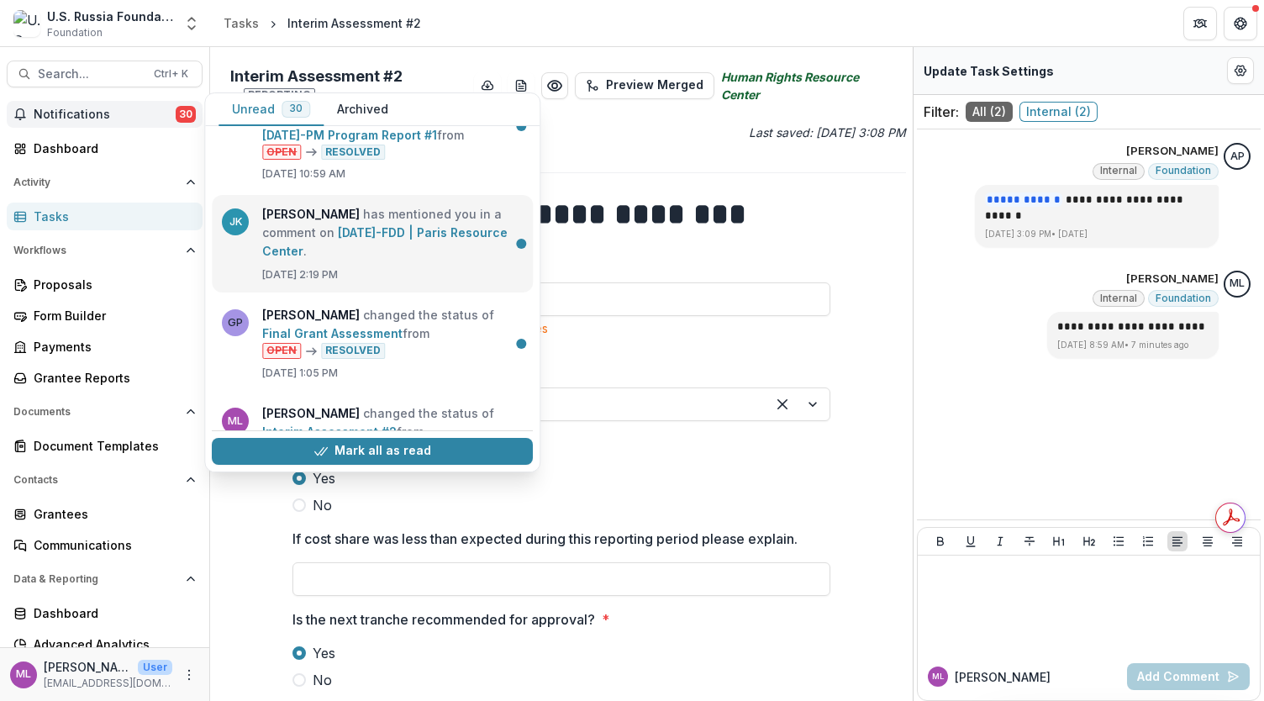
click at [345, 257] on link "[DATE]-FDD | Paris Resource Center" at bounding box center [384, 241] width 245 height 33
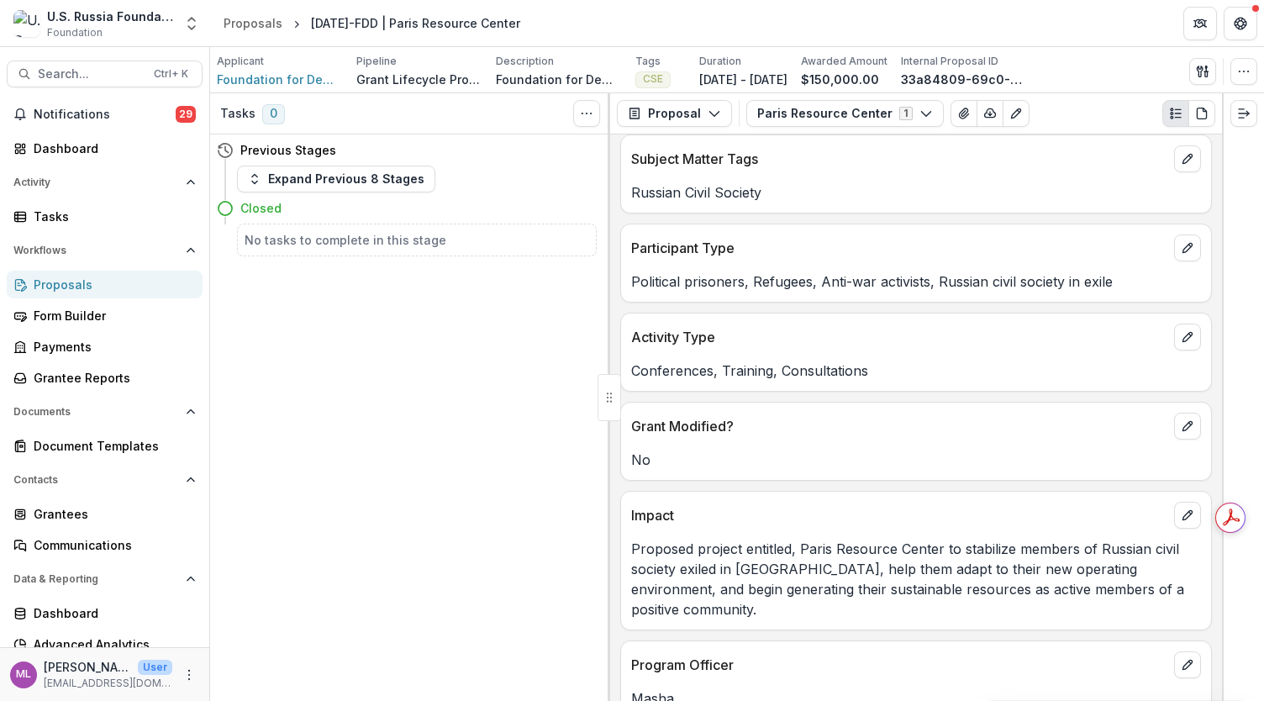
scroll to position [546, 0]
click at [1238, 115] on icon "Expand right" at bounding box center [1243, 113] width 13 height 13
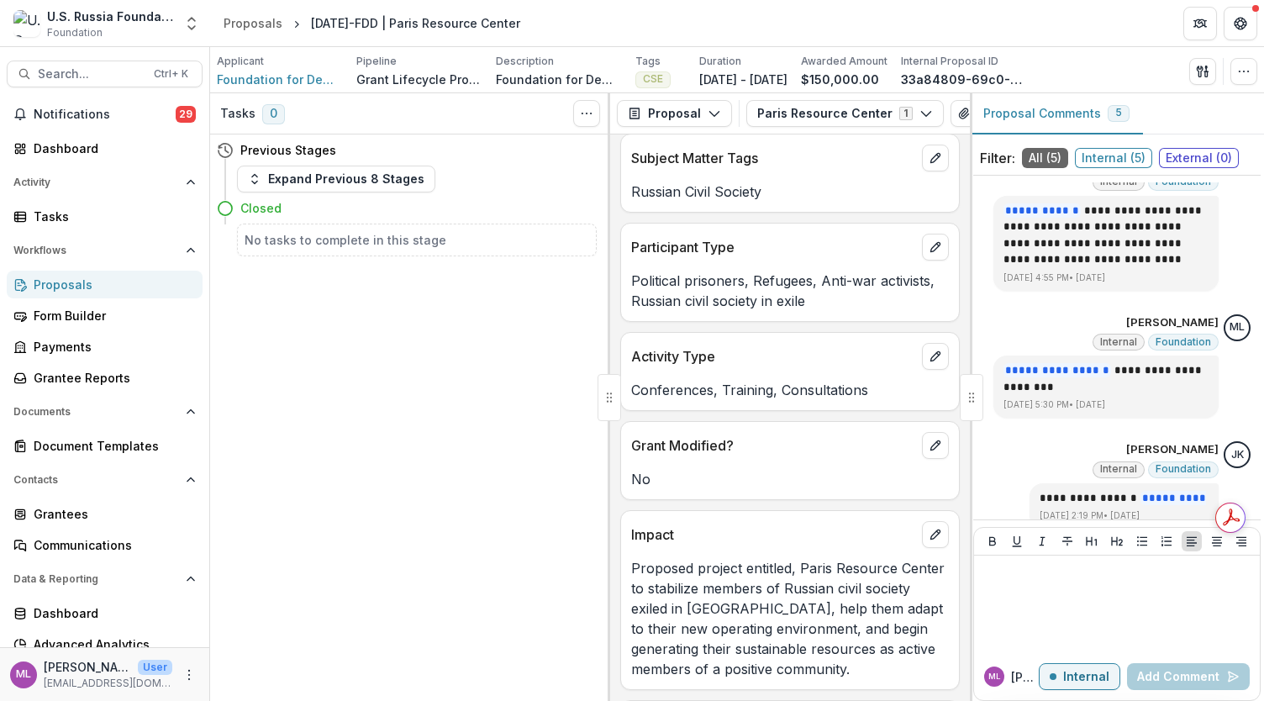
scroll to position [372, 0]
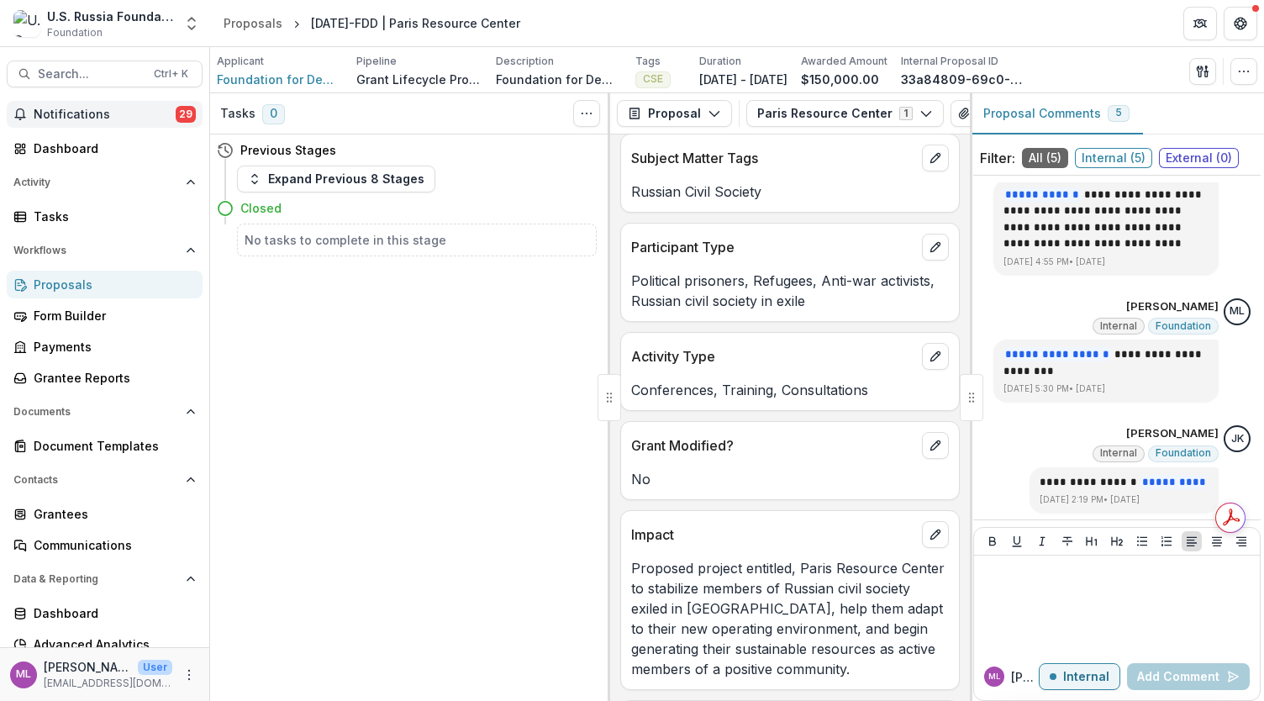
click at [98, 123] on button "Notifications 29" at bounding box center [105, 114] width 196 height 27
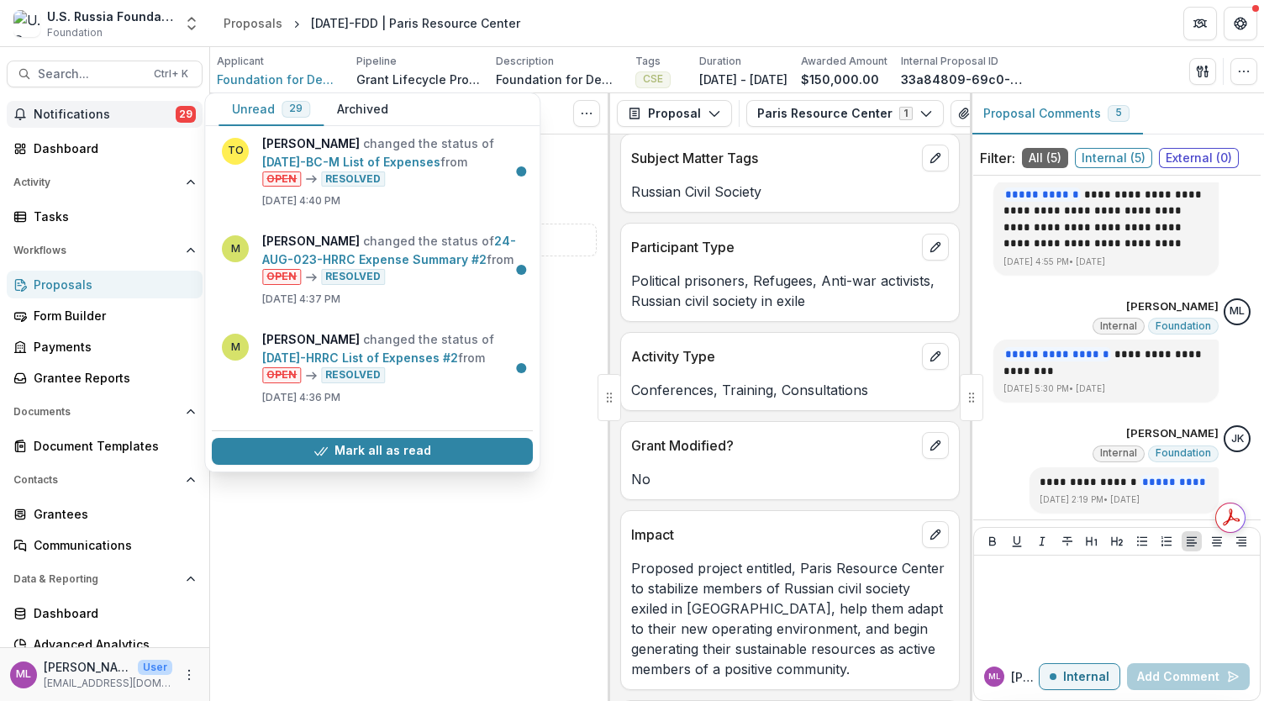
scroll to position [1076, 0]
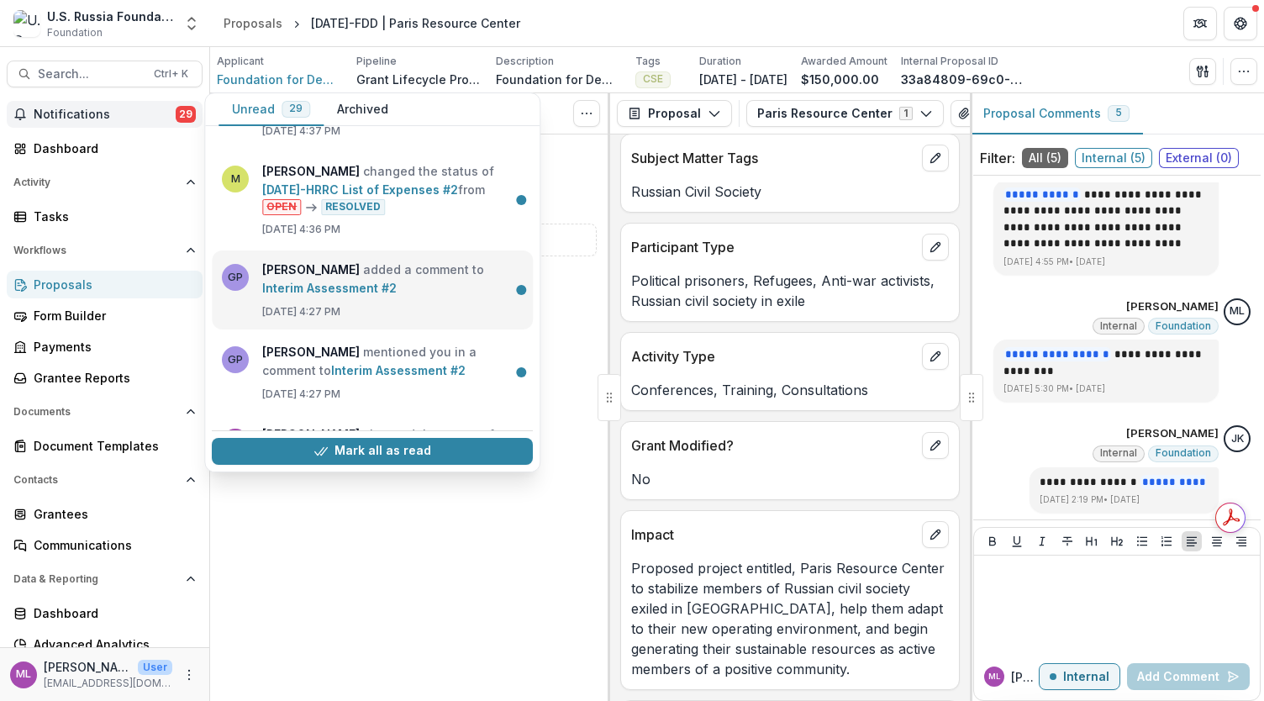
click at [368, 295] on link "Interim Assessment #2" at bounding box center [329, 288] width 134 height 14
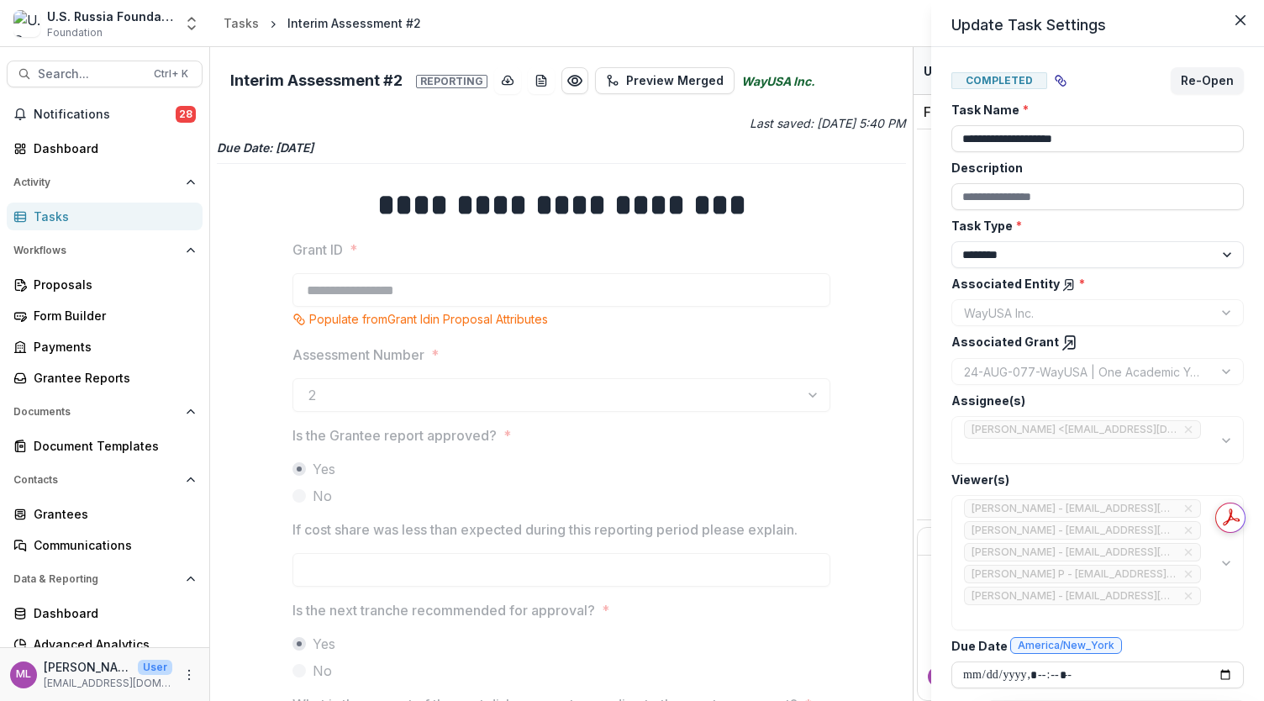
click at [145, 120] on div "**********" at bounding box center [632, 350] width 1264 height 701
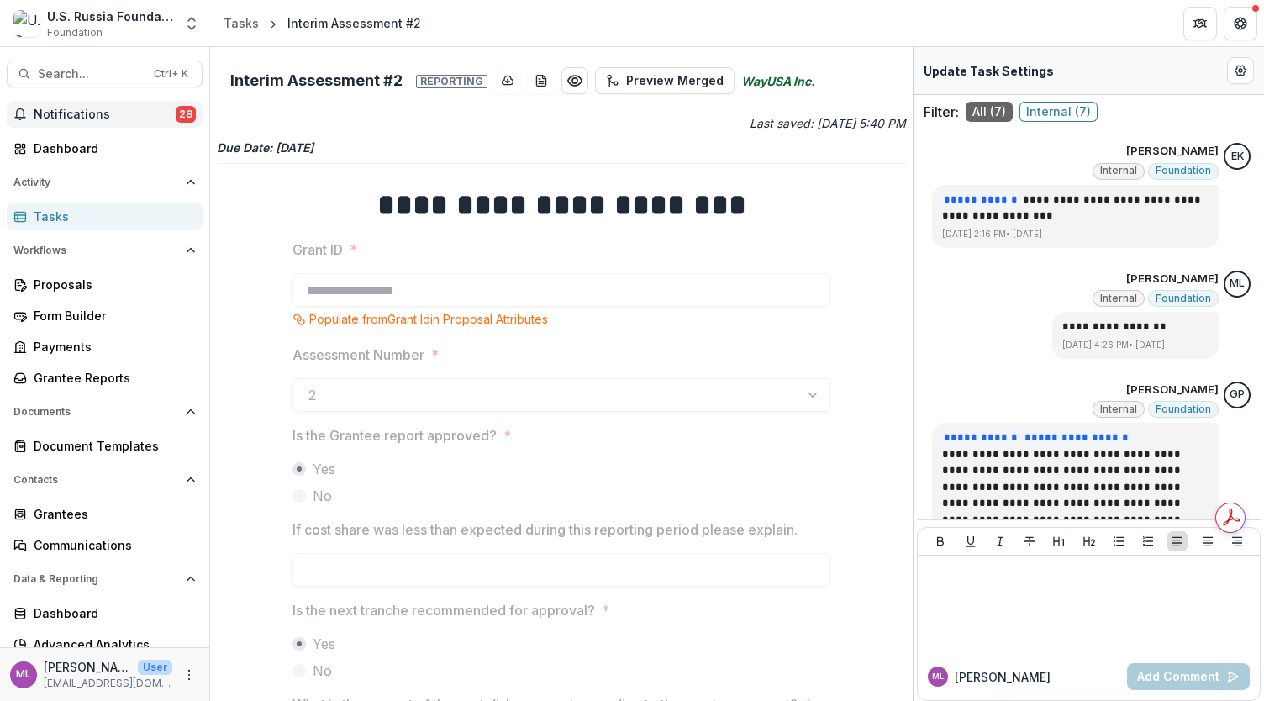
click at [150, 113] on span "Notifications" at bounding box center [105, 115] width 142 height 14
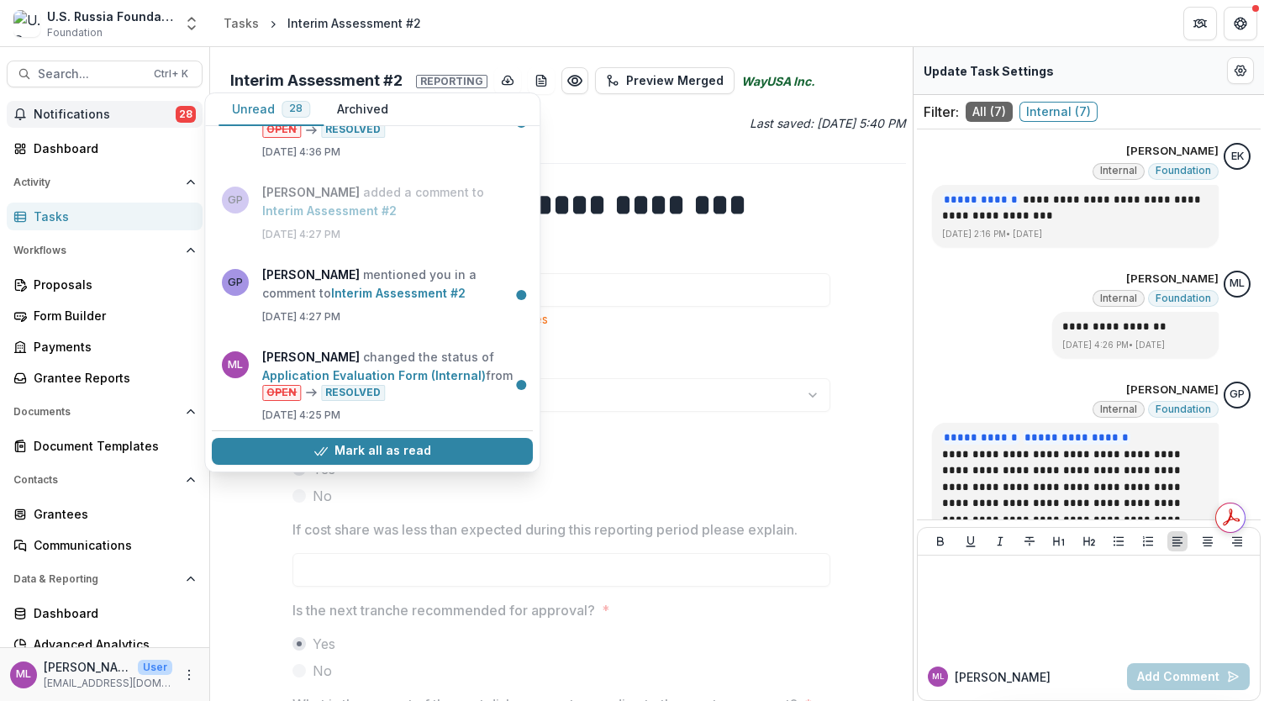
scroll to position [1345, 0]
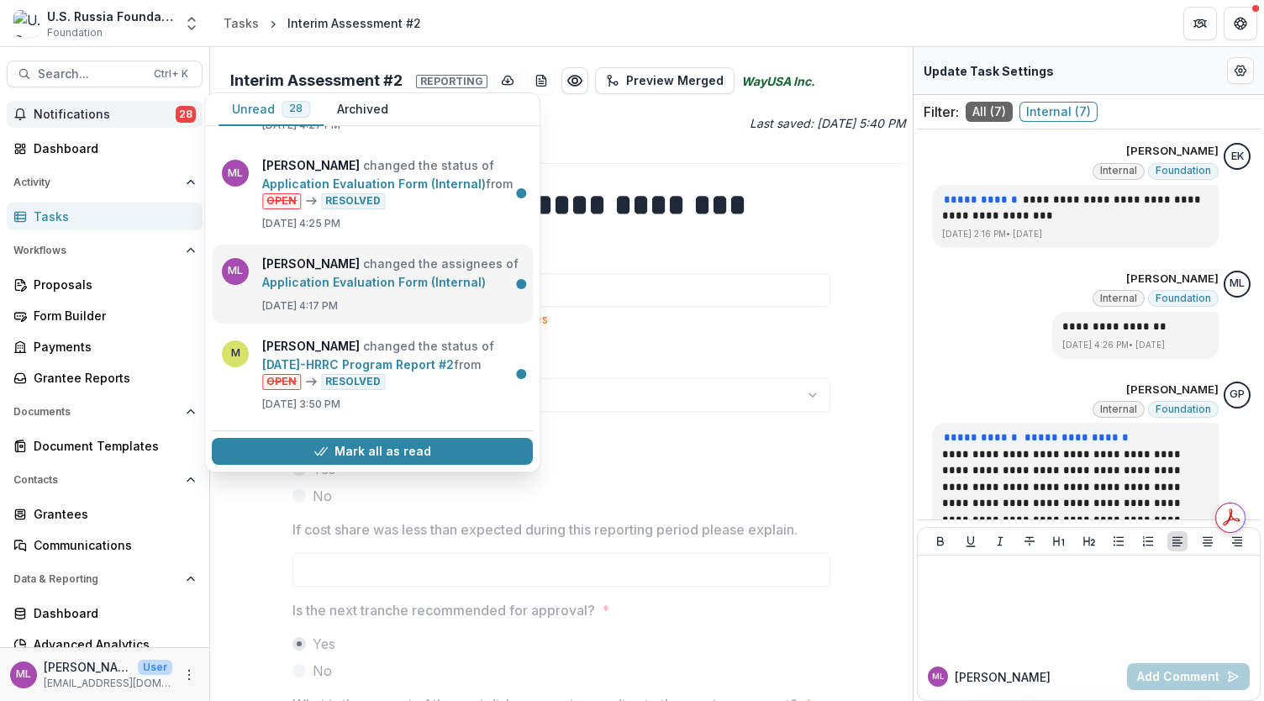
click at [388, 289] on link "Application Evaluation Form (Internal)" at bounding box center [374, 282] width 224 height 14
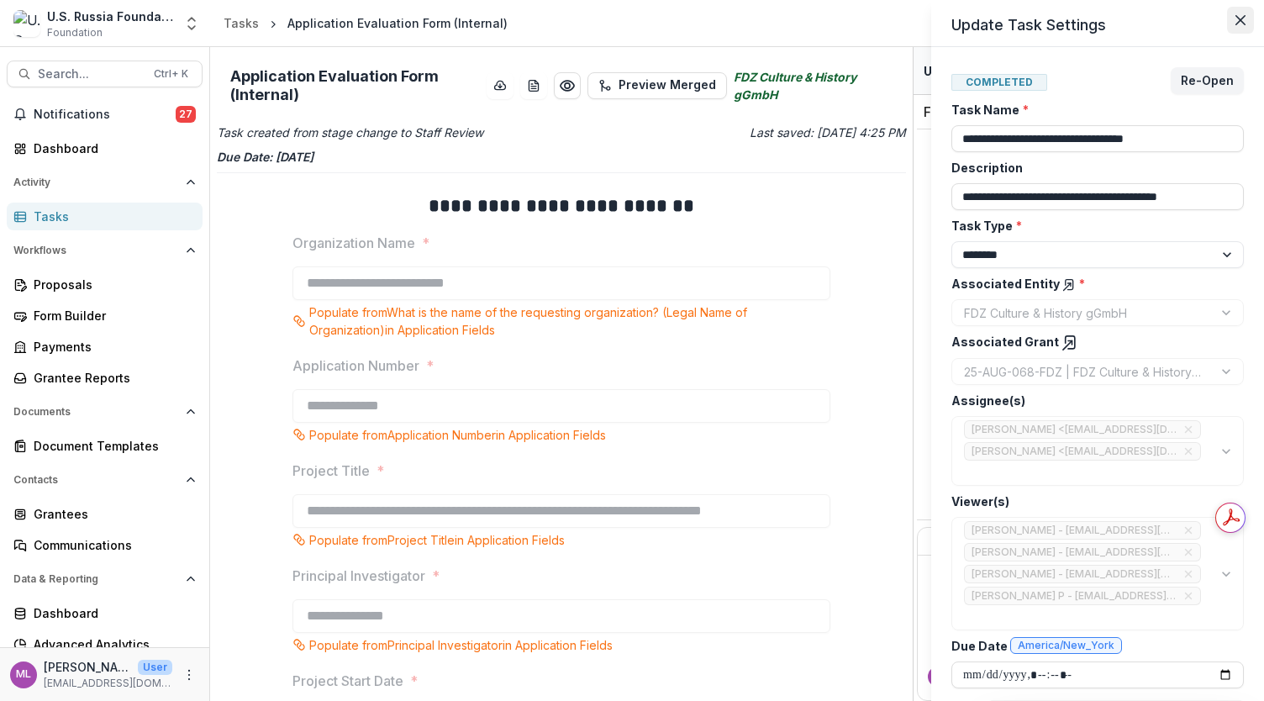
click at [1243, 17] on icon "Close" at bounding box center [1241, 20] width 10 height 10
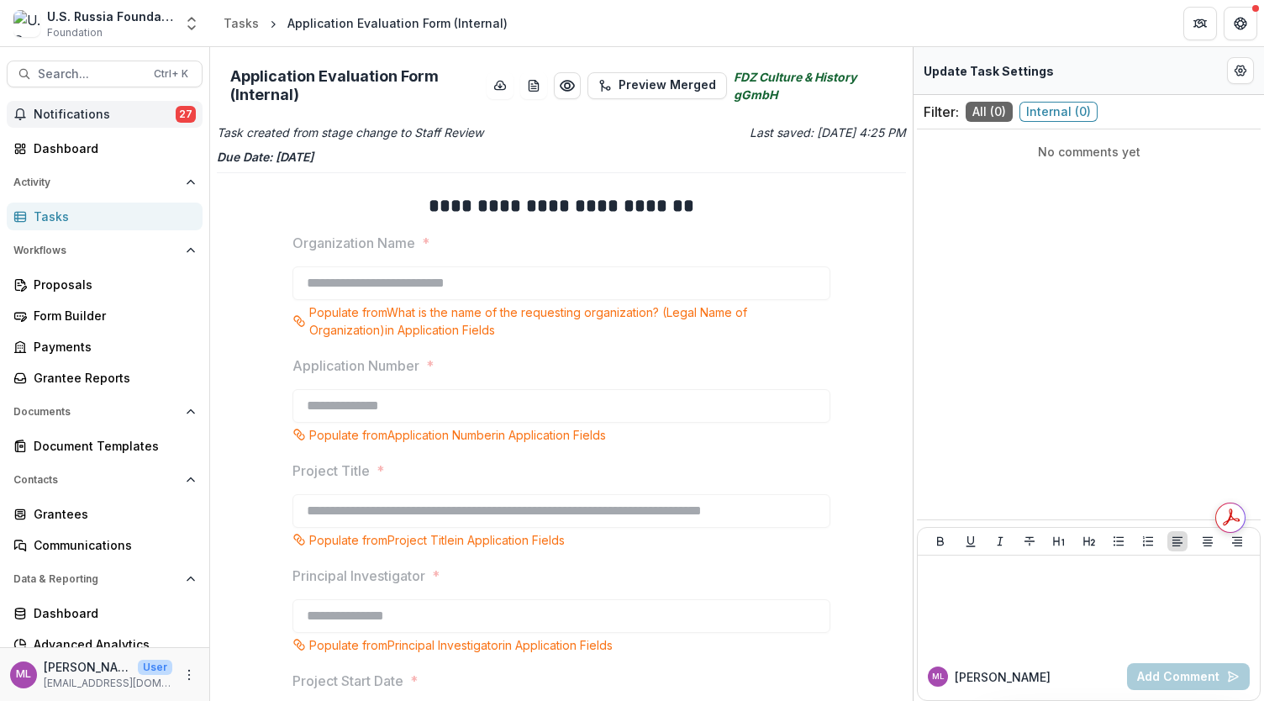
click at [176, 118] on span "27" at bounding box center [186, 114] width 20 height 17
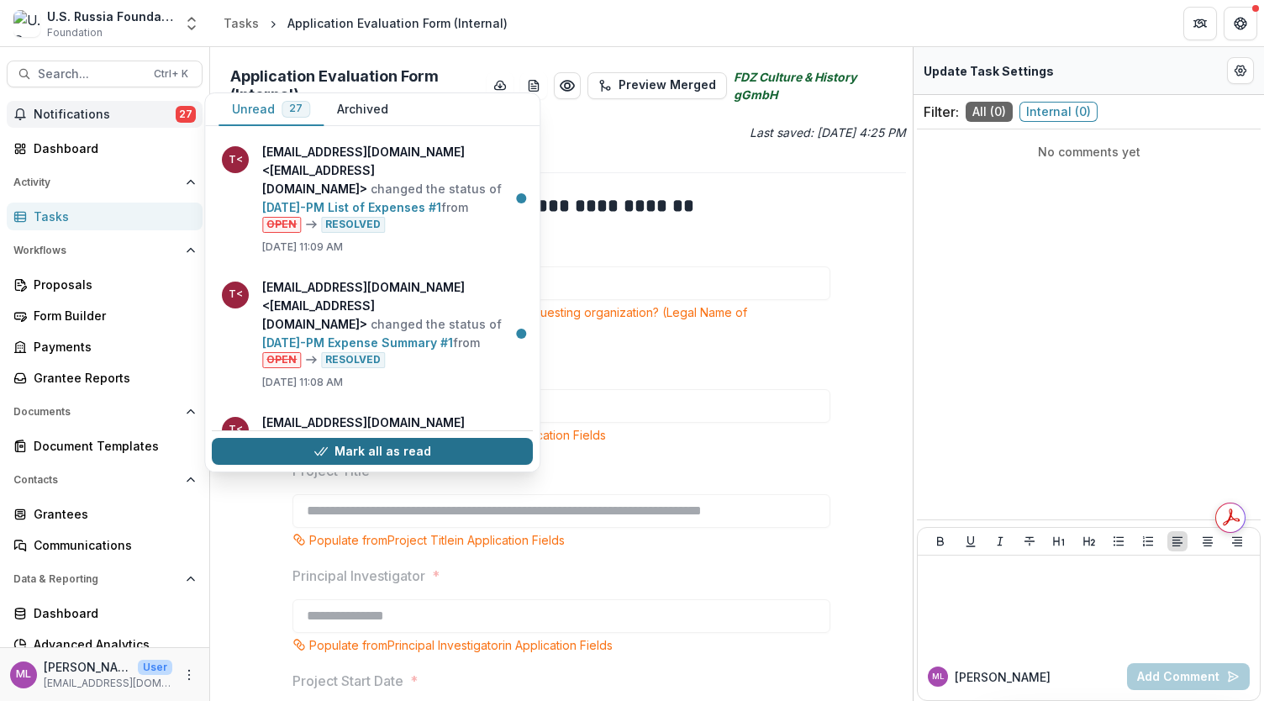
click at [440, 438] on button "Mark all as read" at bounding box center [372, 451] width 321 height 27
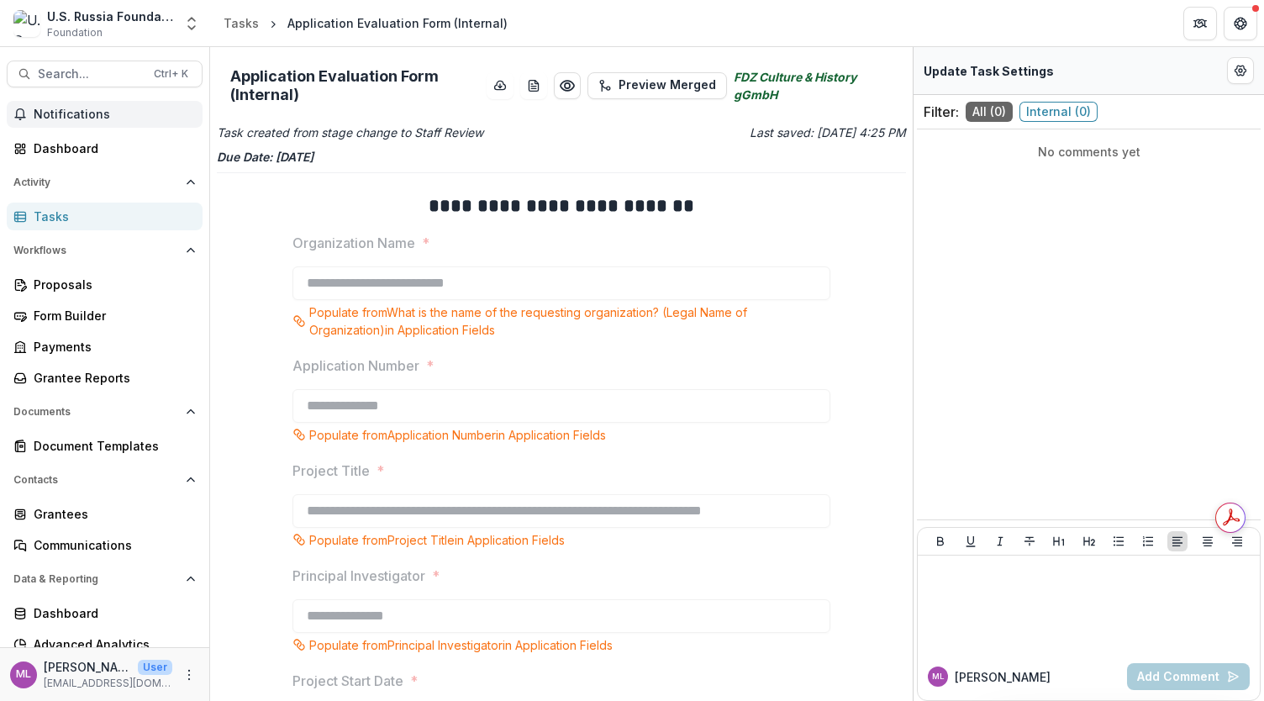
click at [58, 212] on div "Tasks" at bounding box center [112, 217] width 156 height 18
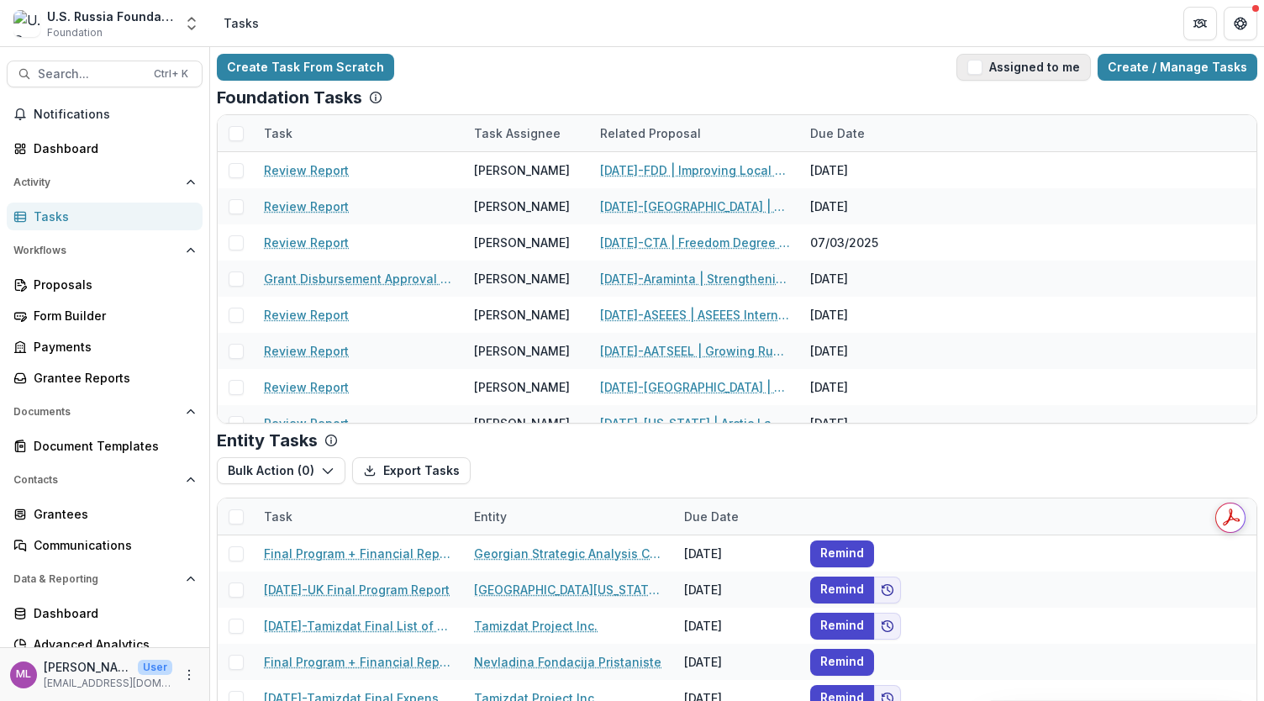
click at [975, 70] on span "button" at bounding box center [975, 67] width 15 height 15
